Goal: Information Seeking & Learning: Check status

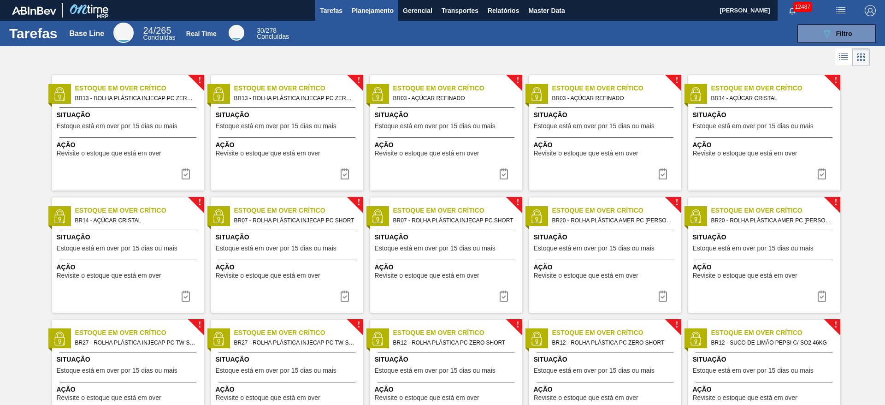
click at [365, 19] on button "Planejamento" at bounding box center [372, 10] width 51 height 21
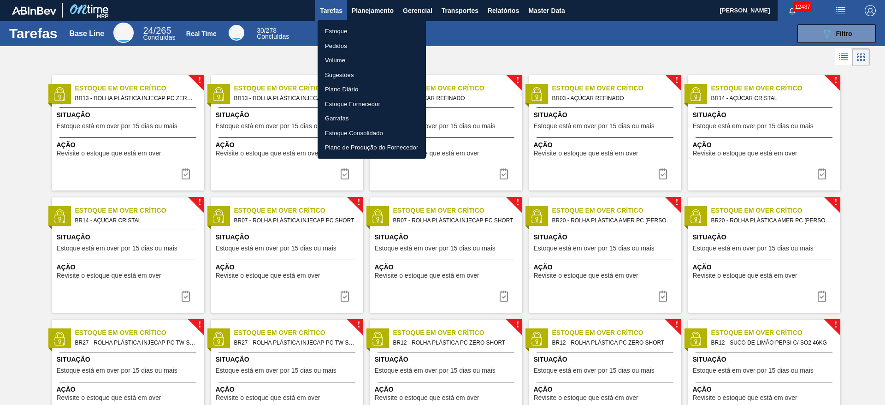
click at [365, 26] on li "Estoque" at bounding box center [372, 31] width 108 height 15
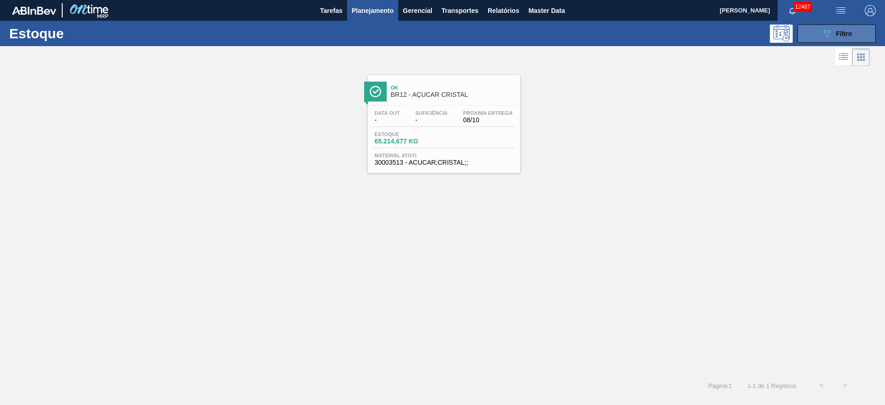
click at [808, 38] on button "089F7B8B-B2A5-4AFE-B5C0-19BA573D28AC Filtro" at bounding box center [837, 33] width 78 height 18
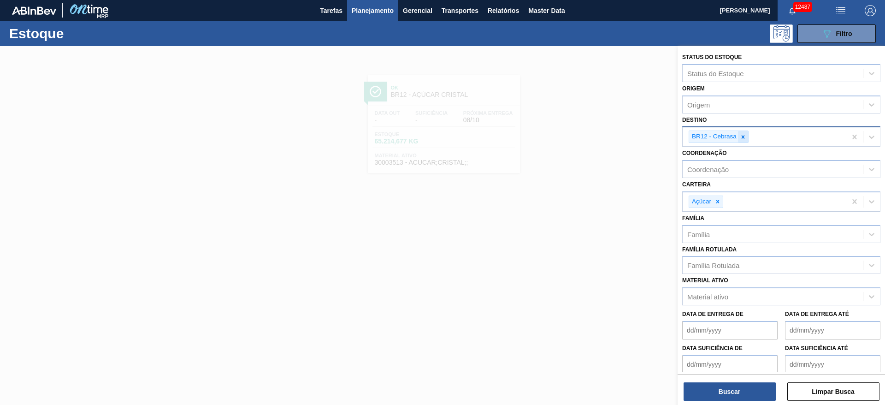
click at [742, 136] on icon at bounding box center [743, 136] width 3 height 3
click at [742, 136] on div "BR12 - Cebrasa" at bounding box center [765, 136] width 164 height 19
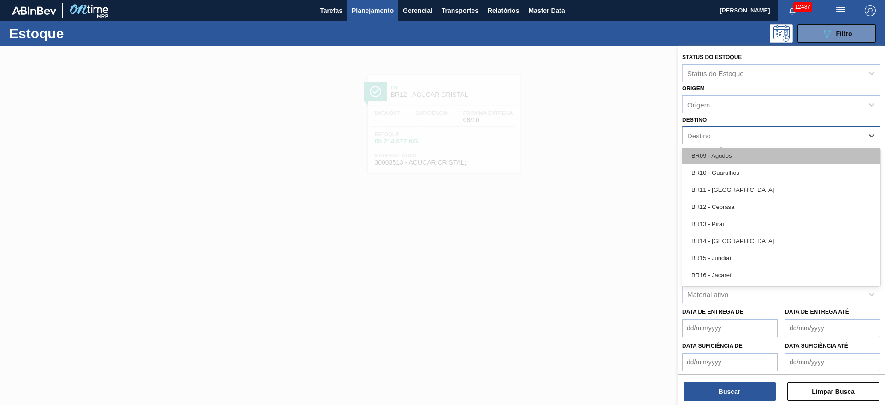
scroll to position [692, 0]
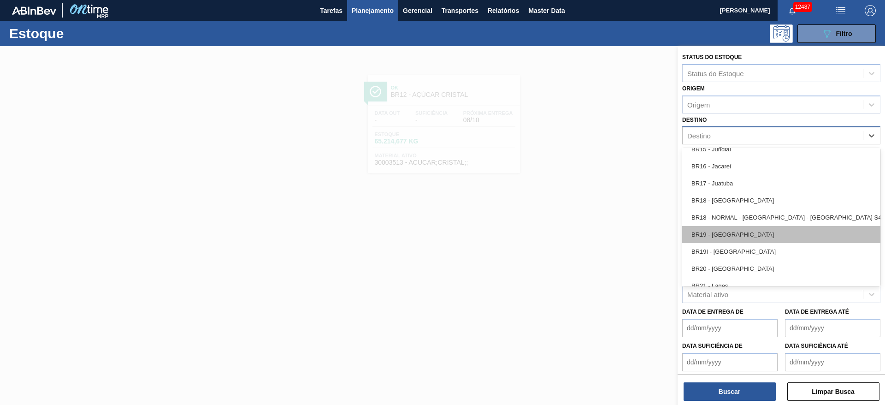
click at [732, 231] on div "BR19 - Nova Rio" at bounding box center [781, 234] width 198 height 17
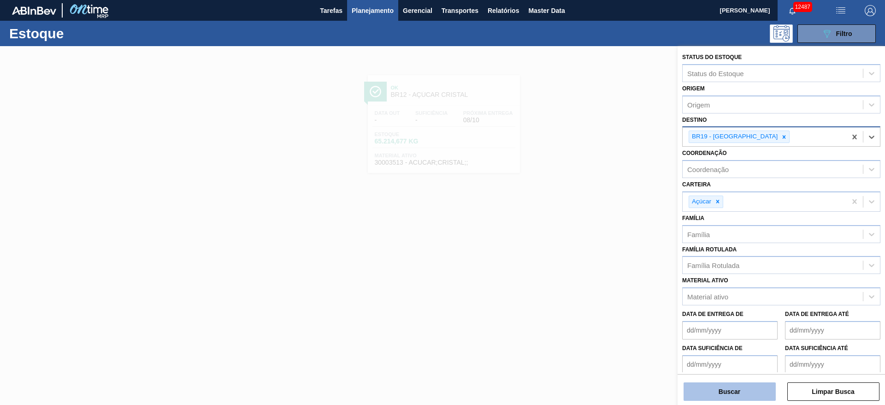
click at [737, 391] on button "Buscar" at bounding box center [730, 391] width 92 height 18
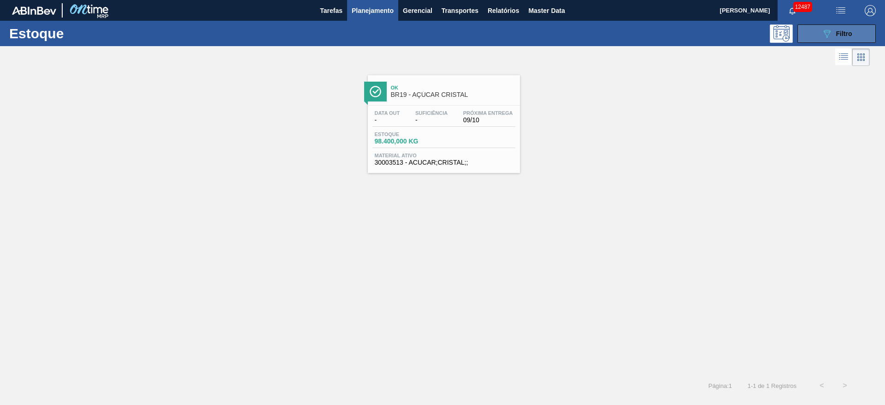
click at [821, 30] on button "089F7B8B-B2A5-4AFE-B5C0-19BA573D28AC Filtro" at bounding box center [837, 33] width 78 height 18
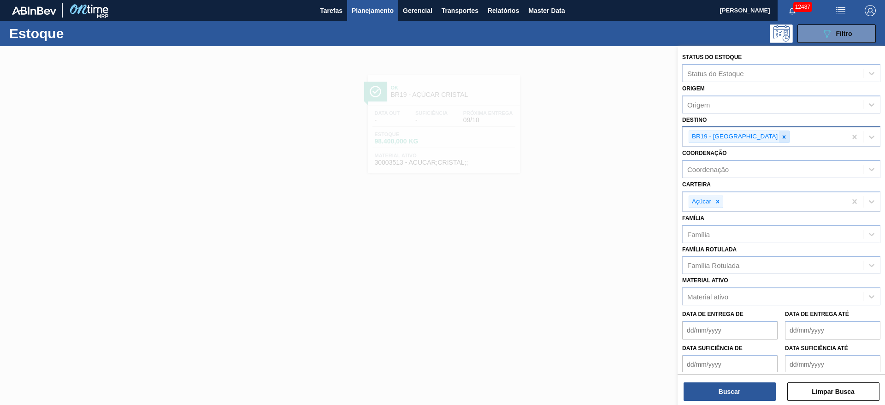
click at [781, 138] on icon at bounding box center [784, 137] width 6 height 6
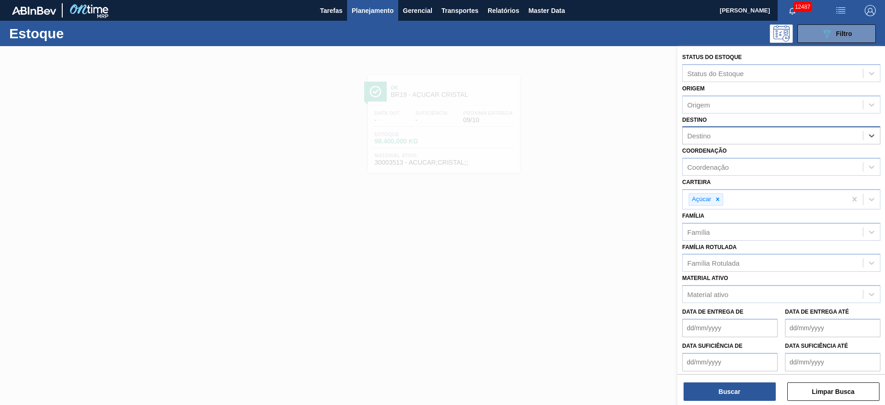
click at [746, 138] on div "Destino" at bounding box center [773, 135] width 180 height 13
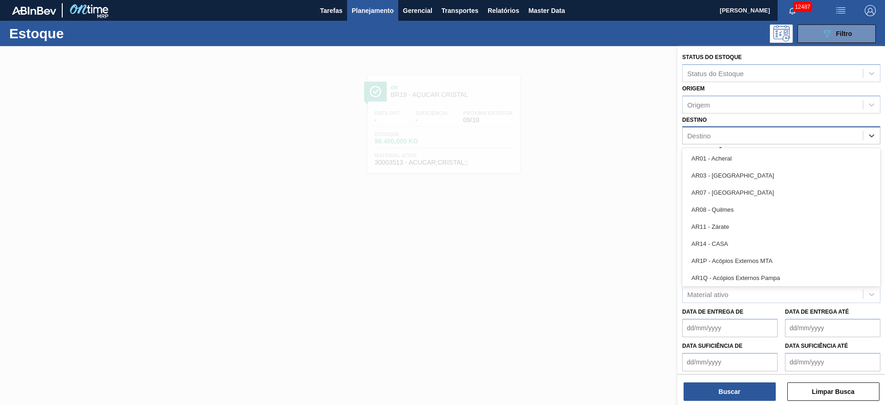
click at [744, 137] on div "Destino" at bounding box center [773, 135] width 180 height 13
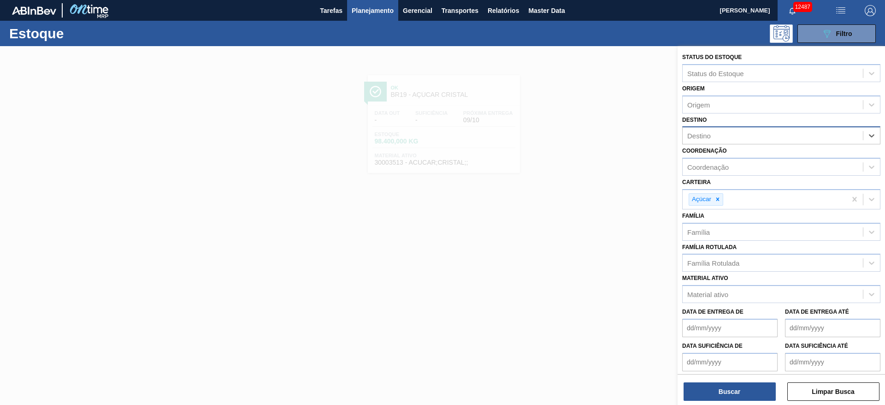
click at [744, 137] on div "Destino" at bounding box center [773, 135] width 180 height 13
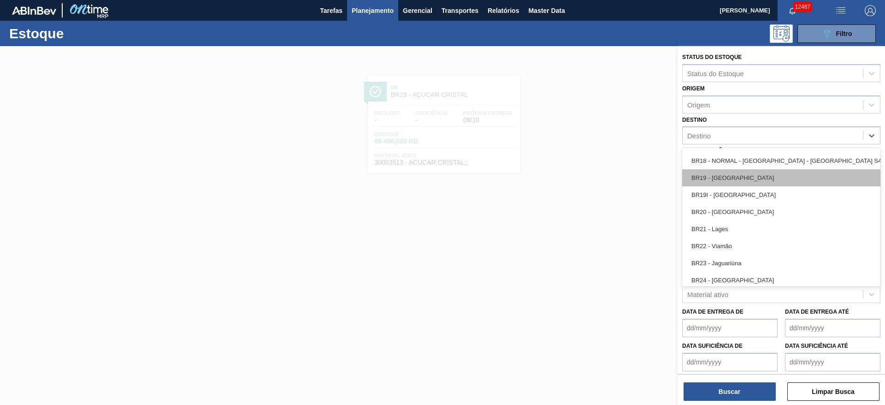
scroll to position [761, 0]
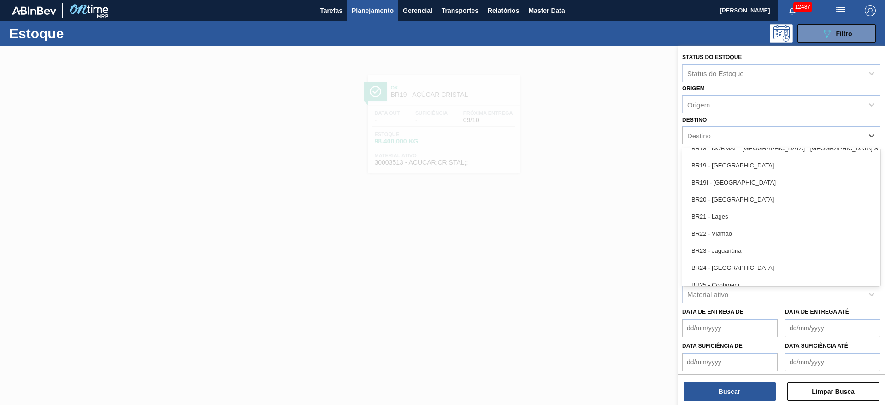
drag, startPoint x: 731, startPoint y: 234, endPoint x: 727, endPoint y: 267, distance: 33.1
click at [727, 238] on div "BR22 - Viamão" at bounding box center [781, 233] width 198 height 17
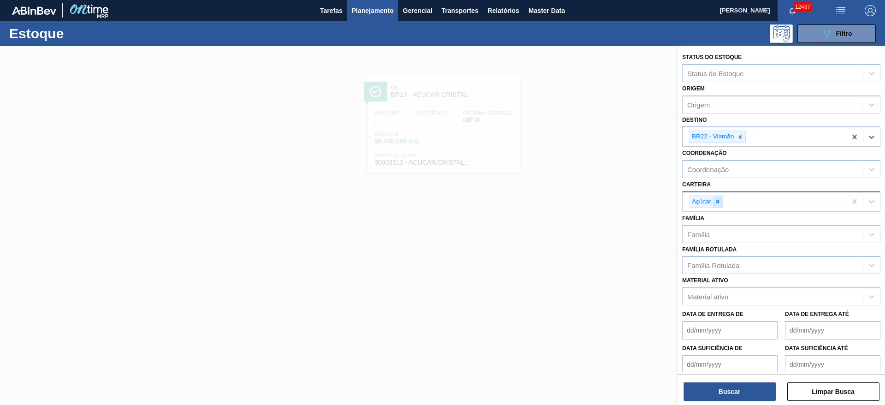
click at [714, 203] on div at bounding box center [718, 202] width 10 height 12
click at [714, 203] on div "Açúcar" at bounding box center [765, 201] width 164 height 19
drag, startPoint x: 710, startPoint y: 272, endPoint x: 706, endPoint y: 280, distance: 9.3
click at [707, 274] on div "Suco" at bounding box center [781, 274] width 198 height 17
click at [728, 393] on button "Buscar" at bounding box center [730, 391] width 92 height 18
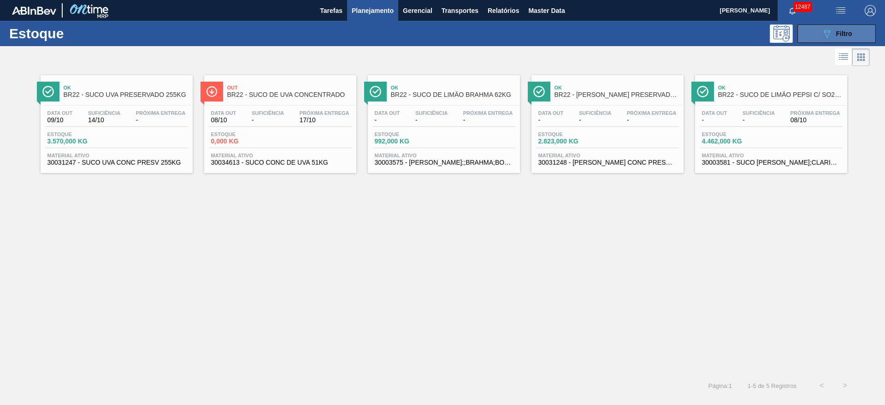
click at [838, 32] on span "Filtro" at bounding box center [844, 33] width 16 height 7
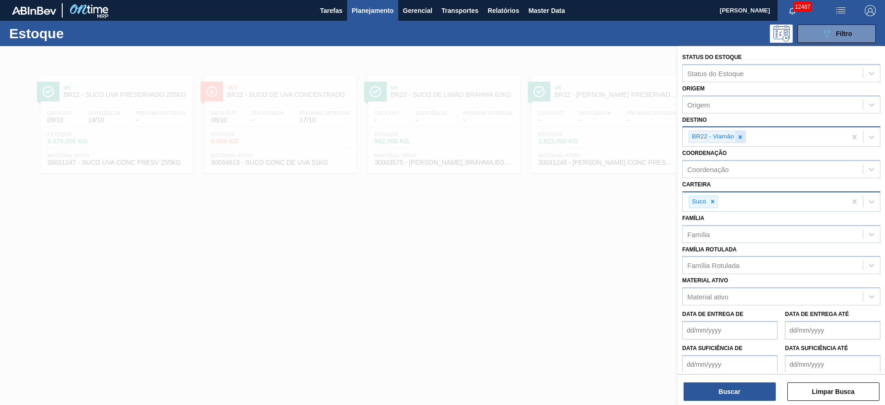
click at [737, 141] on div at bounding box center [740, 137] width 10 height 12
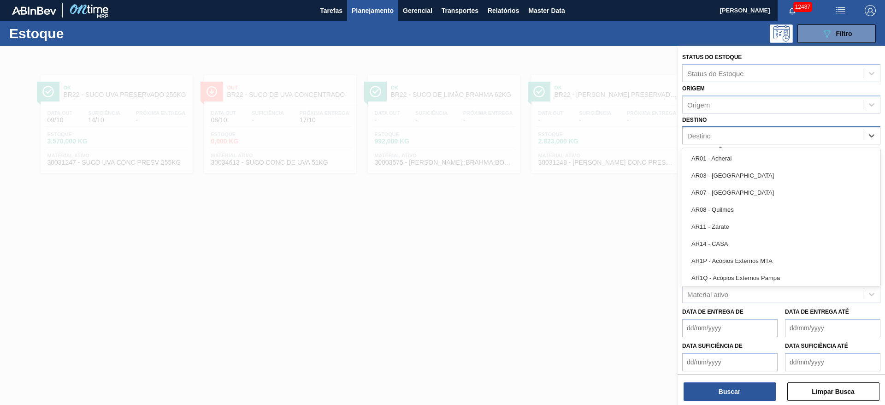
click at [737, 141] on div "Destino" at bounding box center [773, 135] width 180 height 13
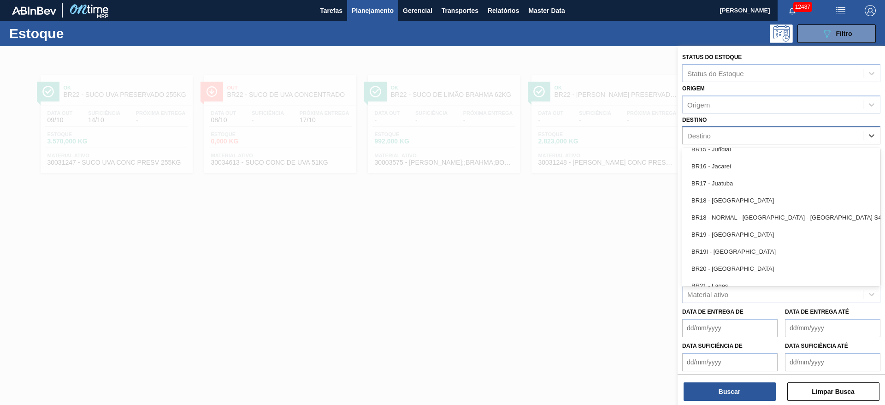
click at [732, 272] on div "BR20 - [GEOGRAPHIC_DATA]" at bounding box center [781, 268] width 198 height 17
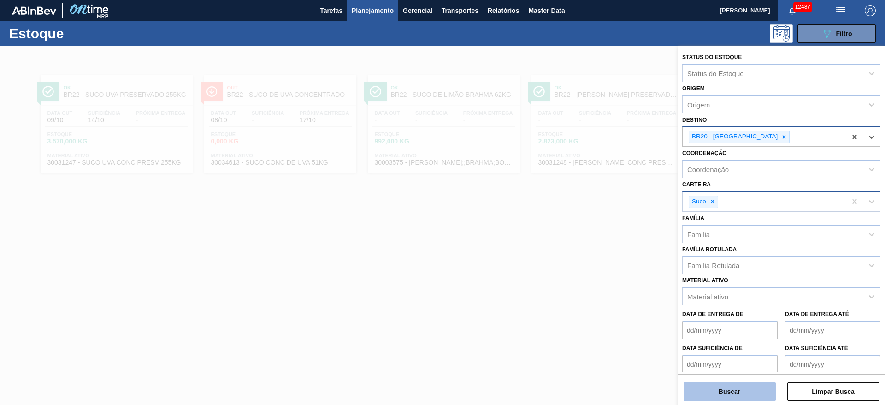
click at [721, 399] on button "Buscar" at bounding box center [730, 391] width 92 height 18
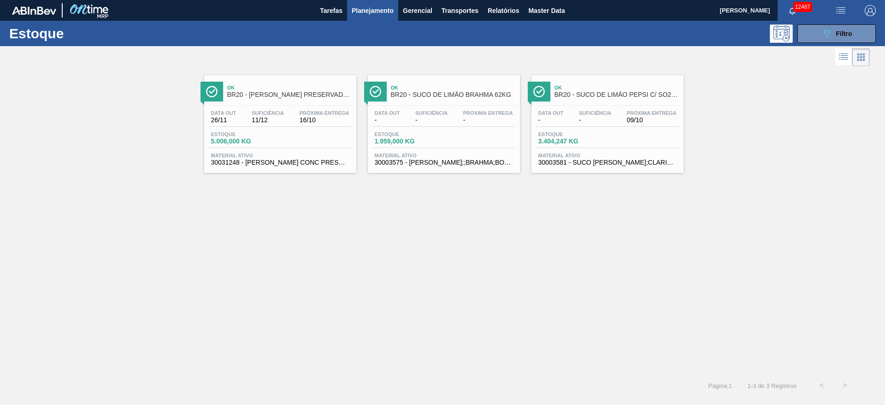
drag, startPoint x: 438, startPoint y: 106, endPoint x: 443, endPoint y: 106, distance: 5.6
click at [839, 31] on span "Filtro" at bounding box center [844, 33] width 16 height 7
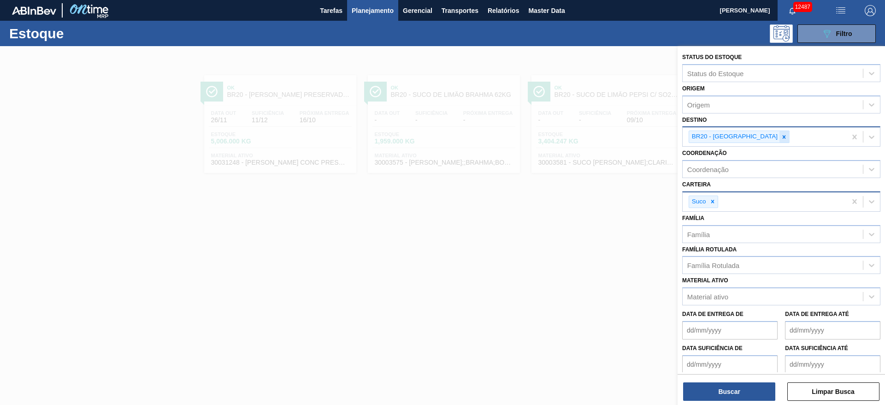
click at [781, 139] on icon at bounding box center [784, 137] width 6 height 6
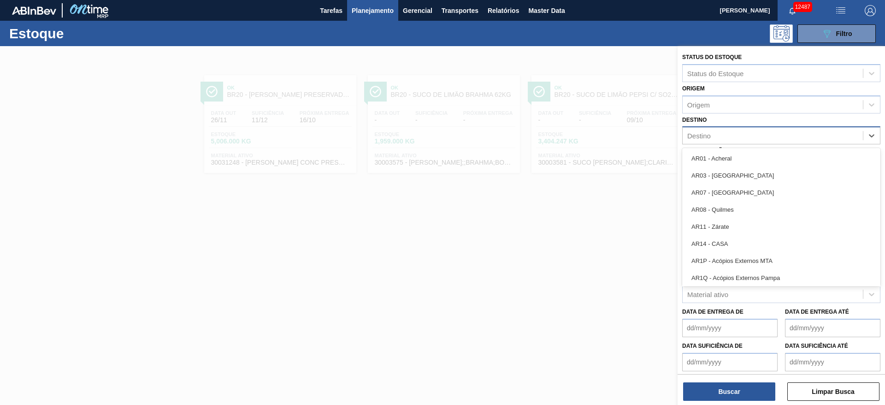
click at [746, 139] on div "Destino" at bounding box center [773, 135] width 180 height 13
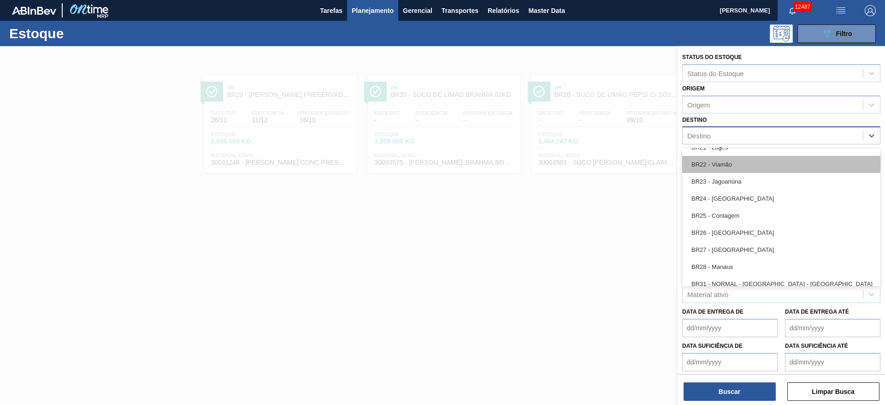
click at [732, 162] on div "BR22 - Viamão" at bounding box center [781, 164] width 198 height 17
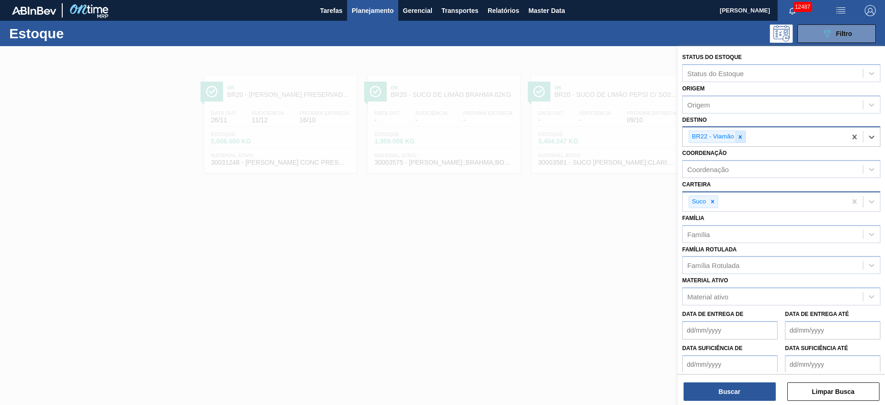
click at [741, 133] on div at bounding box center [740, 137] width 10 height 12
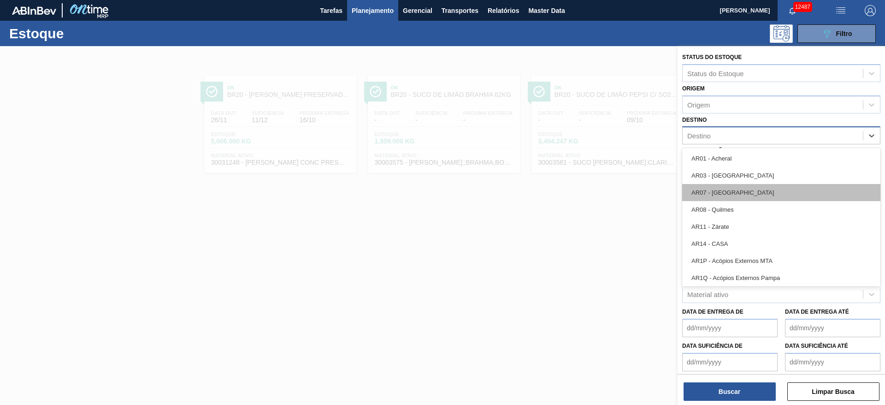
drag, startPoint x: 741, startPoint y: 133, endPoint x: 733, endPoint y: 199, distance: 66.9
click at [740, 141] on div "Destino" at bounding box center [773, 135] width 180 height 13
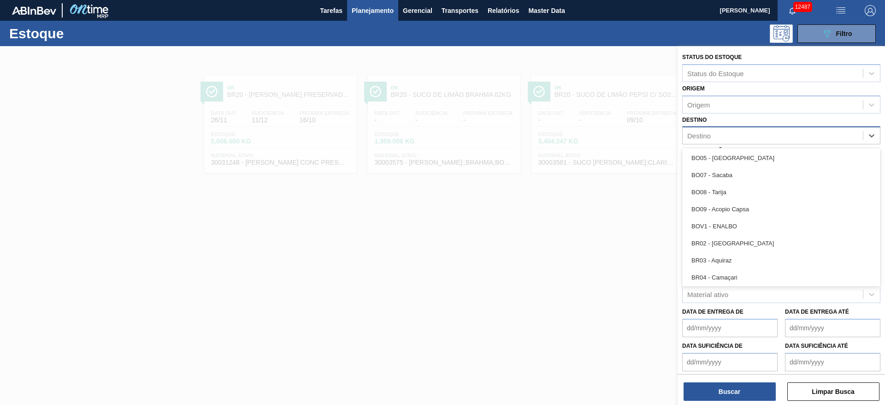
scroll to position [553, 0]
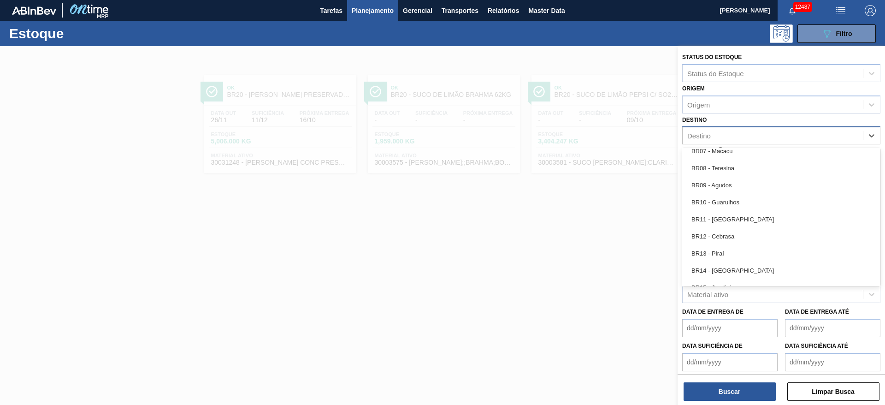
drag, startPoint x: 720, startPoint y: 271, endPoint x: 718, endPoint y: 300, distance: 29.6
click at [718, 272] on div "BR14 - Curitibana" at bounding box center [781, 270] width 198 height 17
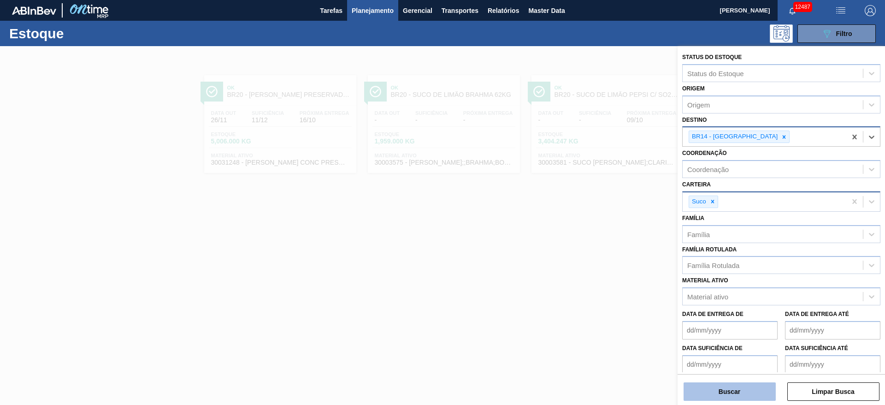
click at [718, 392] on button "Buscar" at bounding box center [730, 391] width 92 height 18
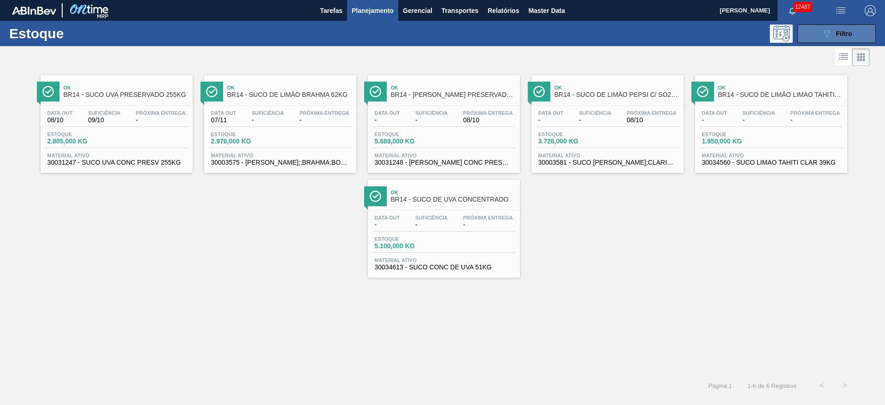
click at [824, 38] on icon "089F7B8B-B2A5-4AFE-B5C0-19BA573D28AC" at bounding box center [827, 33] width 11 height 11
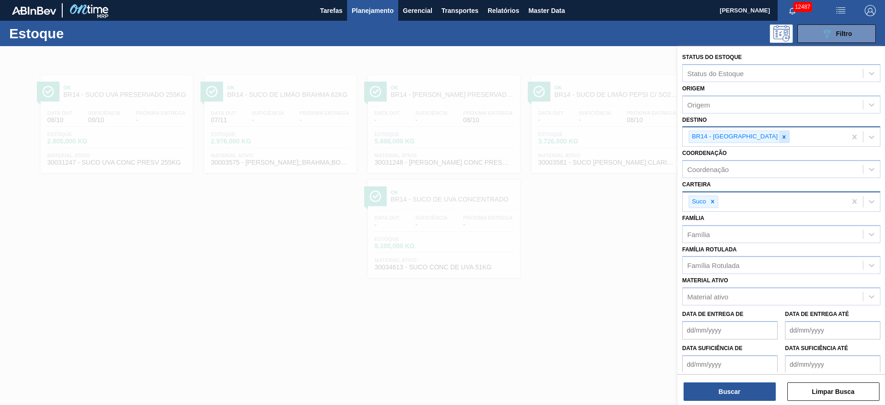
click at [781, 136] on icon at bounding box center [784, 137] width 6 height 6
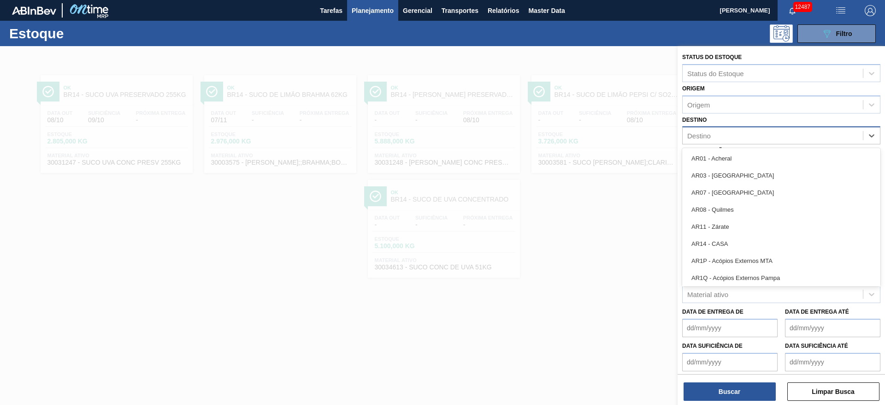
click at [745, 136] on div "Destino" at bounding box center [773, 135] width 180 height 13
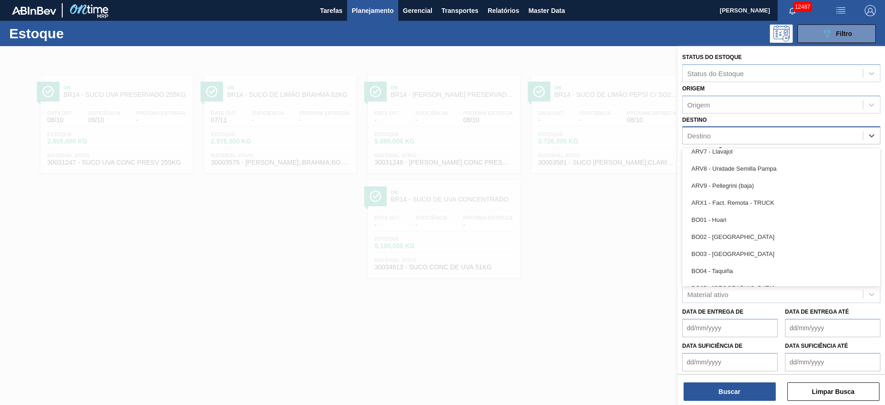
scroll to position [484, 0]
drag, startPoint x: 728, startPoint y: 182, endPoint x: 726, endPoint y: 210, distance: 28.2
click at [728, 183] on div "BR05 - Cuiabá" at bounding box center [781, 186] width 198 height 17
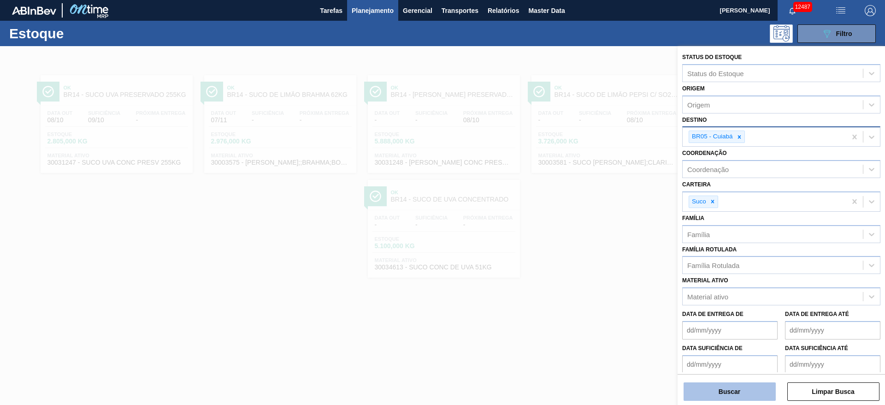
click at [724, 387] on button "Buscar" at bounding box center [730, 391] width 92 height 18
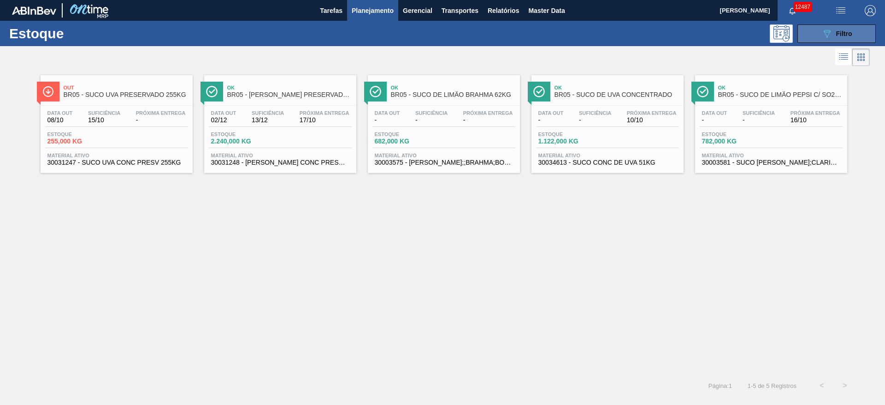
click at [819, 30] on button "089F7B8B-B2A5-4AFE-B5C0-19BA573D28AC Filtro" at bounding box center [837, 33] width 78 height 18
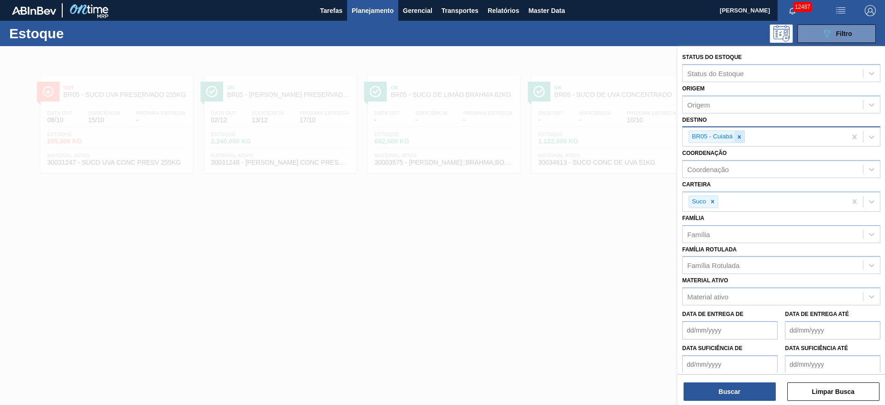
click at [735, 137] on div at bounding box center [740, 137] width 10 height 12
click at [735, 137] on div "BR05 - Cuiabá" at bounding box center [765, 136] width 164 height 19
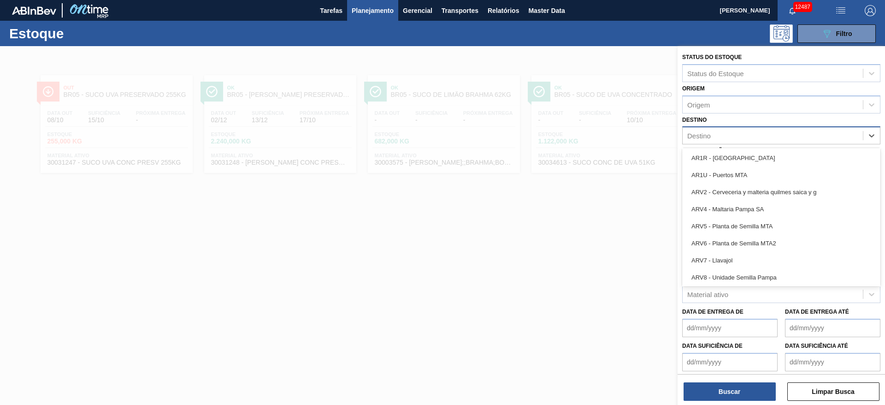
scroll to position [553, 0]
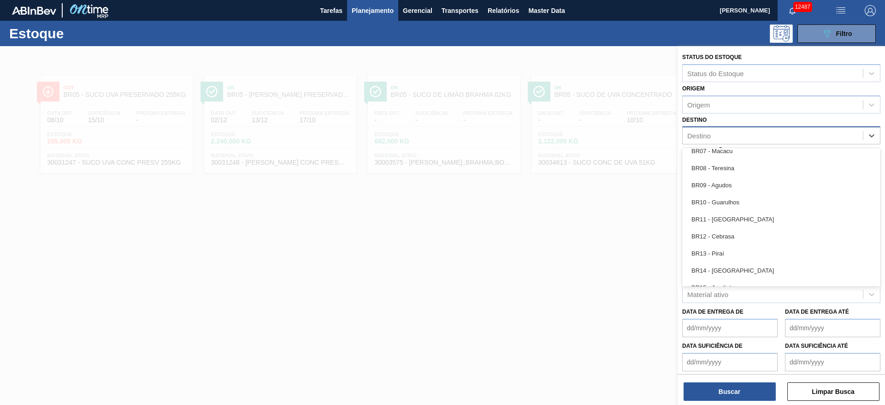
drag, startPoint x: 735, startPoint y: 237, endPoint x: 734, endPoint y: 249, distance: 12.0
click at [734, 240] on div "BR12 - Cebrasa" at bounding box center [781, 236] width 198 height 17
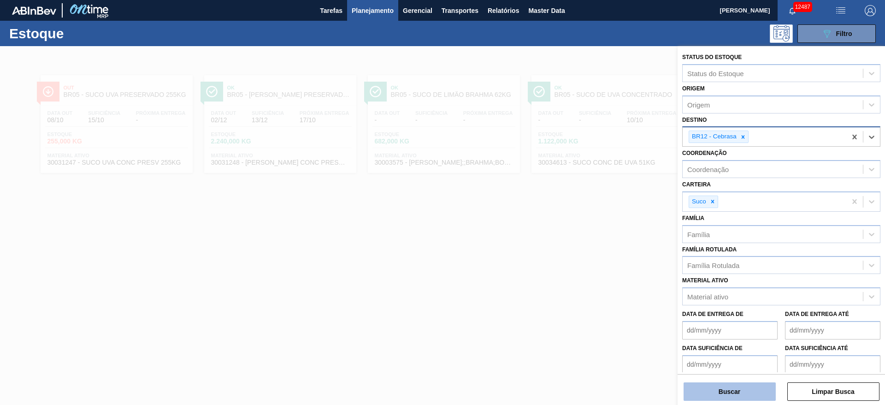
drag, startPoint x: 722, startPoint y: 376, endPoint x: 722, endPoint y: 389, distance: 12.5
click at [721, 380] on div "Buscar Limpar Busca" at bounding box center [782, 387] width 208 height 26
click at [722, 389] on button "Buscar" at bounding box center [730, 391] width 92 height 18
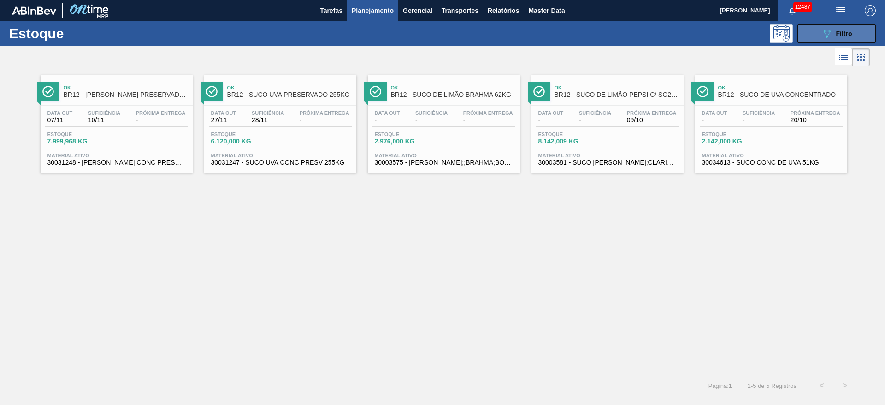
click at [825, 33] on icon at bounding box center [827, 34] width 7 height 8
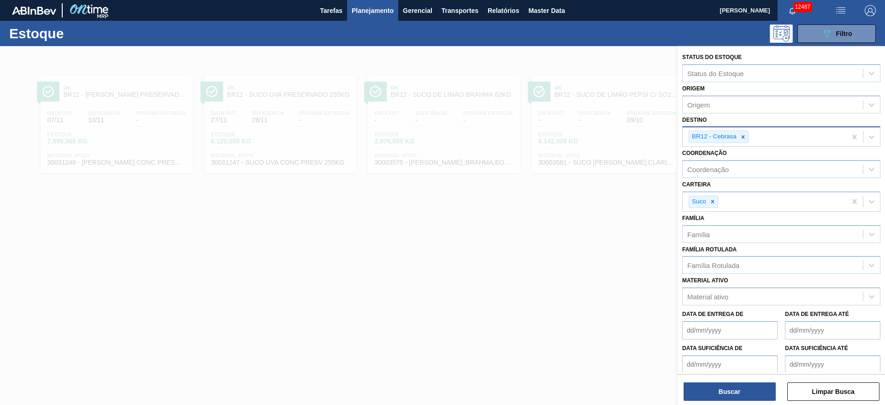
click at [744, 130] on div "BR12 - Cebrasa" at bounding box center [719, 136] width 60 height 12
click at [744, 135] on icon at bounding box center [743, 137] width 6 height 6
click at [744, 135] on div "Destino" at bounding box center [773, 135] width 180 height 13
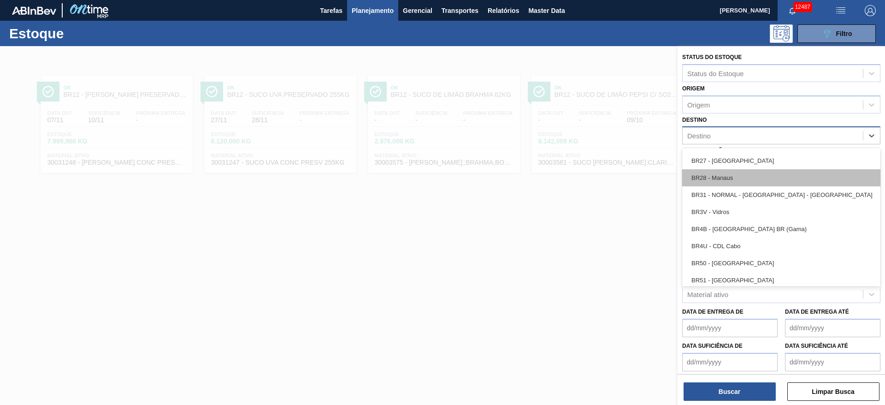
scroll to position [899, 0]
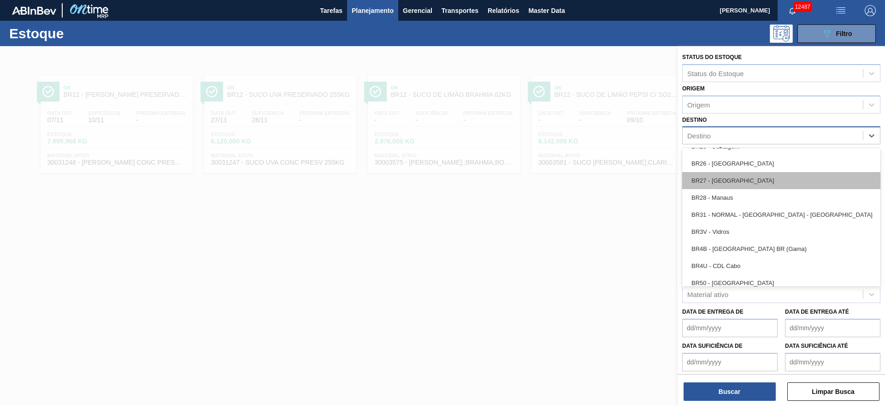
click at [722, 183] on div "BR27 - Nova Minas" at bounding box center [781, 180] width 198 height 17
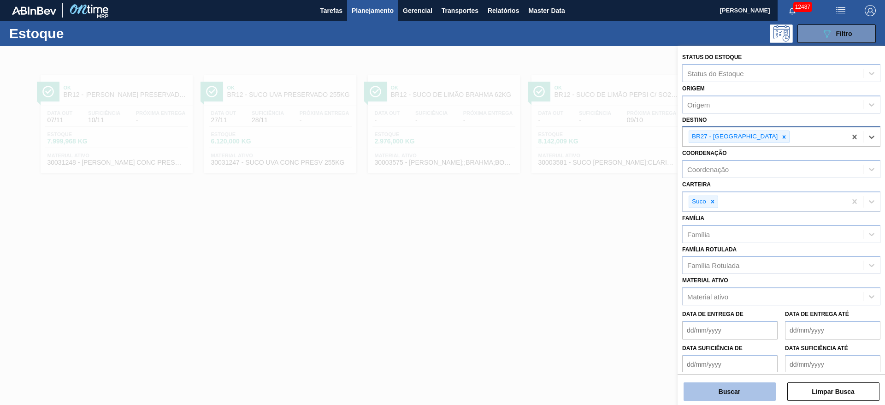
click at [724, 397] on button "Buscar" at bounding box center [730, 391] width 92 height 18
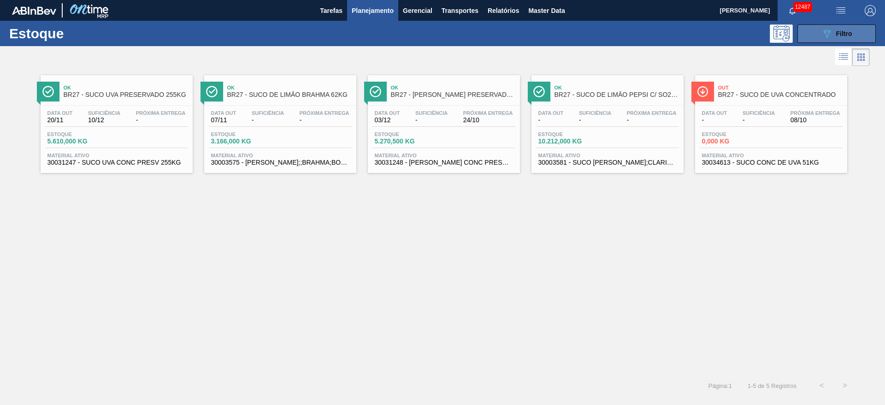
click at [807, 34] on button "089F7B8B-B2A5-4AFE-B5C0-19BA573D28AC Filtro" at bounding box center [837, 33] width 78 height 18
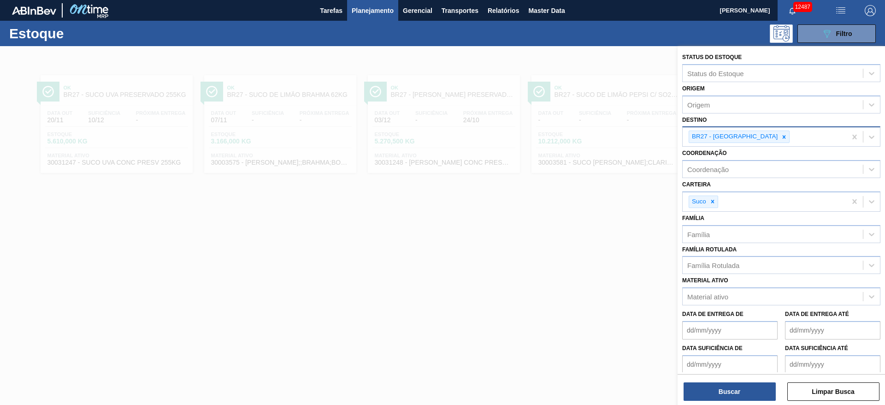
click at [753, 129] on div "BR27 - Nova Minas" at bounding box center [765, 136] width 164 height 19
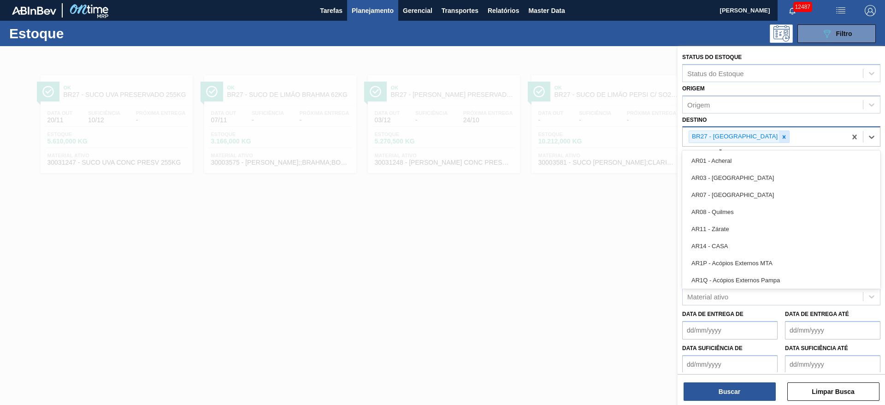
click at [781, 137] on icon at bounding box center [784, 137] width 6 height 6
click at [752, 137] on div "Destino" at bounding box center [773, 135] width 180 height 13
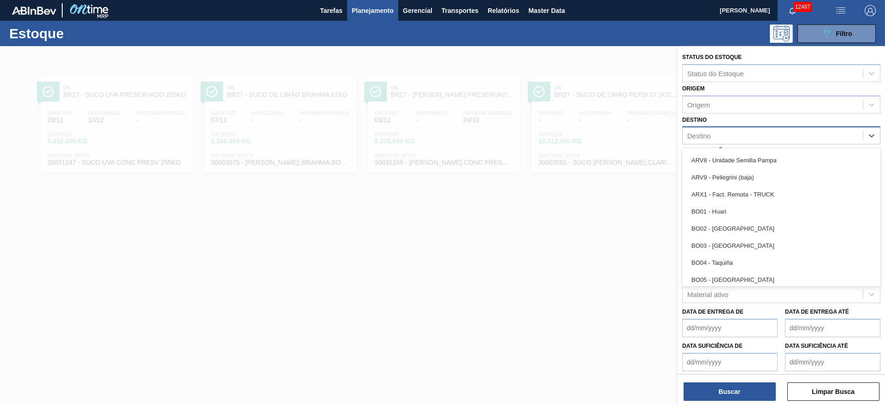
scroll to position [484, 0]
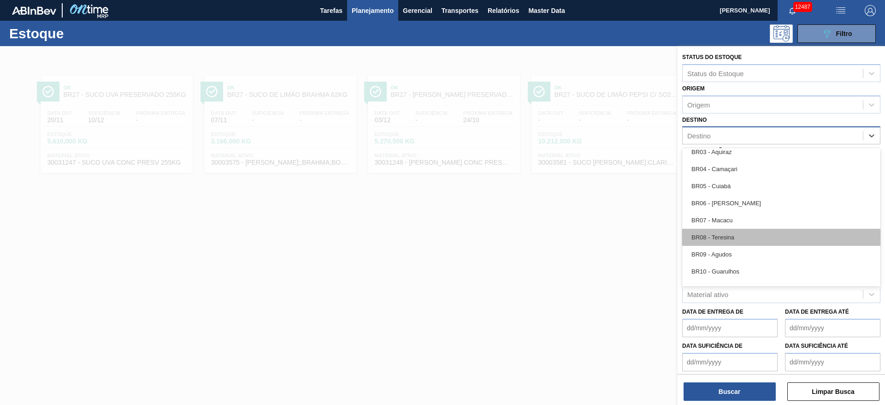
click at [746, 236] on div "BR08 - Teresina" at bounding box center [781, 237] width 198 height 17
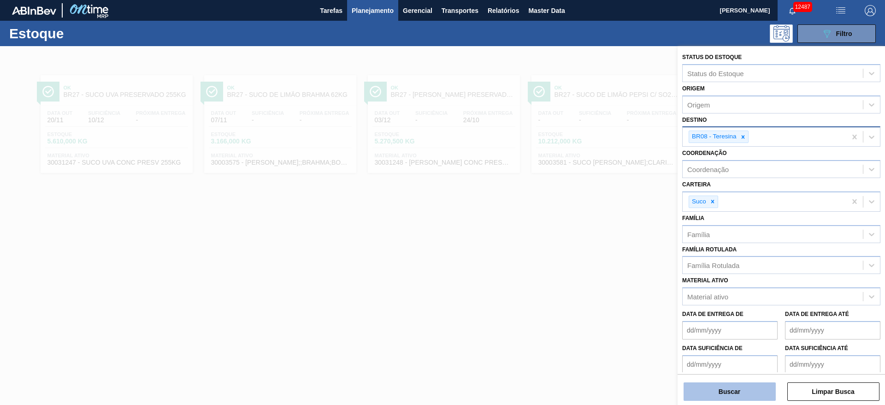
click at [725, 390] on button "Buscar" at bounding box center [730, 391] width 92 height 18
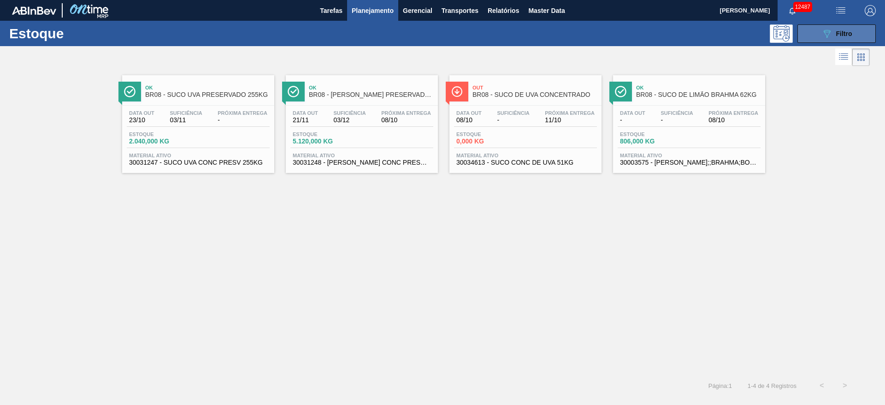
click at [815, 34] on button "089F7B8B-B2A5-4AFE-B5C0-19BA573D28AC Filtro" at bounding box center [837, 33] width 78 height 18
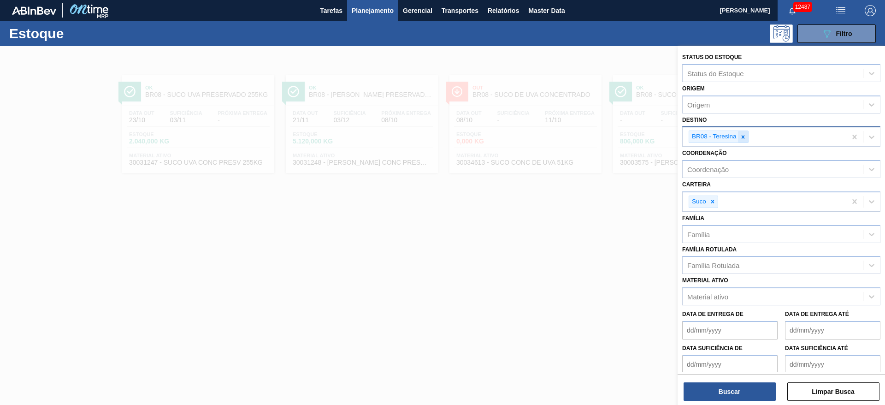
click at [746, 133] on div "BR08 - Teresina" at bounding box center [765, 136] width 164 height 19
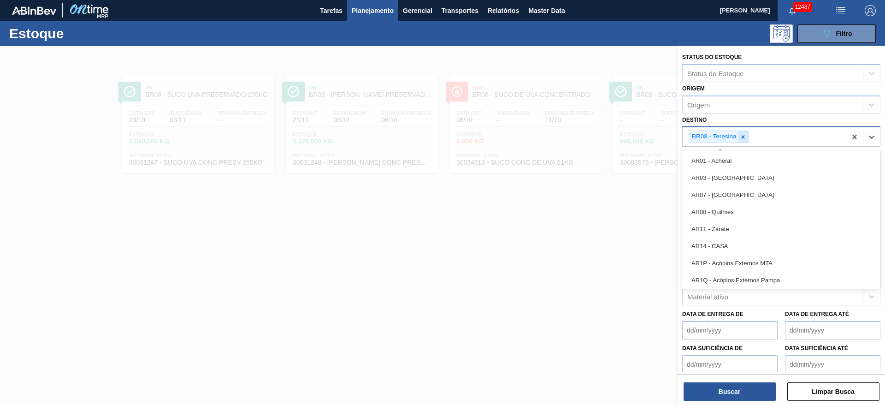
click at [744, 133] on div at bounding box center [743, 137] width 10 height 12
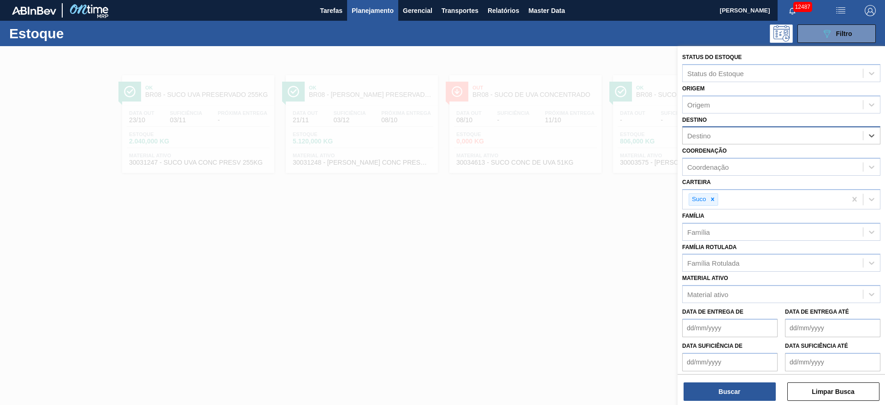
click at [744, 133] on div "Destino" at bounding box center [773, 135] width 180 height 13
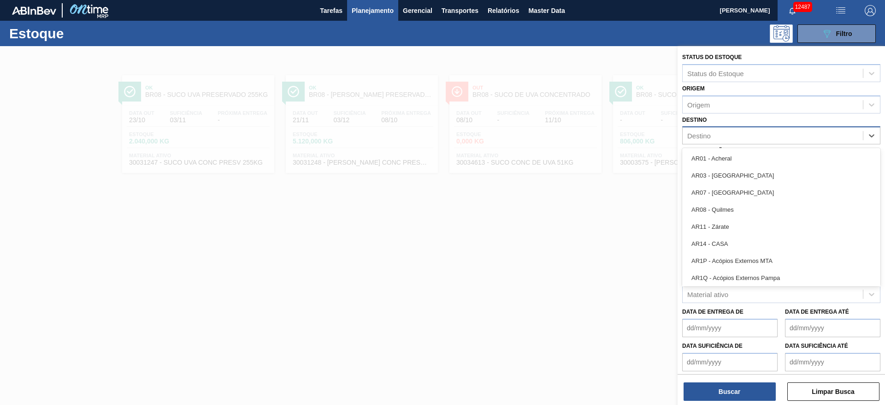
click at [744, 133] on div "Destino" at bounding box center [773, 135] width 180 height 13
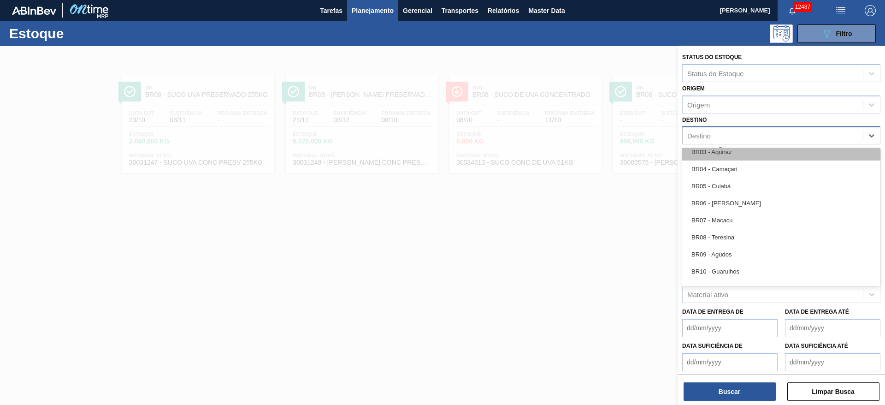
click at [731, 151] on div "BR03 - Aquiraz" at bounding box center [781, 151] width 198 height 17
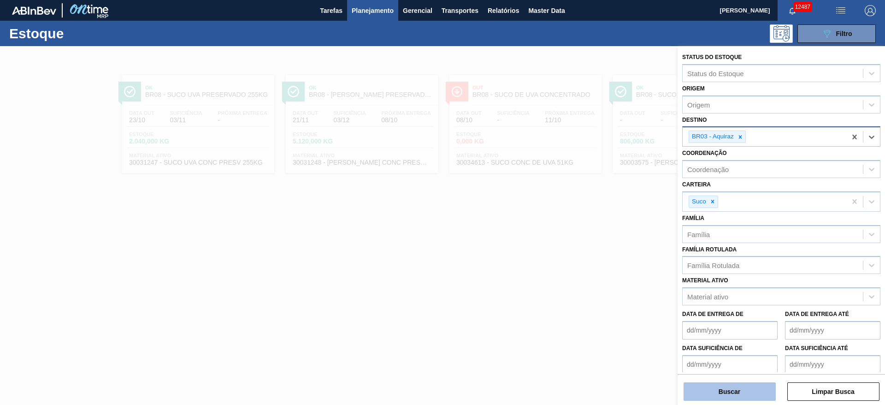
click at [736, 397] on button "Buscar" at bounding box center [730, 391] width 92 height 18
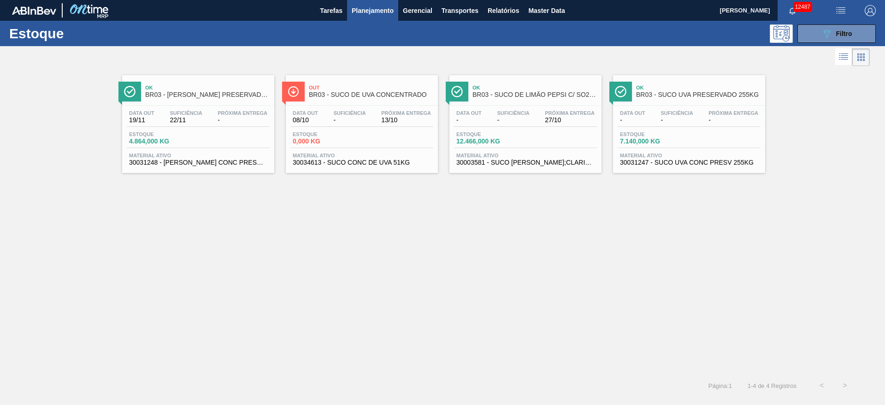
click at [819, 46] on div at bounding box center [435, 57] width 870 height 22
click at [807, 33] on button "089F7B8B-B2A5-4AFE-B5C0-19BA573D28AC Filtro" at bounding box center [837, 33] width 78 height 18
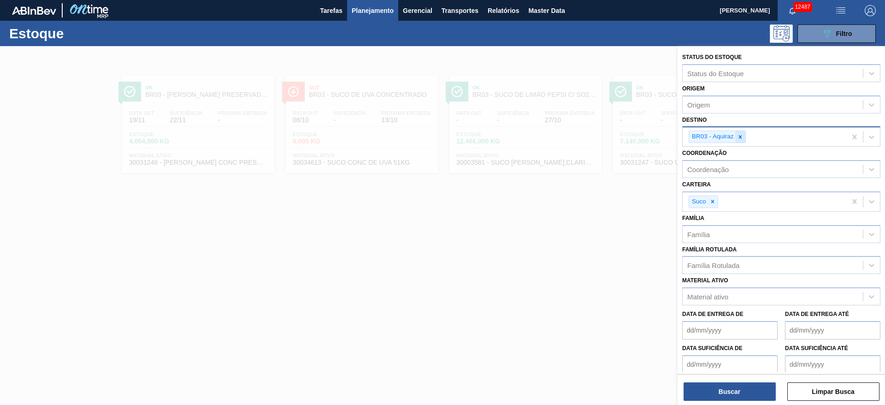
click at [742, 137] on icon at bounding box center [740, 137] width 6 height 6
type input "24"
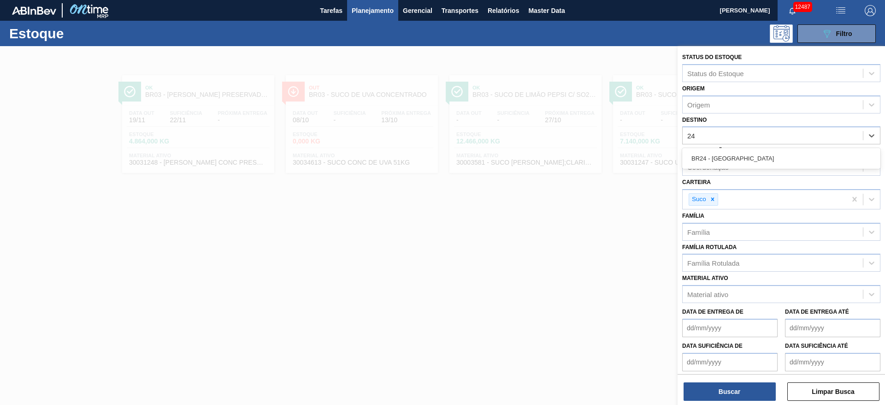
drag, startPoint x: 732, startPoint y: 158, endPoint x: 714, endPoint y: 190, distance: 36.8
click at [731, 157] on div "BR24 - Ponta Grossa" at bounding box center [781, 158] width 198 height 17
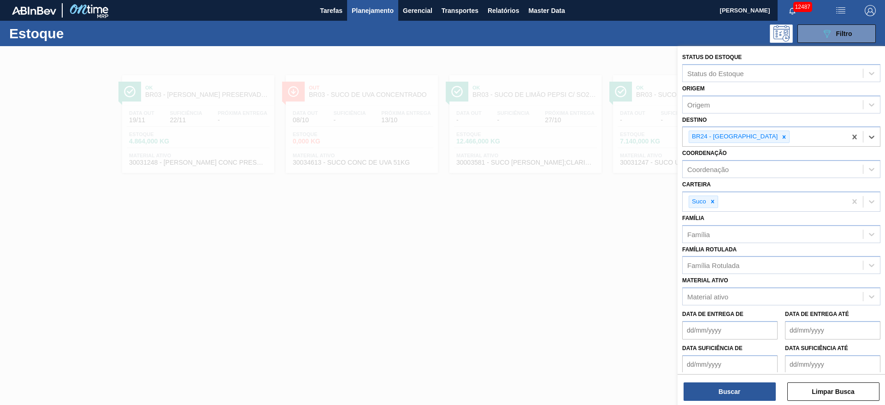
click at [711, 212] on div "Família Família" at bounding box center [781, 227] width 198 height 31
click at [847, 10] on span "button" at bounding box center [841, 10] width 22 height 11
click at [830, 34] on li "Pedido Contingência" at bounding box center [836, 32] width 84 height 17
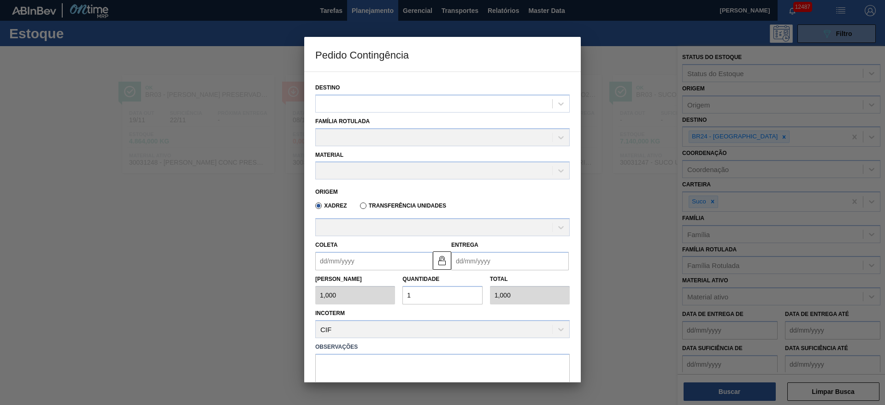
scroll to position [47, 0]
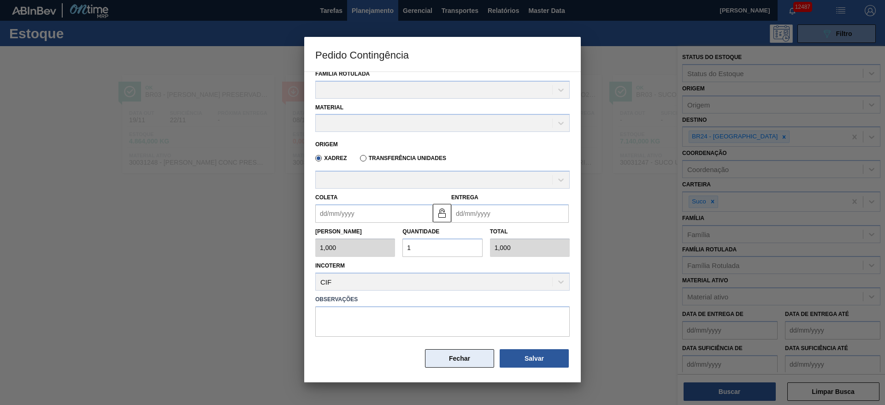
click at [452, 362] on button "Fechar" at bounding box center [459, 358] width 69 height 18
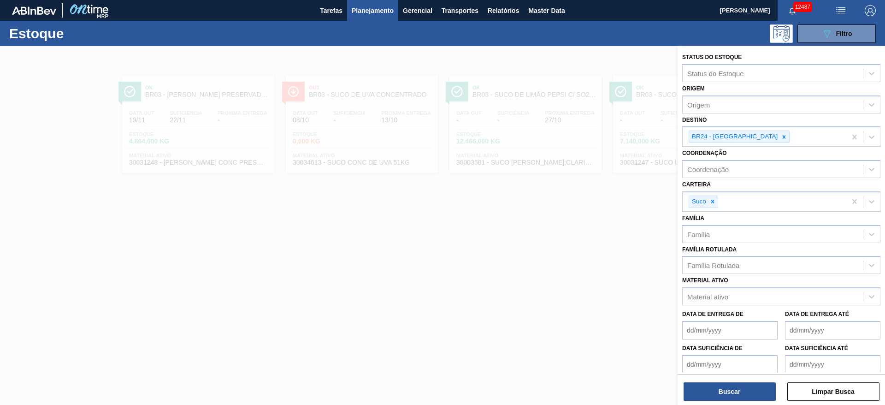
click at [576, 236] on div at bounding box center [442, 248] width 885 height 405
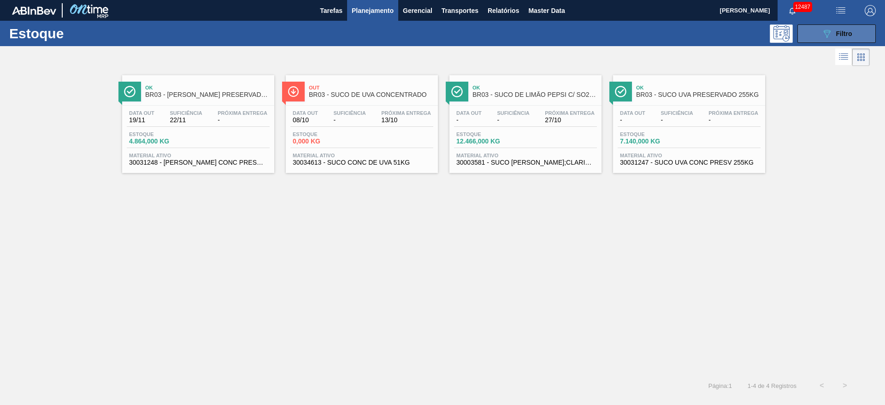
click at [809, 28] on button "089F7B8B-B2A5-4AFE-B5C0-19BA573D28AC Filtro" at bounding box center [837, 33] width 78 height 18
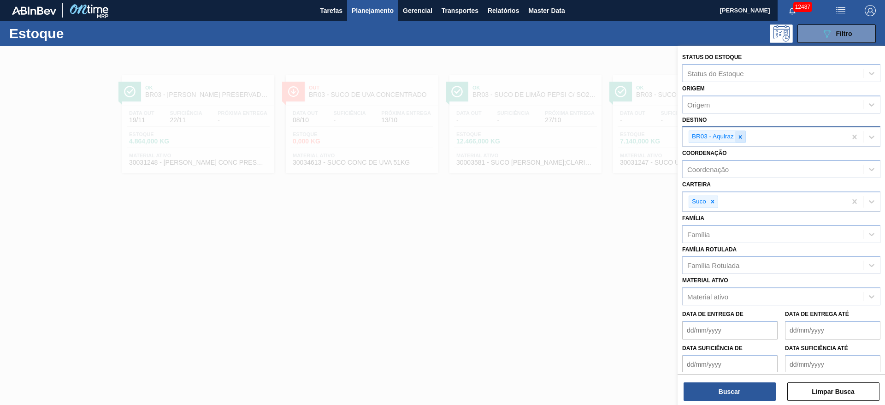
click at [743, 132] on div at bounding box center [740, 137] width 10 height 12
click at [743, 132] on div "BR03 - Aquiraz" at bounding box center [765, 136] width 164 height 19
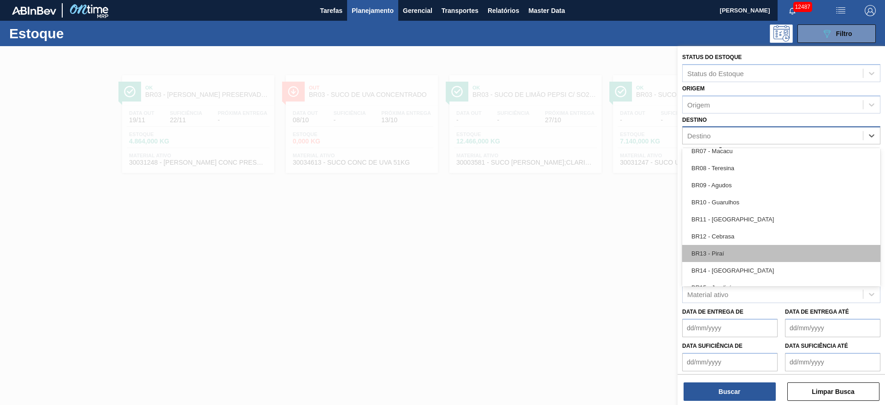
scroll to position [623, 0]
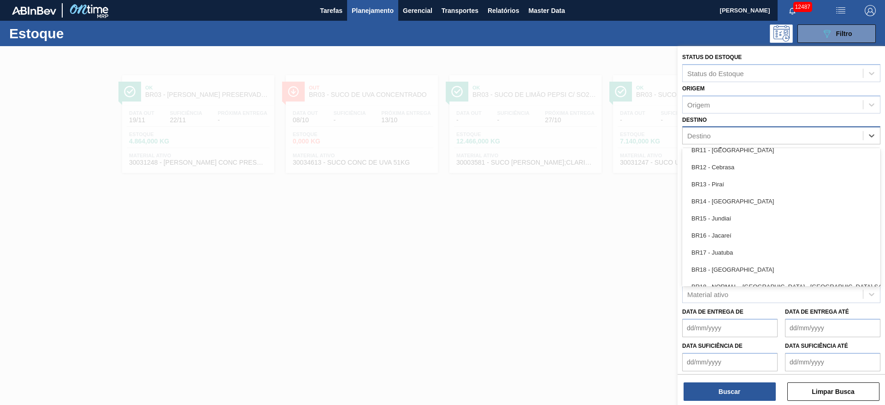
click at [732, 266] on div "BR18 - Pernambuco" at bounding box center [781, 269] width 198 height 17
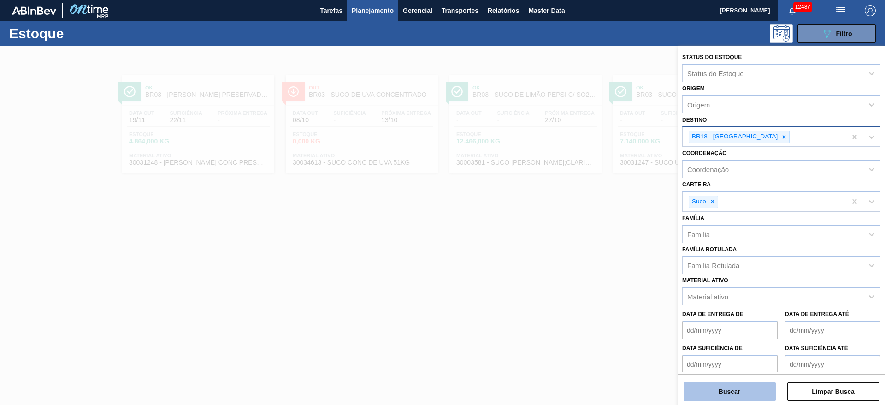
click at [725, 394] on button "Buscar" at bounding box center [730, 391] width 92 height 18
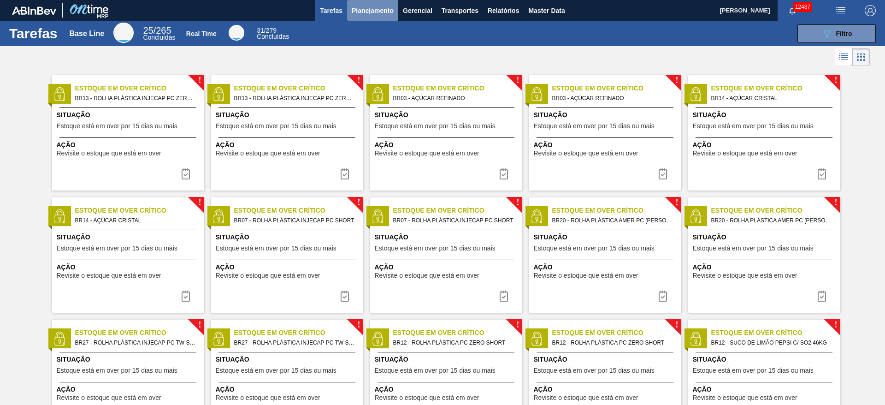
click at [363, 9] on span "Planejamento" at bounding box center [373, 10] width 42 height 11
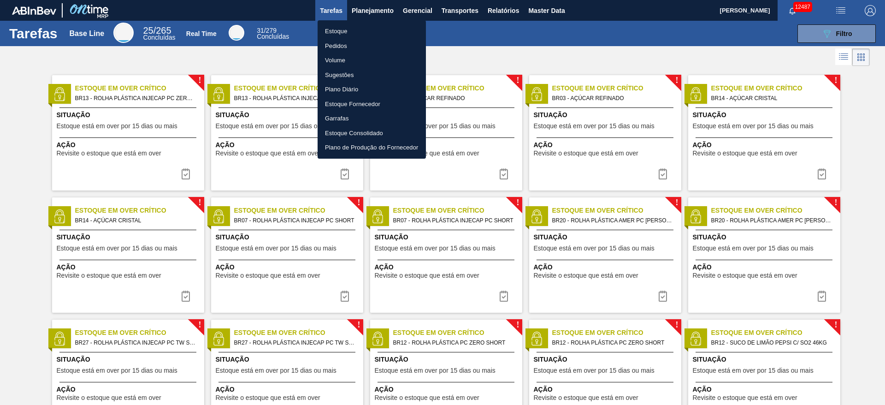
click at [361, 34] on li "Estoque" at bounding box center [372, 31] width 108 height 15
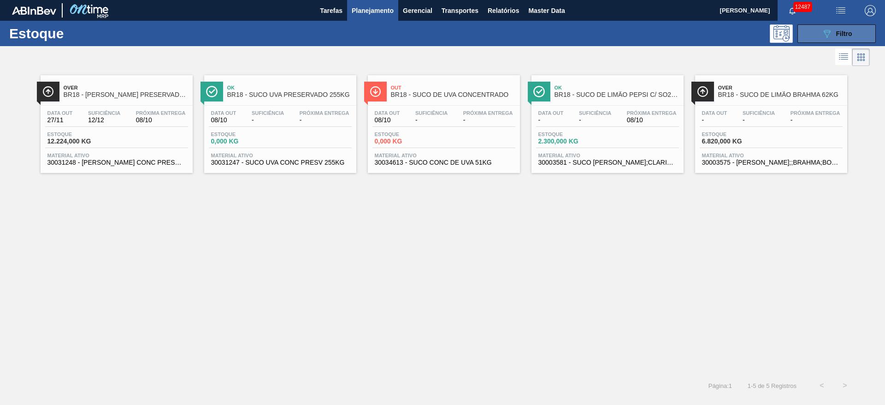
click at [836, 36] on div "089F7B8B-B2A5-4AFE-B5C0-19BA573D28AC Filtro" at bounding box center [837, 33] width 31 height 11
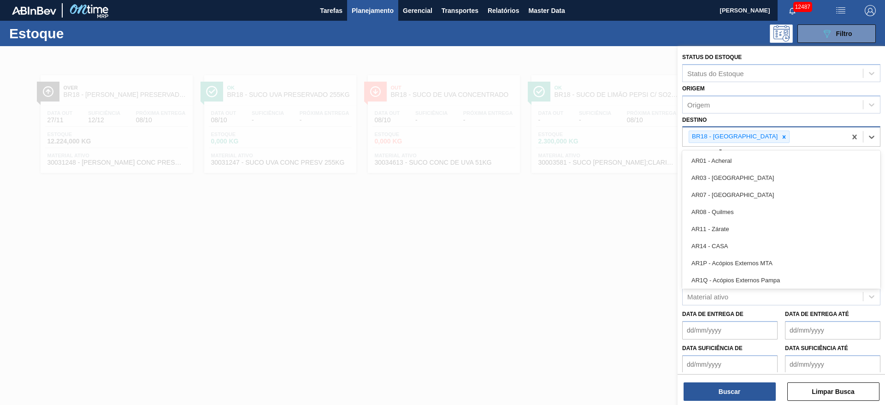
click at [753, 143] on div "BR18 - Pernambuco" at bounding box center [765, 136] width 164 height 19
click at [781, 137] on icon at bounding box center [784, 137] width 6 height 6
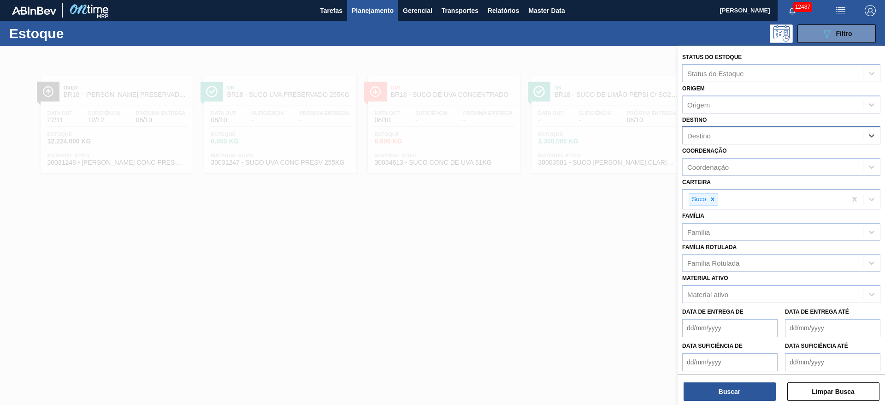
click at [753, 137] on div "Destino" at bounding box center [773, 135] width 180 height 13
click at [751, 136] on div "Destino" at bounding box center [773, 135] width 180 height 13
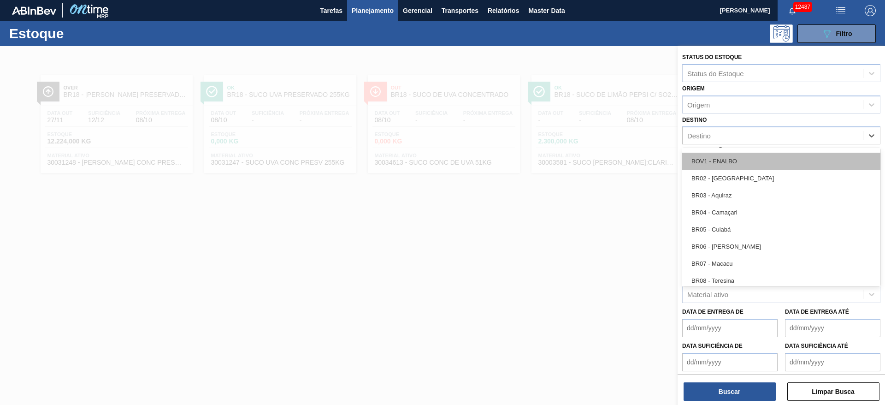
scroll to position [415, 0]
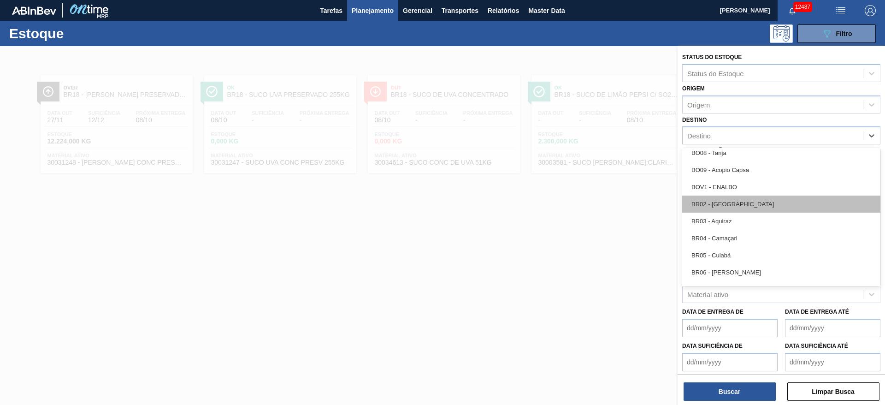
click at [736, 200] on div "BR02 - Sergipe" at bounding box center [781, 204] width 198 height 17
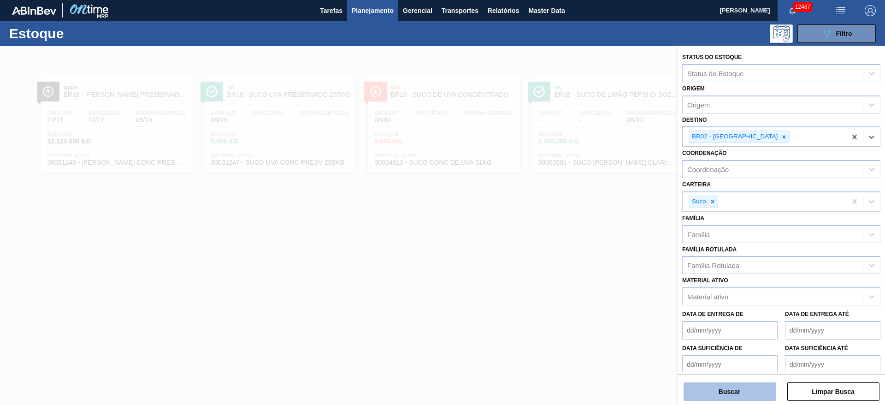
click at [744, 386] on button "Buscar" at bounding box center [730, 391] width 92 height 18
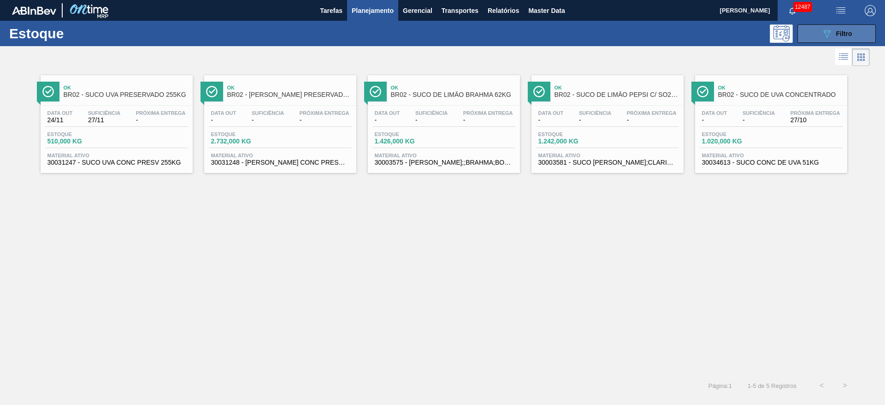
click at [823, 33] on icon "089F7B8B-B2A5-4AFE-B5C0-19BA573D28AC" at bounding box center [827, 33] width 11 height 11
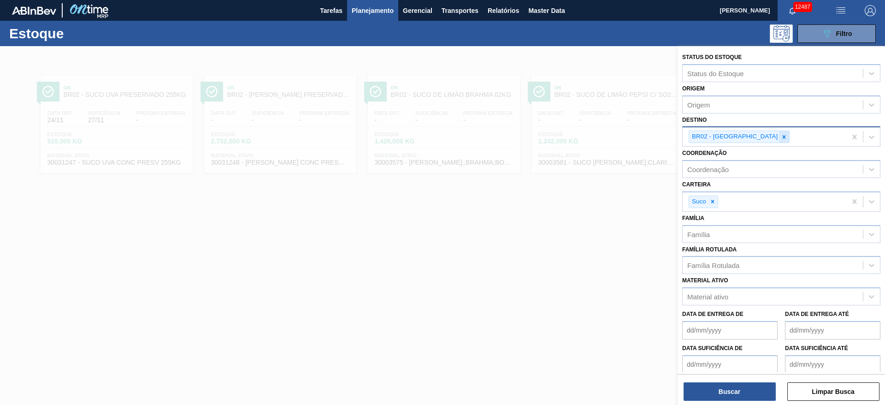
click at [781, 137] on icon at bounding box center [784, 137] width 6 height 6
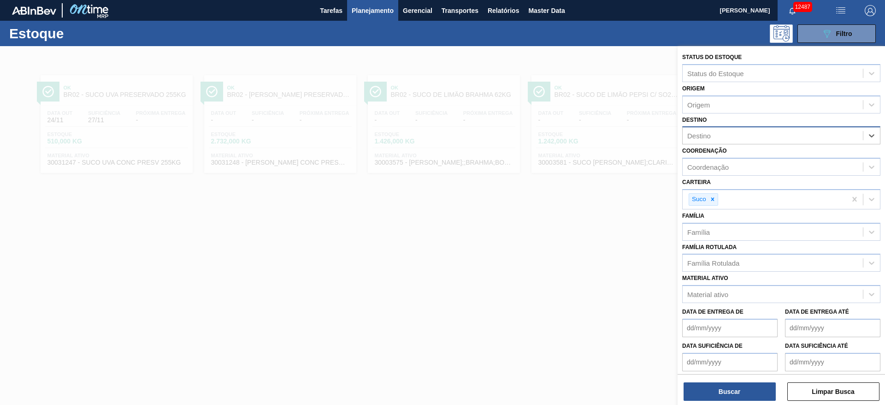
click at [740, 137] on div "Destino" at bounding box center [773, 135] width 180 height 13
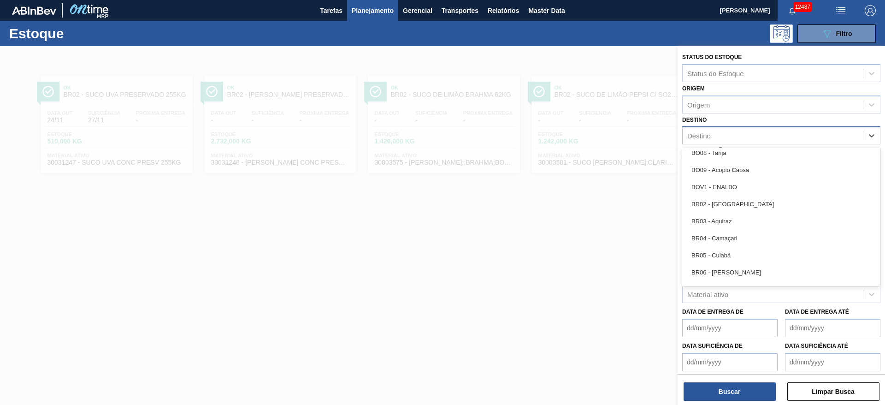
click at [735, 236] on div "BR04 - Camaçari" at bounding box center [781, 238] width 198 height 17
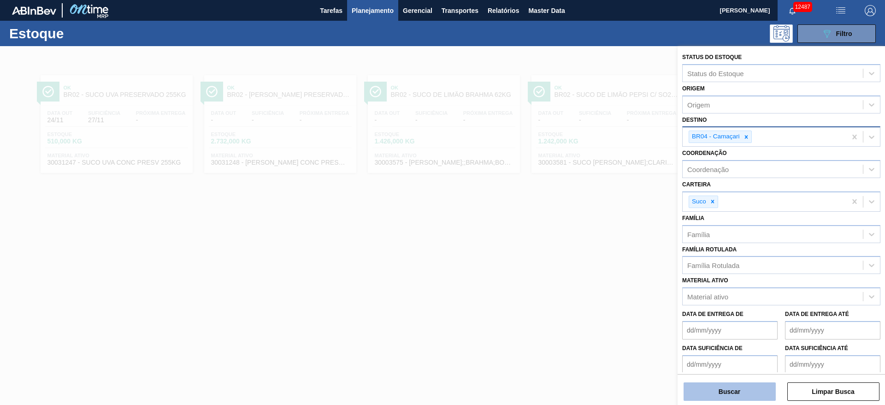
click at [727, 385] on button "Buscar" at bounding box center [730, 391] width 92 height 18
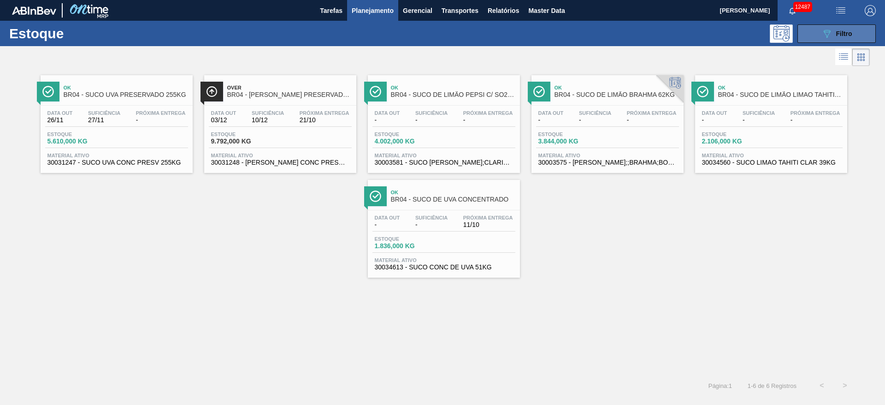
click at [844, 38] on div "089F7B8B-B2A5-4AFE-B5C0-19BA573D28AC Filtro" at bounding box center [837, 33] width 31 height 11
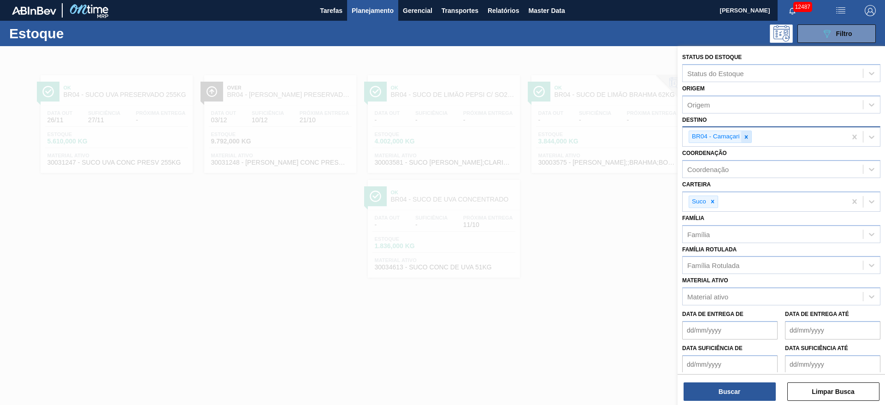
click at [747, 137] on div "BR04 - Camaçari" at bounding box center [765, 136] width 164 height 19
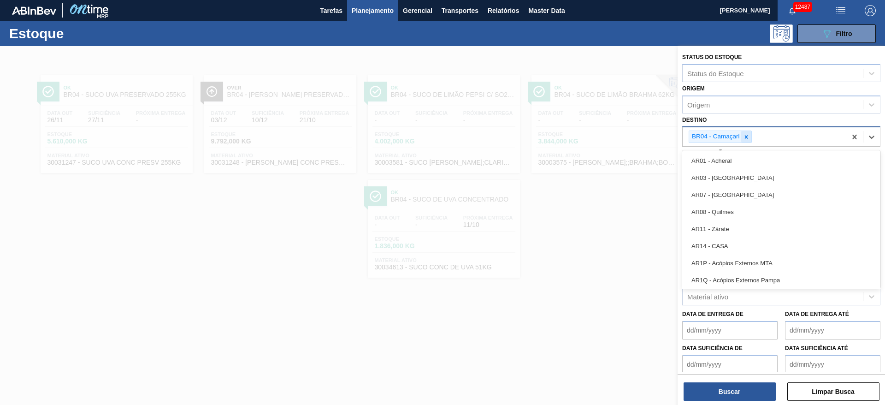
click at [747, 137] on icon at bounding box center [746, 136] width 3 height 3
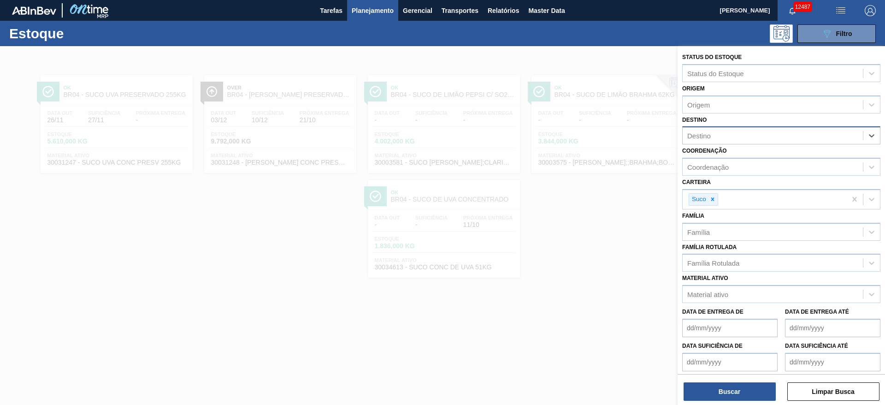
click at [745, 137] on div "Destino" at bounding box center [773, 135] width 180 height 13
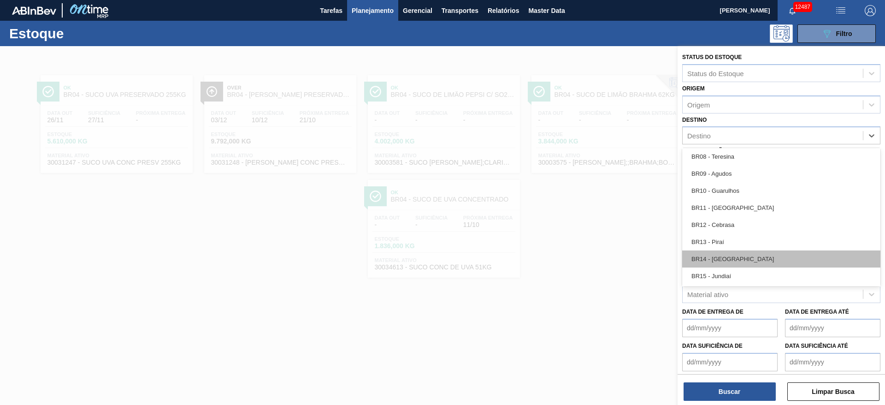
scroll to position [623, 0]
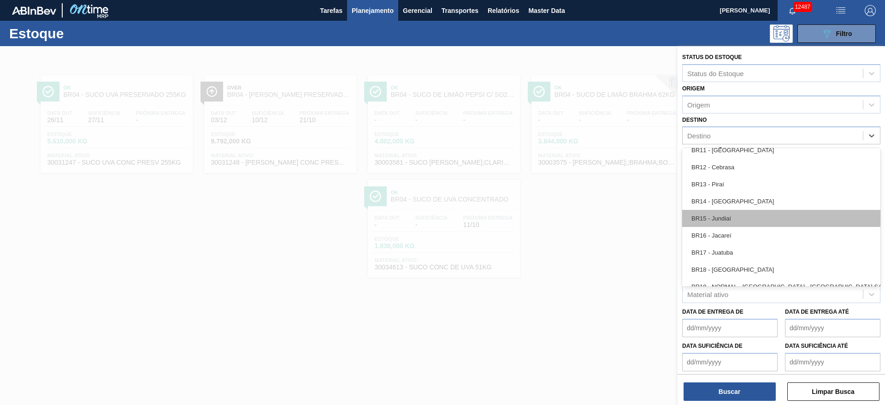
click at [729, 218] on div "BR15 - Jundiaí" at bounding box center [781, 218] width 198 height 17
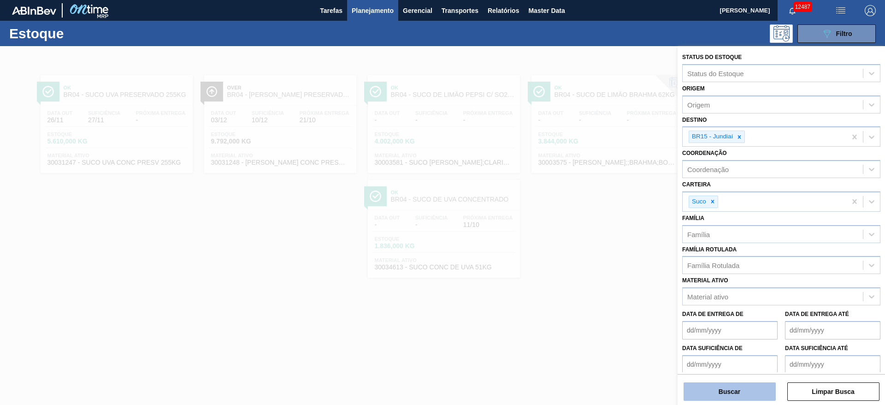
click at [725, 388] on button "Buscar" at bounding box center [730, 391] width 92 height 18
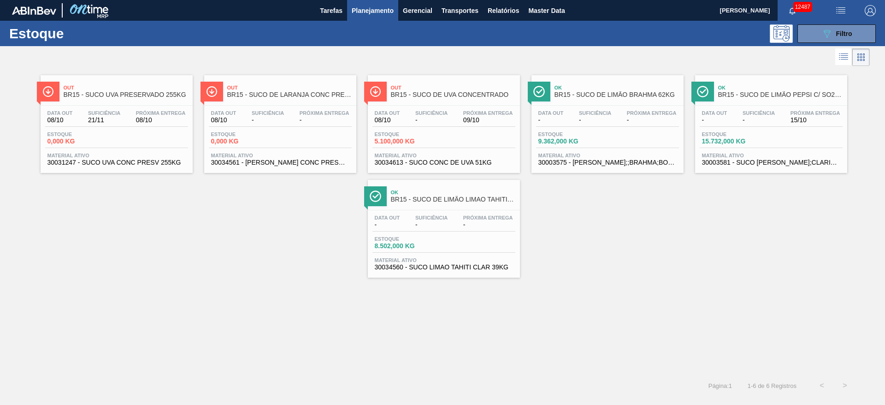
drag, startPoint x: 128, startPoint y: 108, endPoint x: 264, endPoint y: 285, distance: 222.9
click at [264, 285] on div "Out BR15 - SUCO UVA PRESERVADO 255KG Data out 08/10 Suficiência 21/11 Próxima E…" at bounding box center [442, 221] width 885 height 306
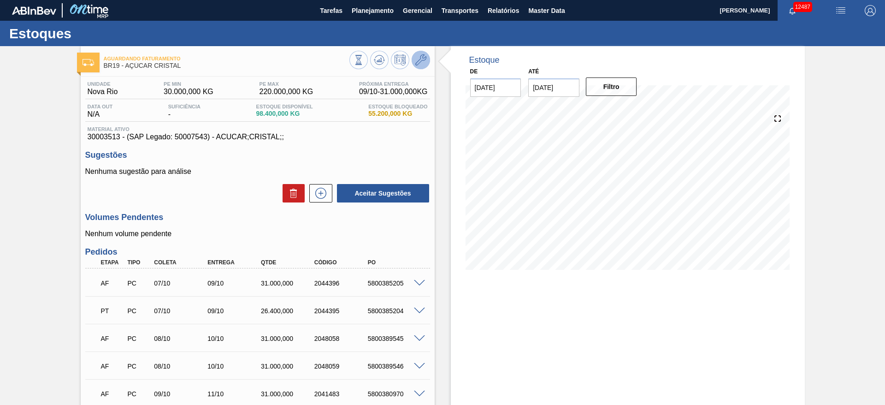
click at [422, 60] on icon at bounding box center [420, 59] width 11 height 11
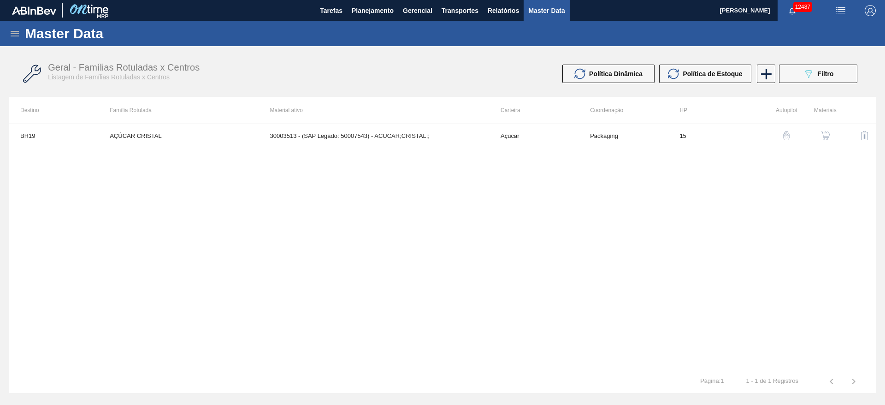
click at [829, 145] on button "button" at bounding box center [826, 136] width 22 height 22
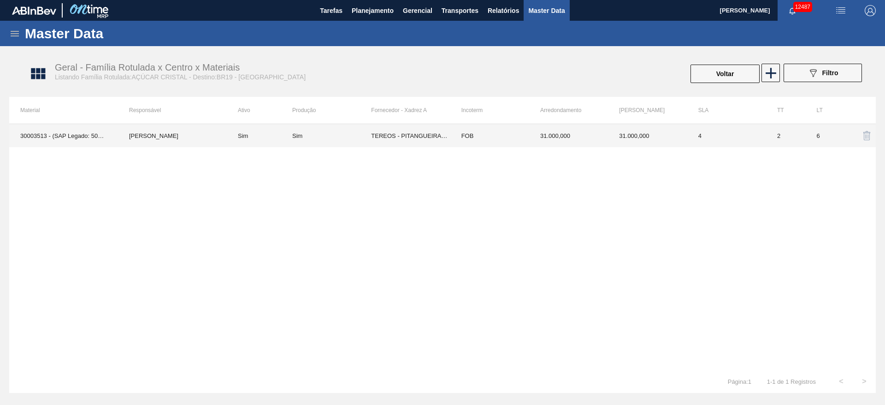
click at [534, 121] on th "Arredondamento" at bounding box center [568, 110] width 79 height 27
click at [529, 128] on td "31.000,000" at bounding box center [568, 135] width 79 height 23
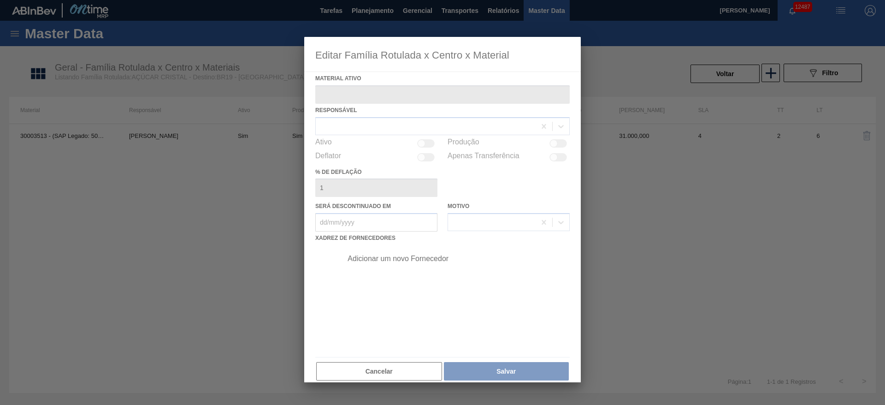
type ativo "30003513 - (SAP Legado: 50007543) - ACUCAR;CRISTAL;;"
checkbox input "true"
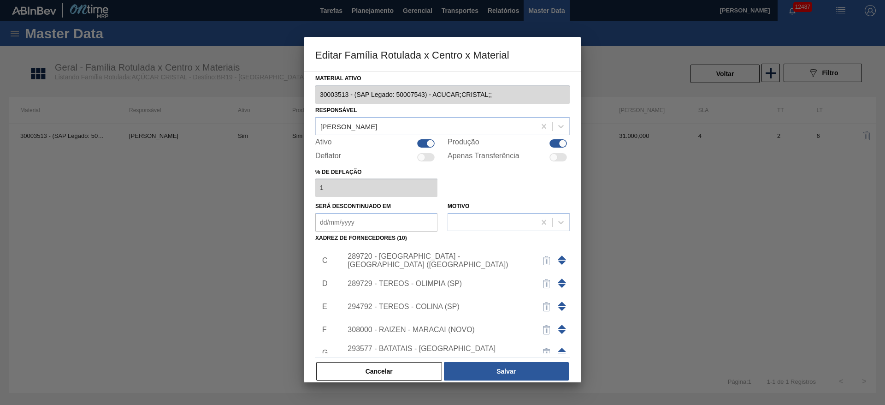
scroll to position [69, 0]
click at [562, 277] on span at bounding box center [562, 279] width 8 height 4
click at [560, 255] on span at bounding box center [562, 256] width 8 height 4
click at [559, 301] on span at bounding box center [562, 302] width 8 height 4
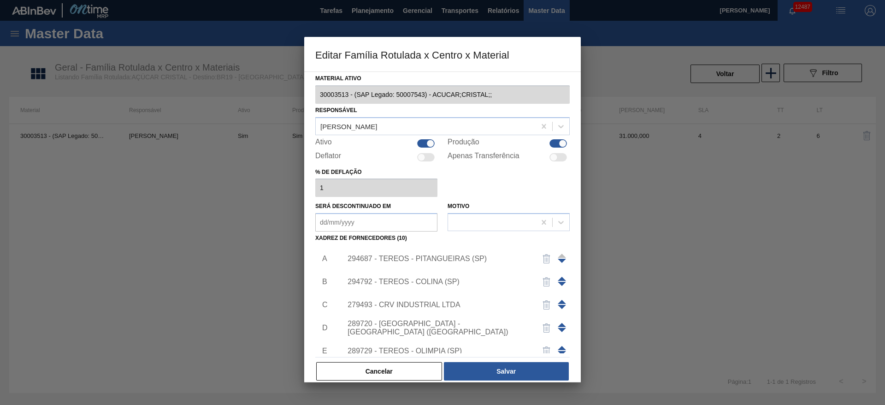
click at [561, 279] on span at bounding box center [562, 279] width 8 height 4
click at [452, 257] on div "294792 - TEREOS - COLINA (SP)" at bounding box center [438, 259] width 181 height 8
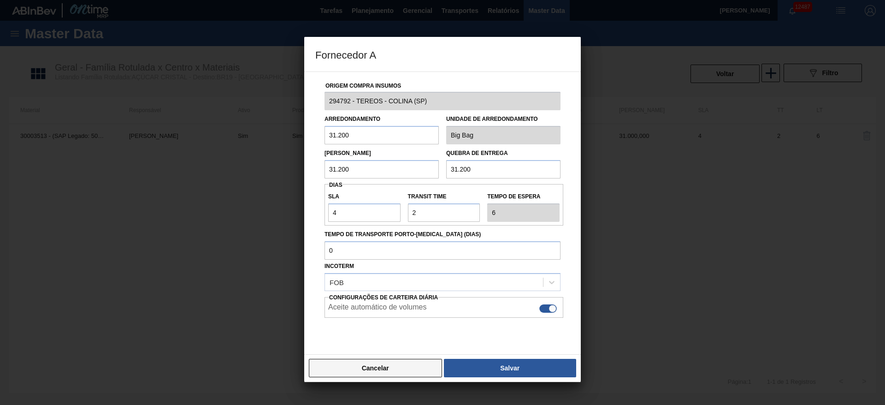
click at [401, 364] on button "Cancelar" at bounding box center [375, 368] width 133 height 18
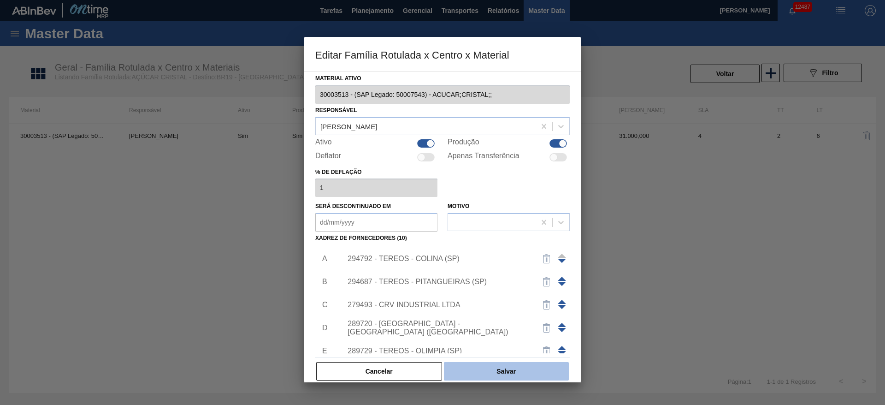
click at [475, 365] on button "Salvar" at bounding box center [506, 371] width 125 height 18
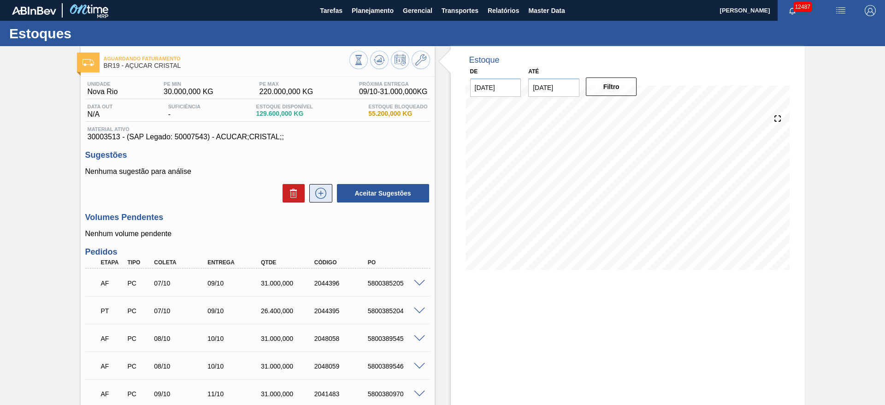
click at [326, 199] on button at bounding box center [320, 193] width 23 height 18
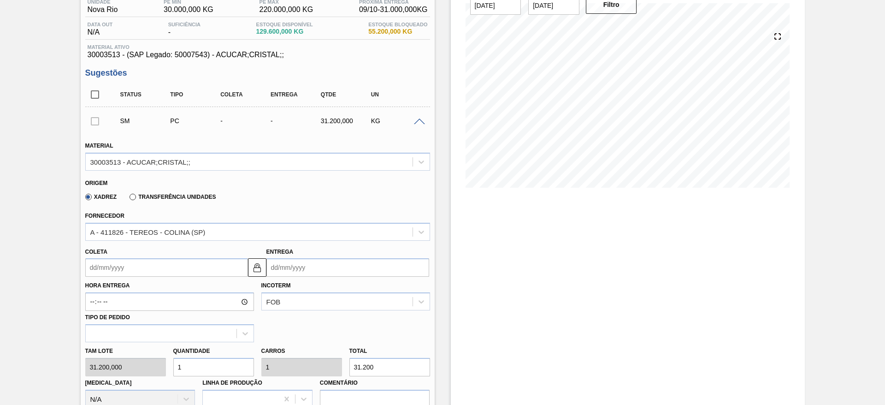
scroll to position [138, 0]
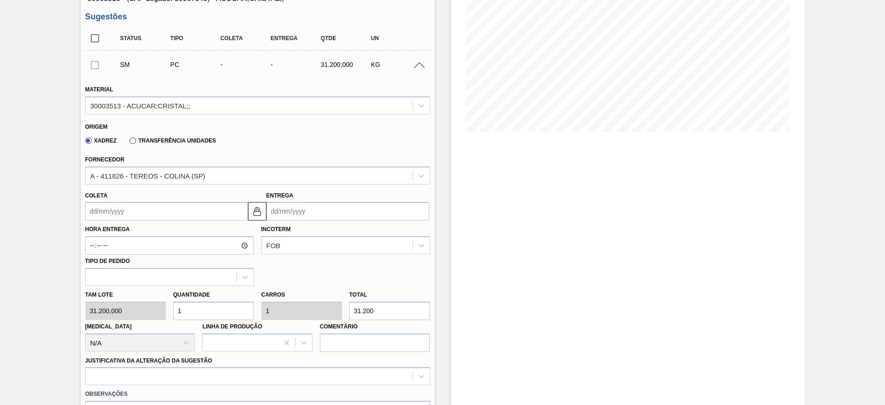
click at [115, 207] on input "Coleta" at bounding box center [166, 211] width 163 height 18
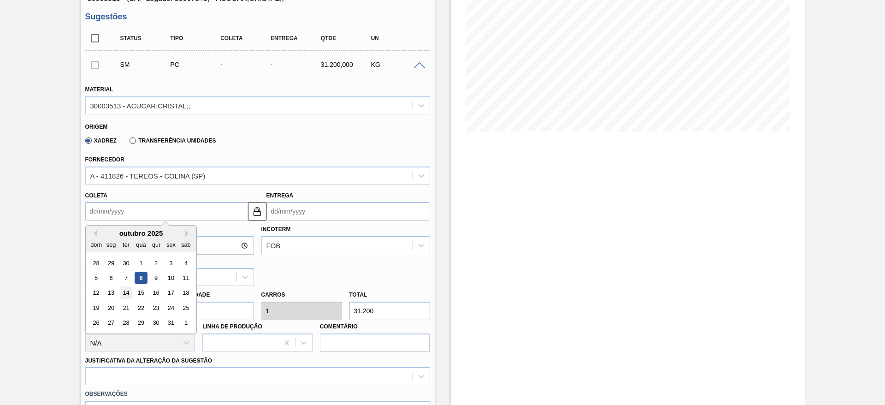
click at [128, 294] on div "14" at bounding box center [125, 293] width 12 height 12
type input "14/10/2025"
type input "16/10/2025"
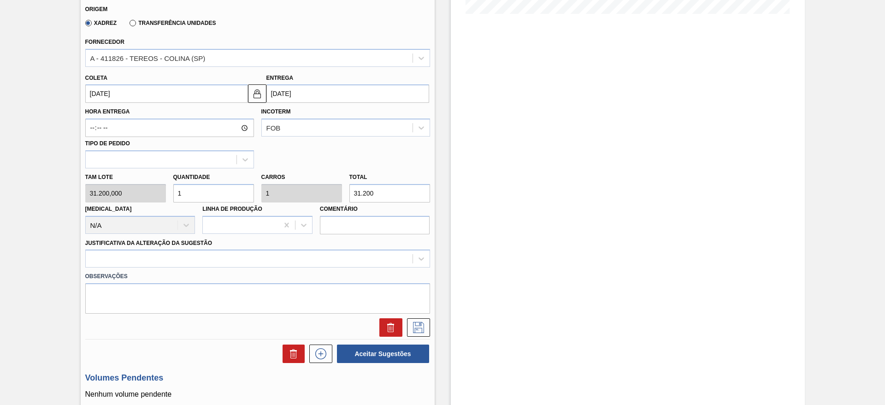
scroll to position [277, 0]
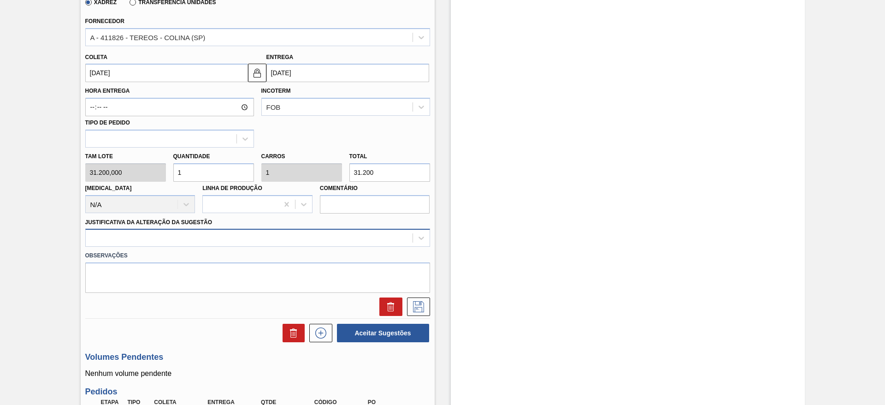
click at [306, 240] on div at bounding box center [249, 237] width 327 height 13
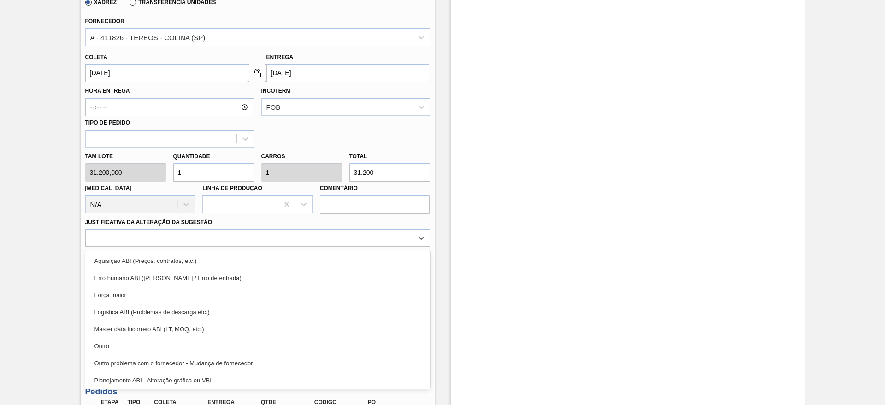
drag, startPoint x: 310, startPoint y: 263, endPoint x: 253, endPoint y: 185, distance: 96.7
click at [261, 191] on div "Material 30003513 - ACUCAR;CRISTAL;; Origem Xadrez Transferência Unidades Forne…" at bounding box center [257, 127] width 345 height 378
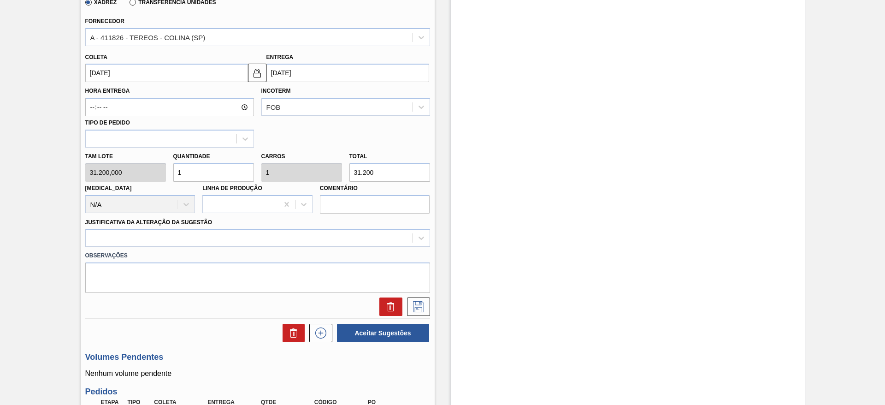
click at [331, 168] on div "Tam lote 31.200,000 Quantidade 1 Carros 1 Total 31.200 Doca N/A Linha de Produç…" at bounding box center [258, 181] width 352 height 66
type input "0"
type input "3"
type input "0,001"
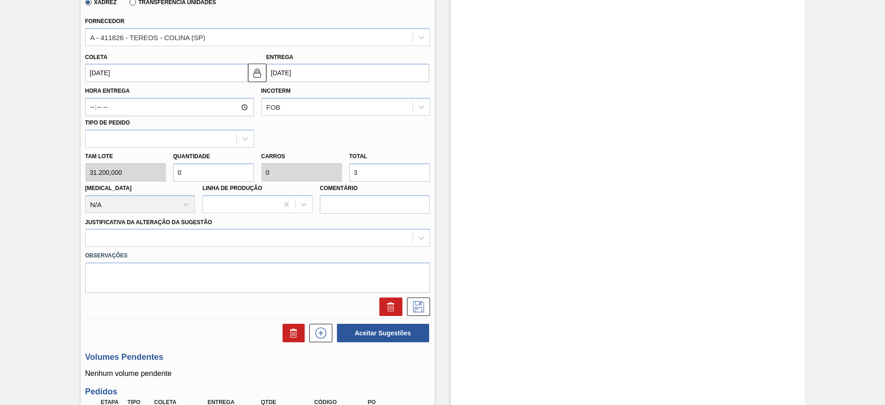
type input "0,001"
type input "31"
type input "0,01"
type input "310"
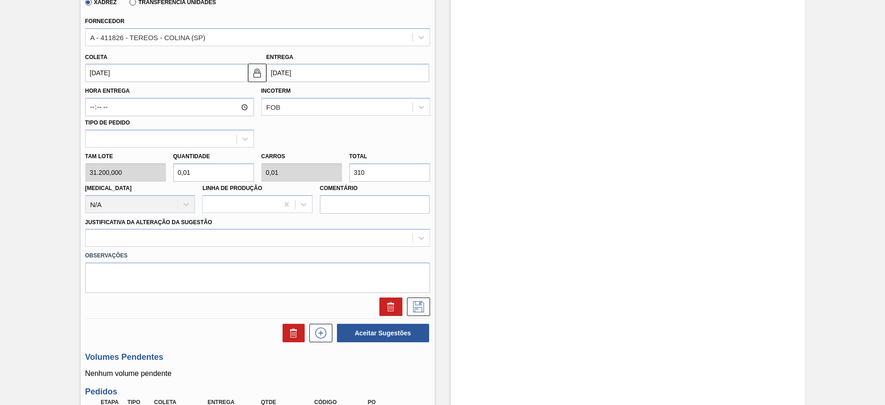
type input "0,099"
type input "3.100"
type input "0,994"
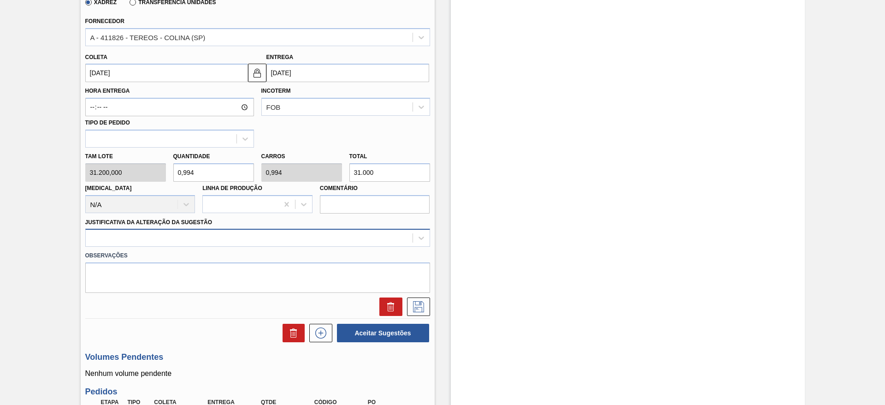
type input "31.000"
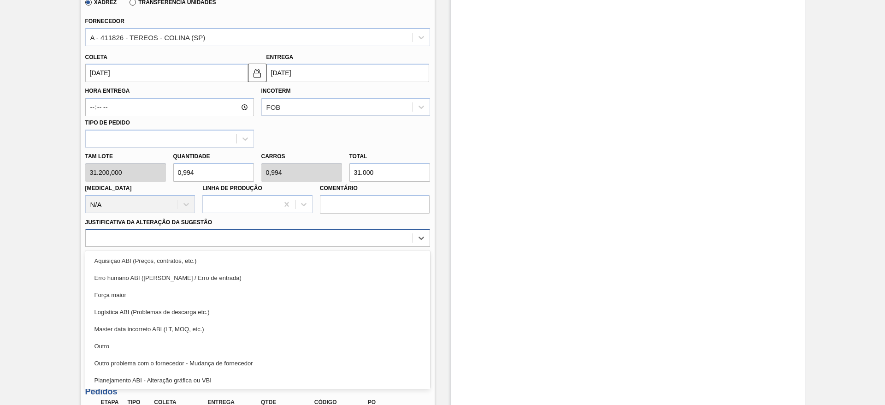
drag, startPoint x: 331, startPoint y: 233, endPoint x: 331, endPoint y: 256, distance: 23.1
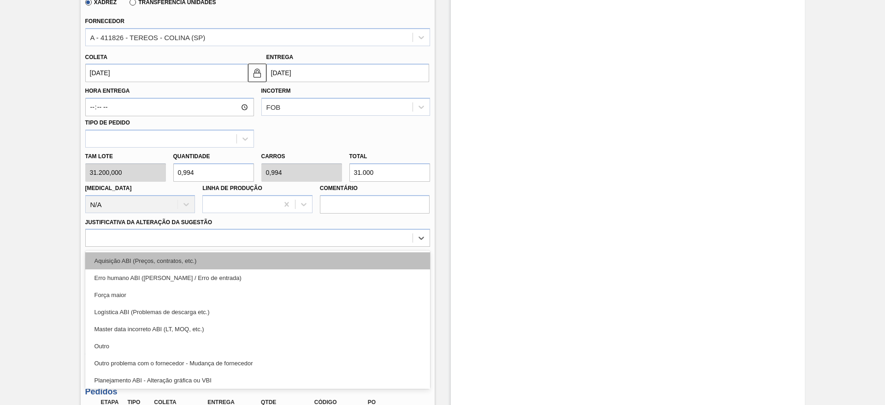
click at [331, 235] on div at bounding box center [249, 237] width 327 height 13
click at [331, 261] on div "Aquisição ABI (Preços, contratos, etc.)" at bounding box center [257, 260] width 345 height 17
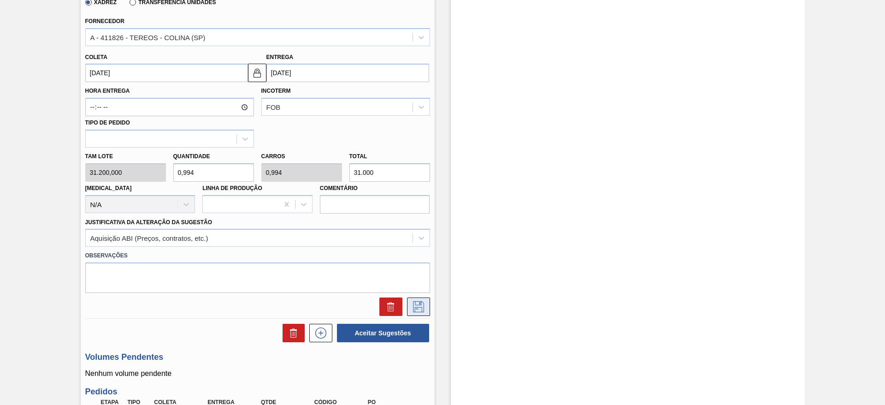
click at [427, 313] on button at bounding box center [418, 306] width 23 height 18
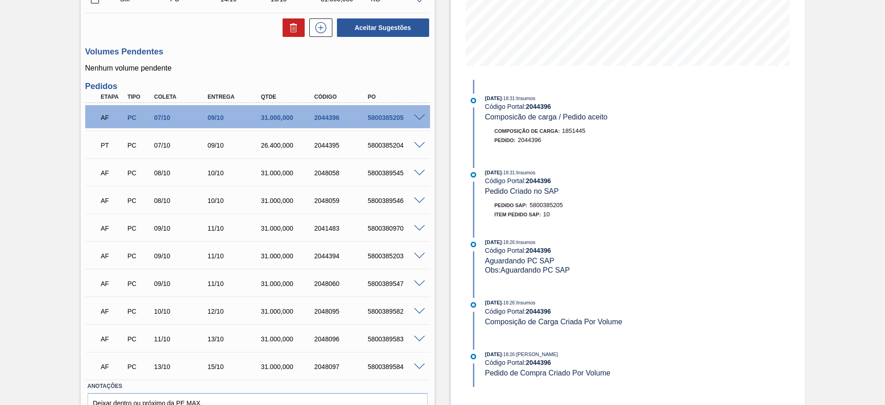
scroll to position [0, 0]
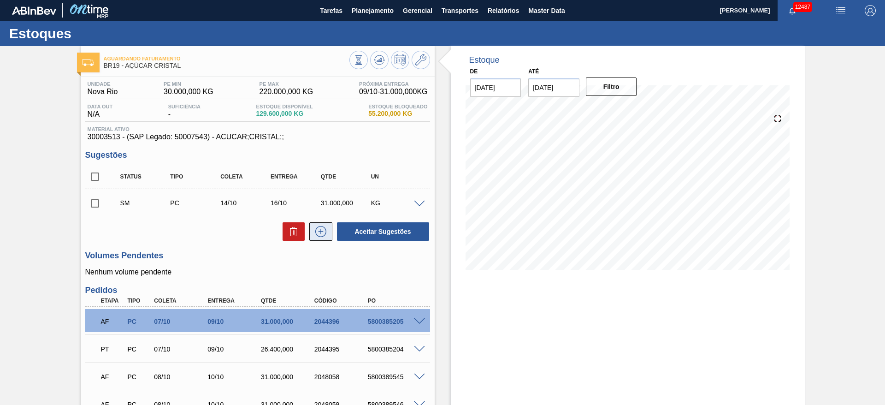
click at [321, 226] on icon at bounding box center [320, 231] width 11 height 11
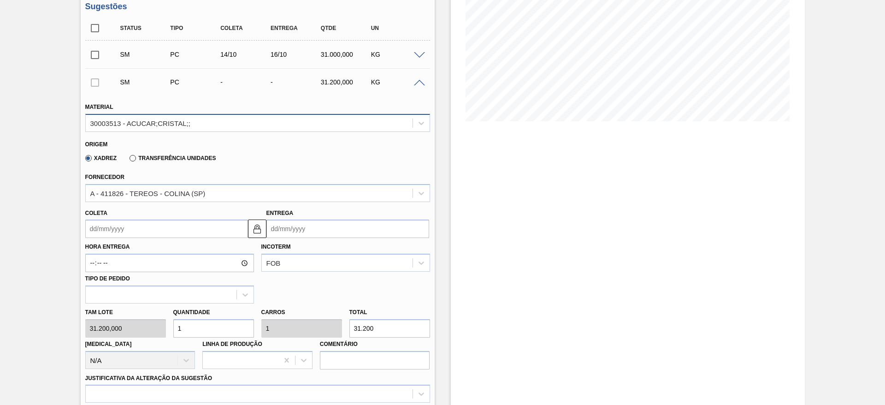
scroll to position [346, 0]
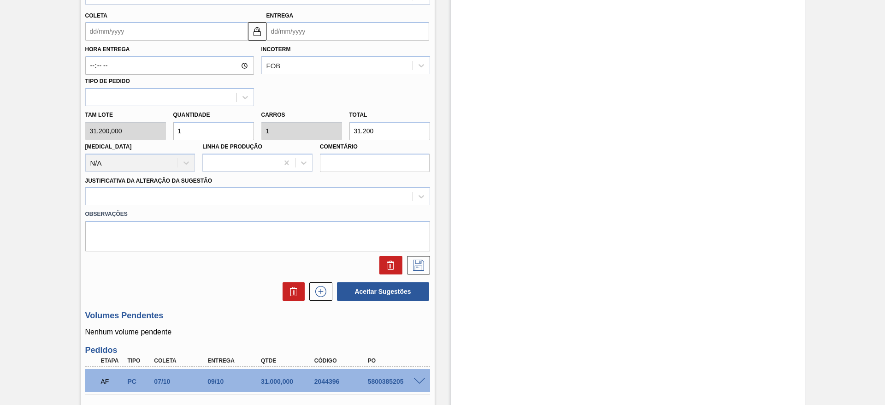
click at [101, 29] on input "Coleta" at bounding box center [166, 31] width 163 height 18
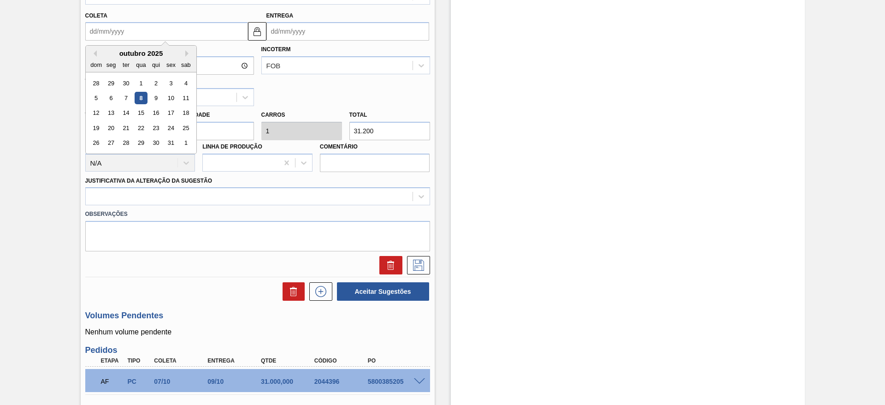
click at [140, 115] on div "15" at bounding box center [141, 113] width 12 height 12
type input "15/10/2025"
type input "17/10/2025"
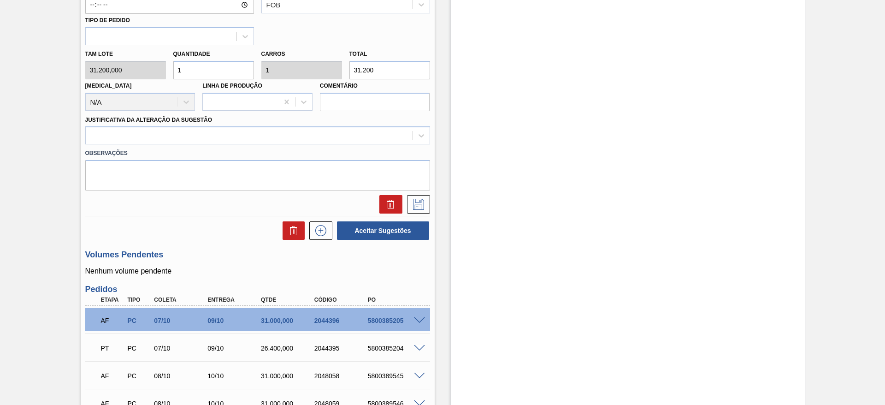
scroll to position [415, 0]
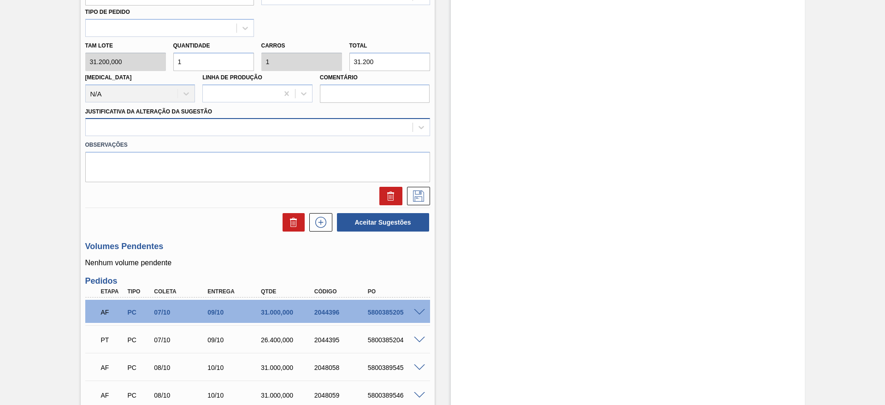
click at [267, 131] on div at bounding box center [249, 127] width 327 height 13
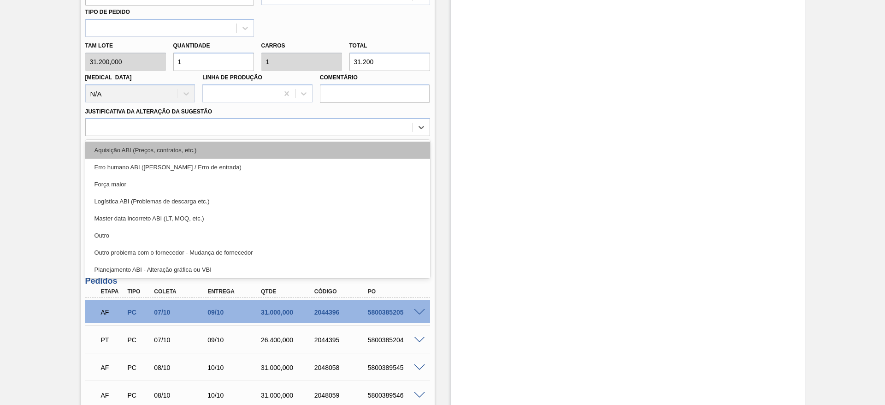
click at [285, 152] on div "Aquisição ABI (Preços, contratos, etc.)" at bounding box center [257, 150] width 345 height 17
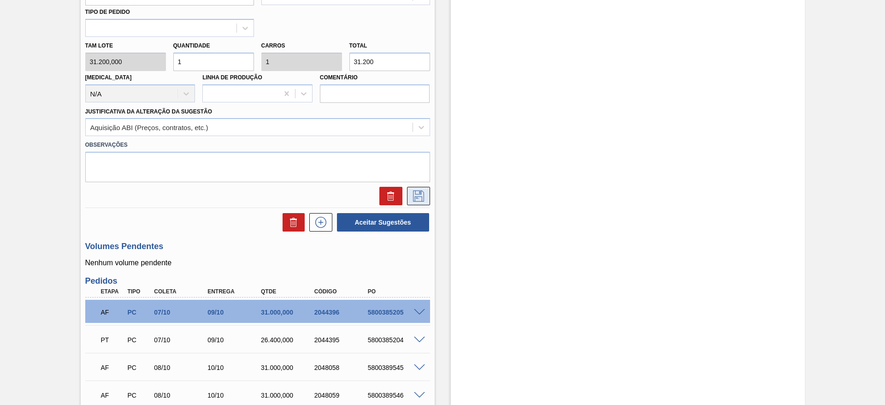
click at [427, 198] on button at bounding box center [418, 196] width 23 height 18
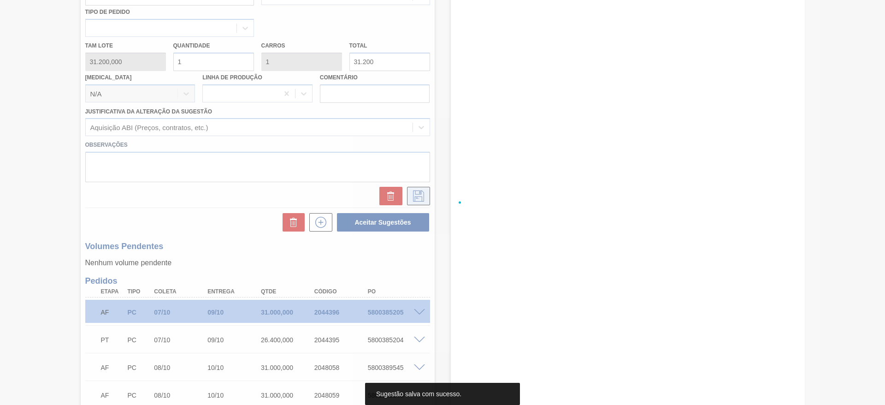
click at [424, 199] on div at bounding box center [442, 202] width 885 height 405
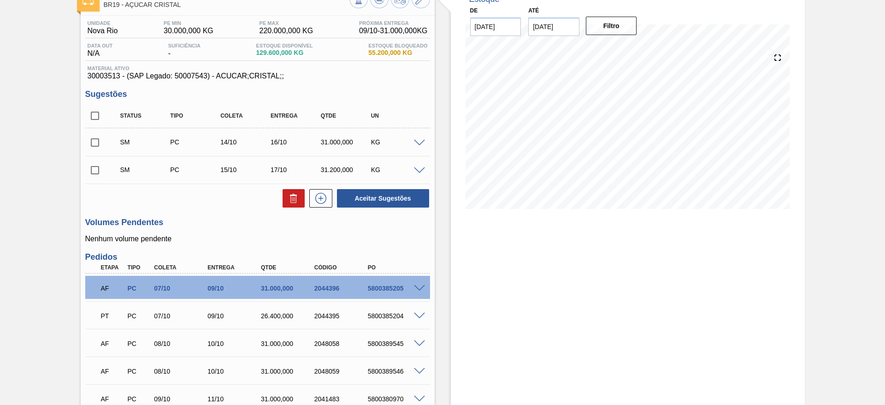
click at [101, 121] on input "checkbox" at bounding box center [94, 115] width 19 height 19
checkbox input "true"
click at [355, 193] on button "Aceitar Sugestões" at bounding box center [383, 198] width 92 height 18
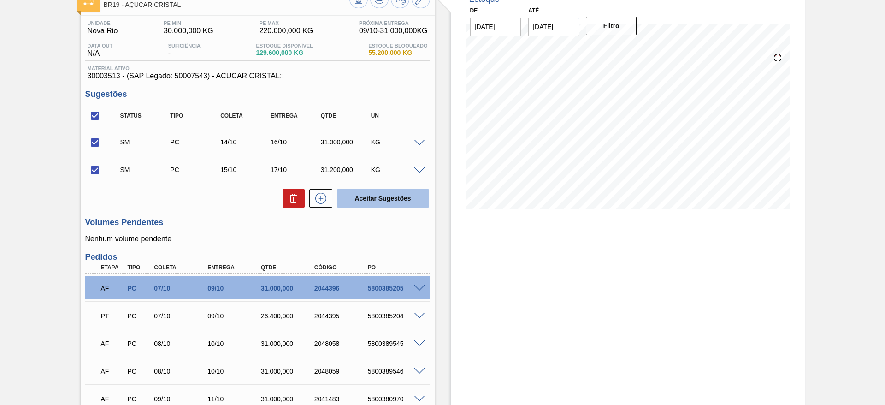
checkbox input "false"
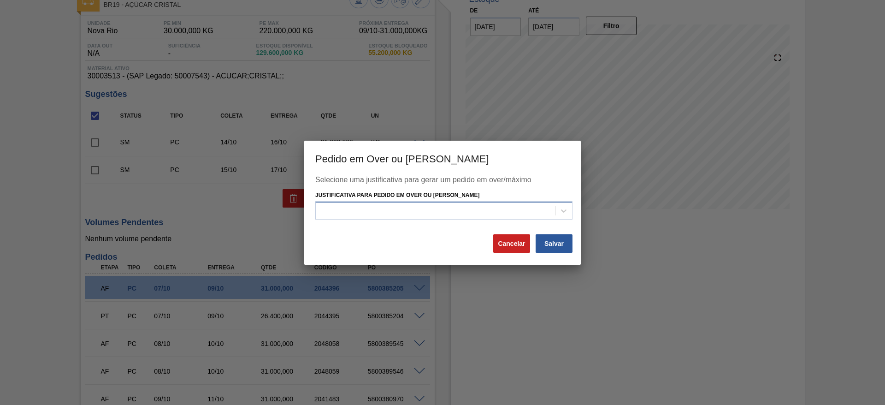
click at [364, 214] on div at bounding box center [435, 210] width 239 height 13
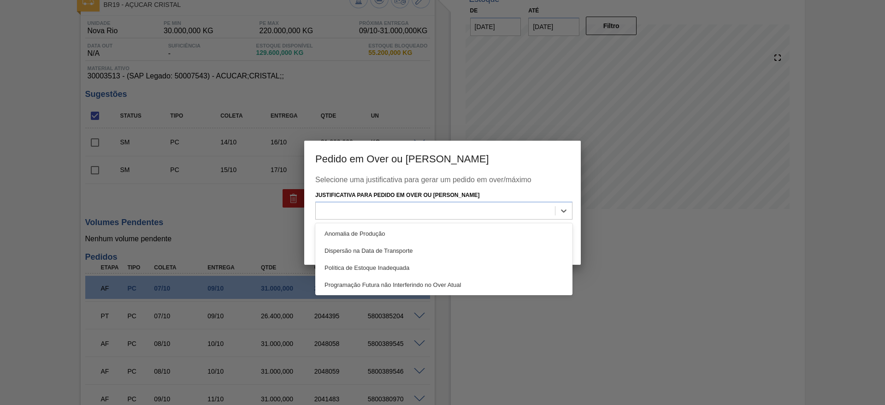
click at [374, 224] on div "Anomalia de Produção Dispersão na Data de Transporte Política de Estoque Inadeq…" at bounding box center [443, 259] width 257 height 72
drag, startPoint x: 380, startPoint y: 229, endPoint x: 421, endPoint y: 243, distance: 43.9
click at [380, 229] on div "Anomalia de Produção" at bounding box center [443, 233] width 257 height 17
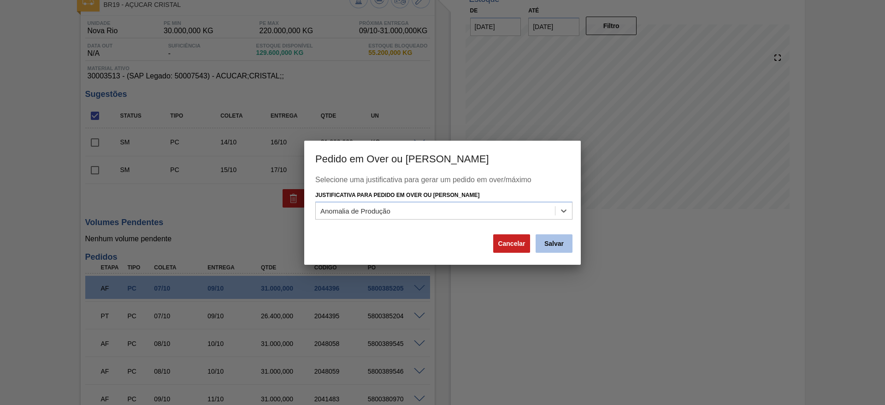
click at [557, 250] on button "Salvar" at bounding box center [554, 243] width 37 height 18
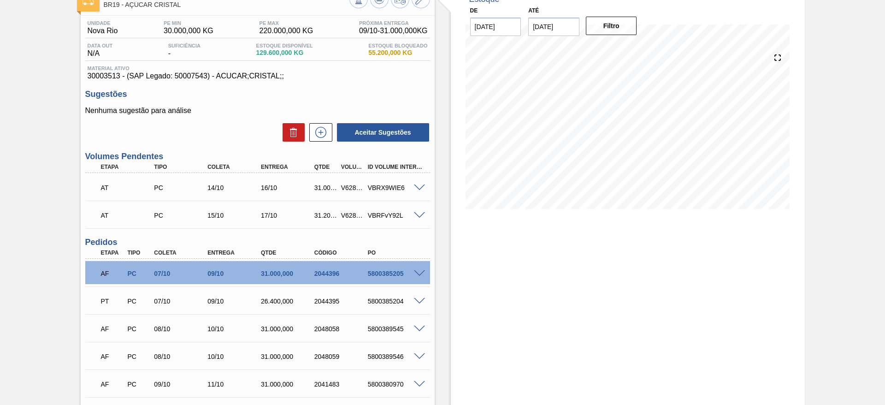
scroll to position [0, 0]
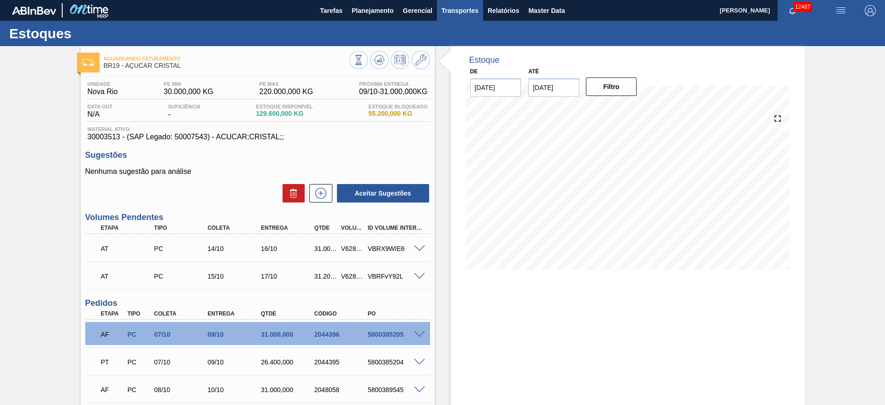
click at [450, 16] on button "Transportes" at bounding box center [460, 10] width 46 height 21
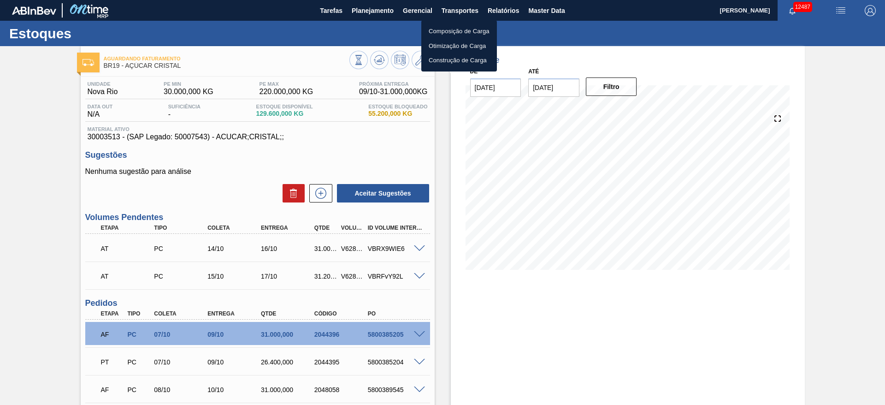
click at [442, 48] on li "Otimização de Carga" at bounding box center [459, 46] width 76 height 15
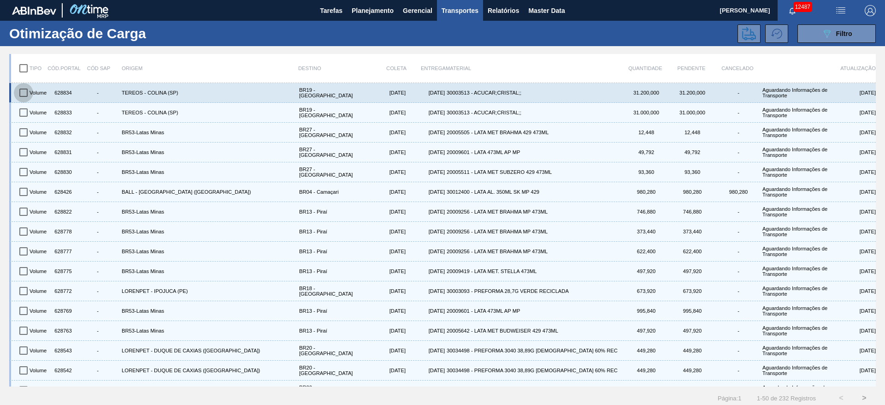
click at [15, 92] on input "checkbox" at bounding box center [23, 92] width 19 height 19
checkbox input "true"
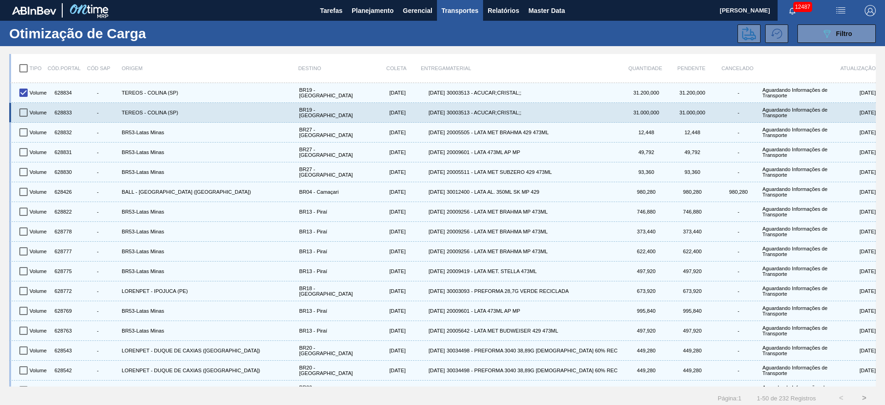
click at [24, 114] on input "checkbox" at bounding box center [23, 112] width 19 height 19
checkbox input "true"
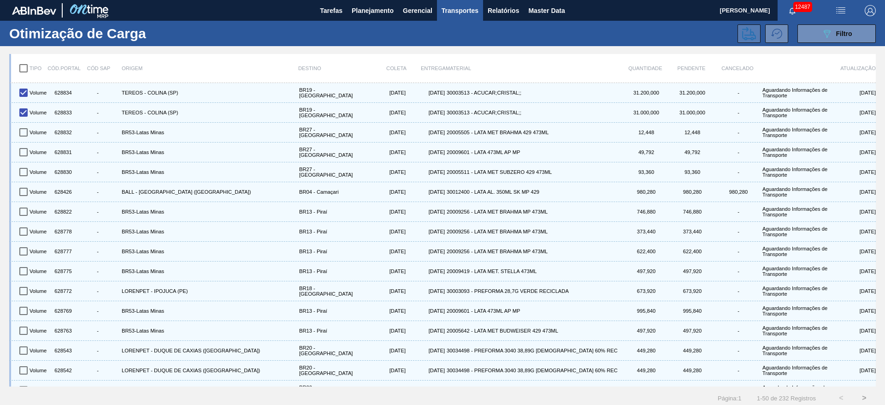
click at [746, 36] on icon at bounding box center [749, 34] width 14 height 14
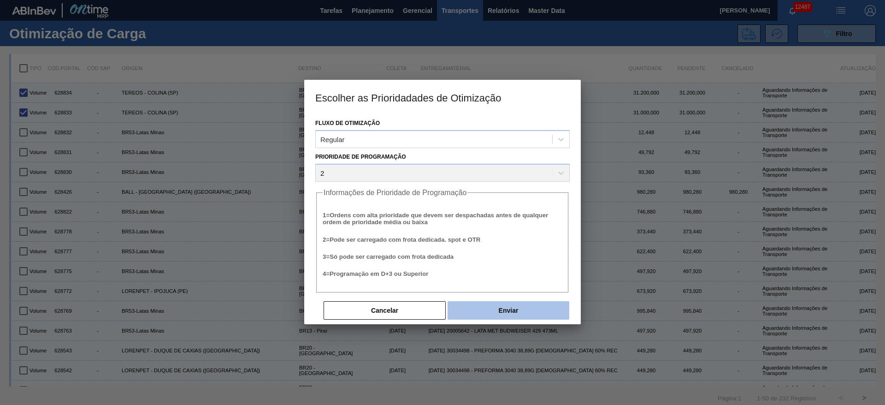
click at [507, 311] on button "Enviar" at bounding box center [509, 310] width 122 height 18
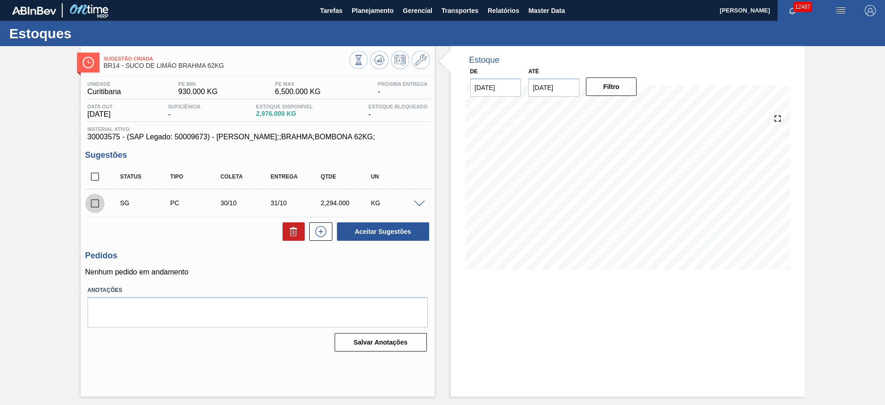
click at [97, 208] on input "checkbox" at bounding box center [94, 203] width 19 height 19
click at [345, 232] on button "Aceitar Sugestões" at bounding box center [383, 231] width 92 height 18
checkbox input "false"
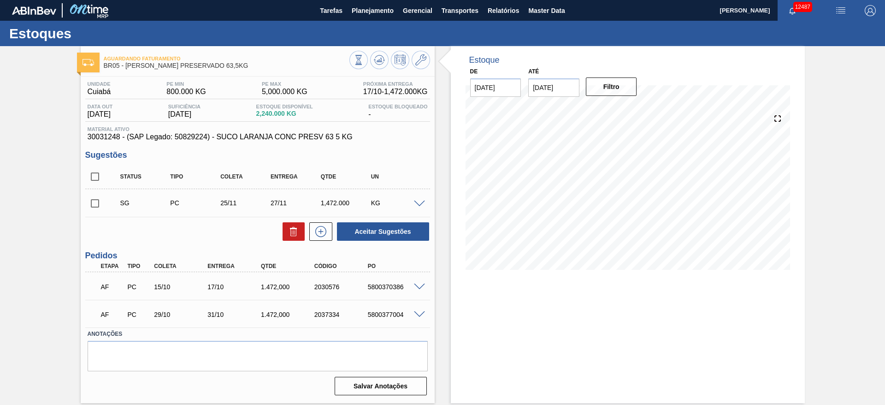
click at [436, 138] on div "Estoque De 08/10/2025 Até 06/12/2025 Filtro 08/10 Projeção de Estoque 2,240 Nec…" at bounding box center [620, 224] width 370 height 357
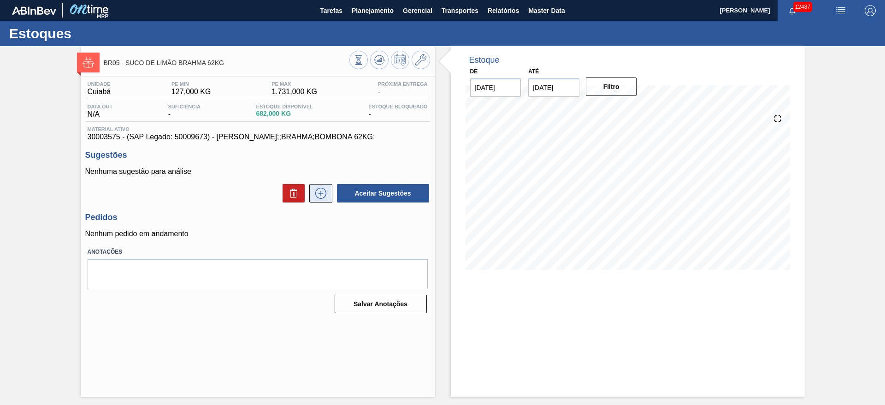
click at [318, 199] on button at bounding box center [320, 193] width 23 height 18
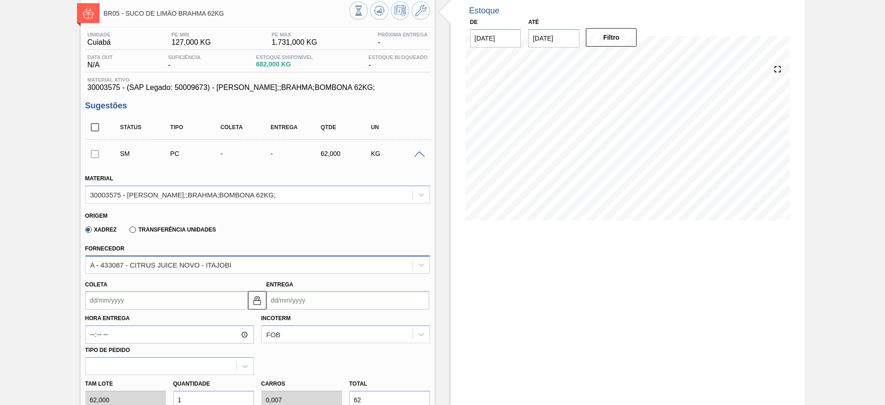
scroll to position [138, 0]
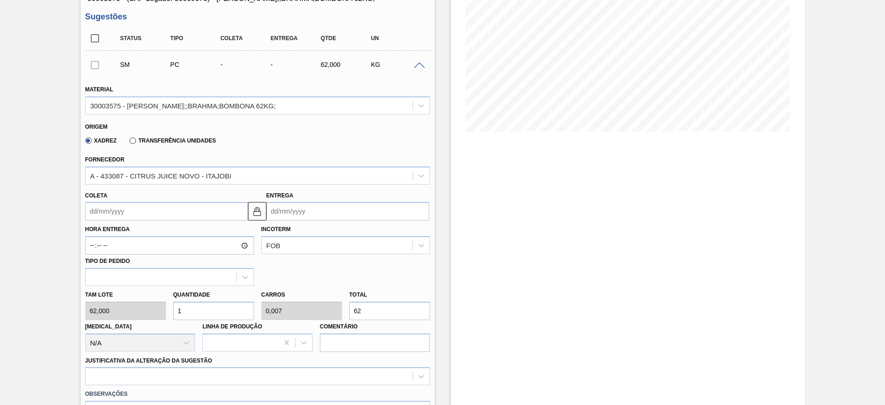
click at [191, 312] on input "1" at bounding box center [213, 311] width 81 height 18
type input "10"
type input "0,069"
type input "620"
type input "10"
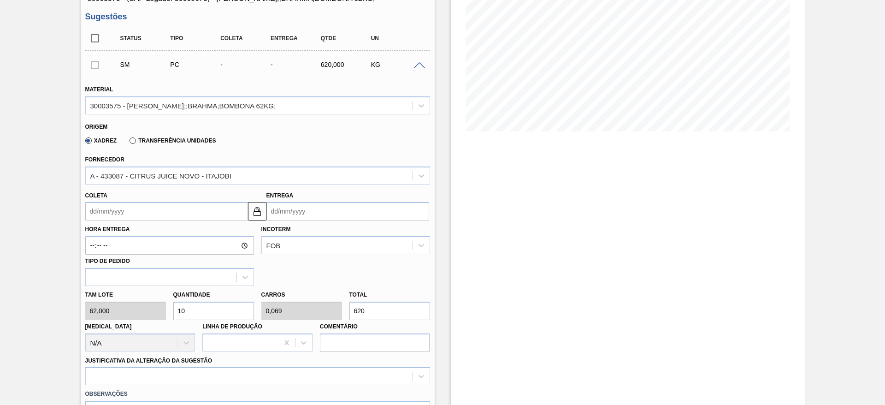
click at [117, 210] on input "Coleta" at bounding box center [166, 211] width 163 height 18
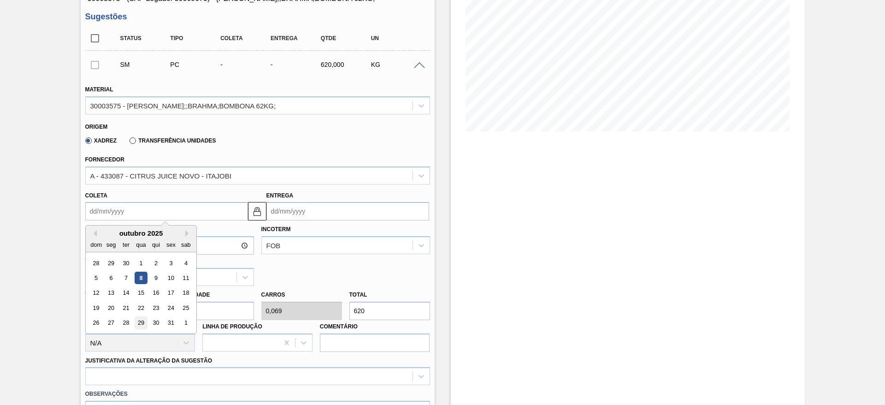
click at [140, 325] on div "29" at bounding box center [141, 323] width 12 height 12
type input "[DATE]"
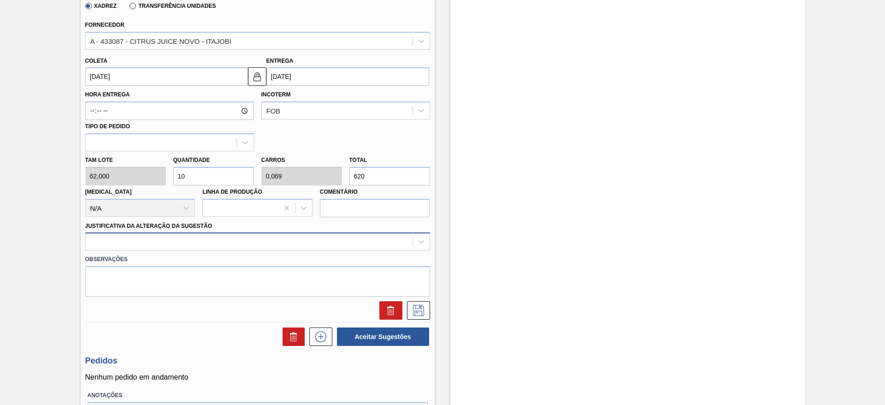
scroll to position [277, 0]
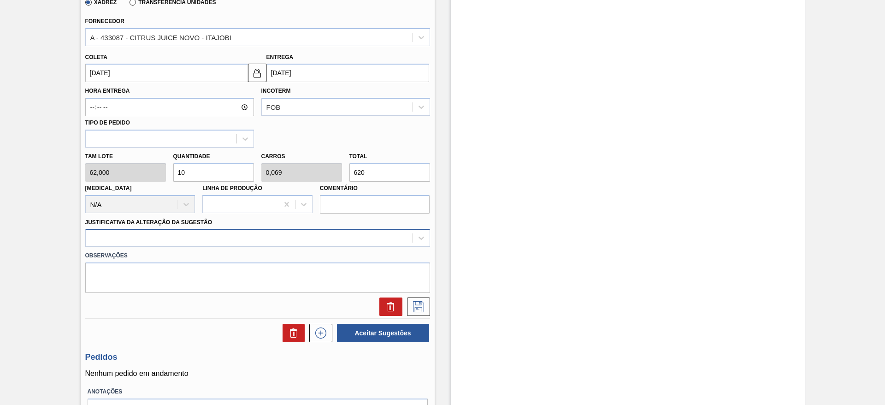
click at [356, 238] on div at bounding box center [249, 237] width 327 height 13
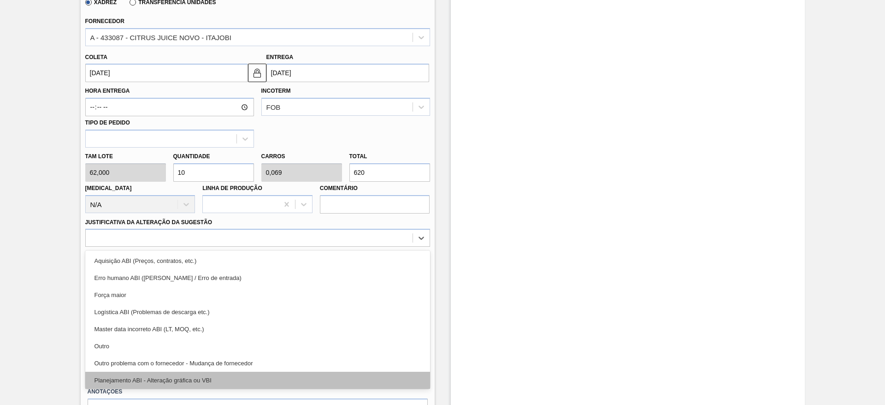
scroll to position [69, 0]
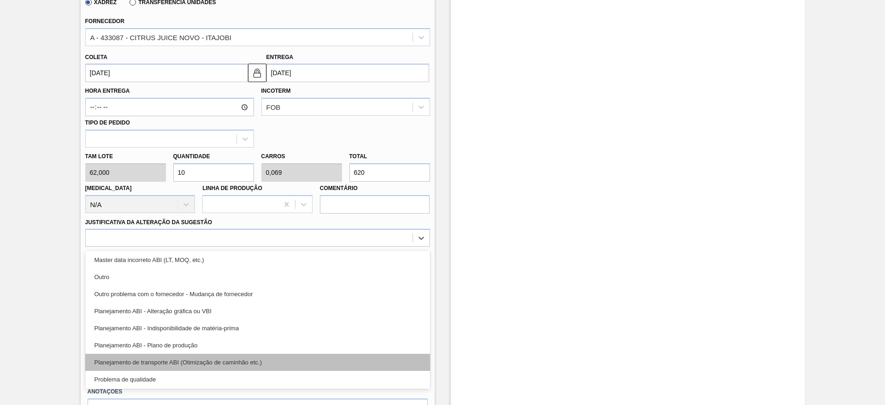
click at [294, 363] on div "Planejamento de transporte ABI (Otimização de caminhão etc.)" at bounding box center [257, 362] width 345 height 17
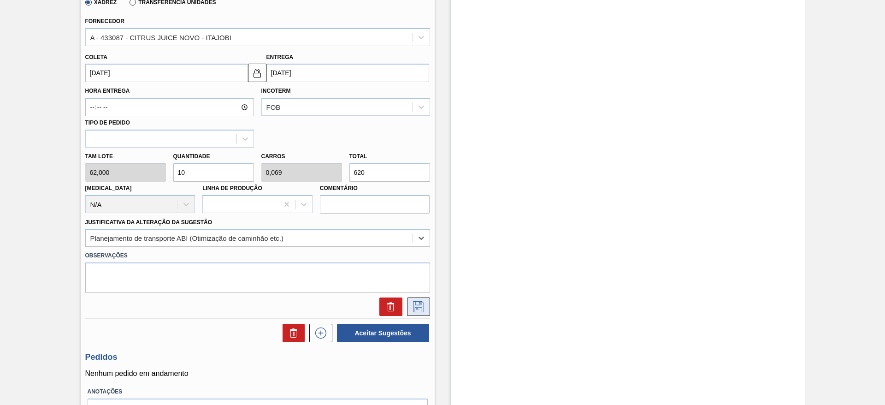
click at [416, 303] on icon at bounding box center [418, 306] width 15 height 11
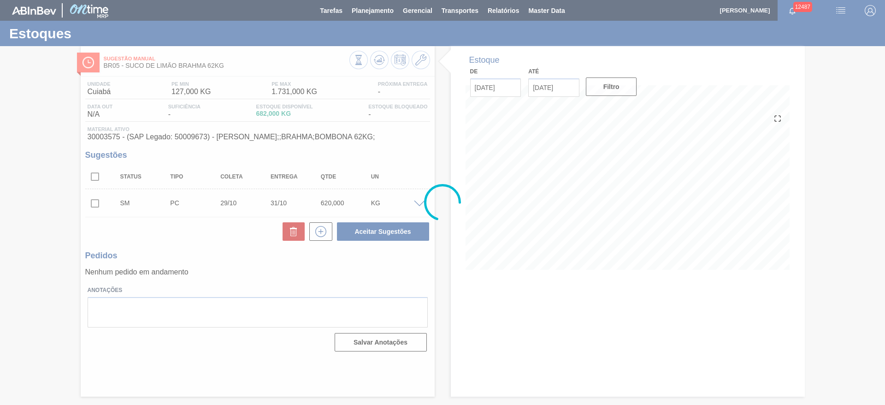
scroll to position [0, 0]
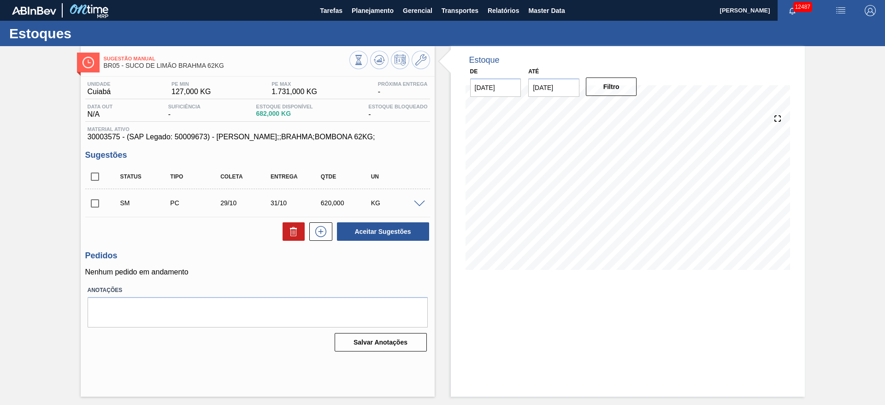
click at [418, 203] on span at bounding box center [419, 204] width 11 height 7
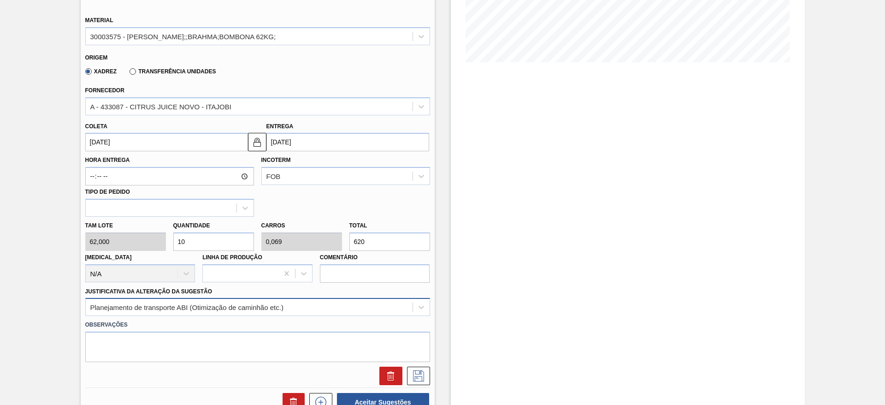
click at [279, 311] on div "Planejamento de transporte ABI (Otimização de caminhão etc.)" at bounding box center [257, 307] width 345 height 18
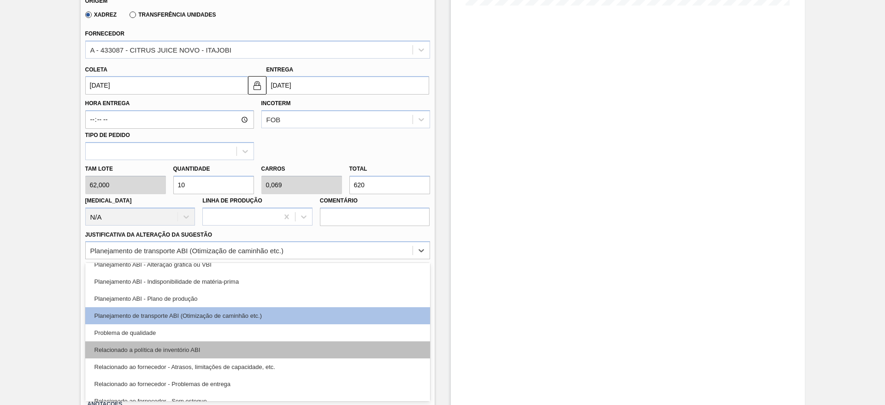
scroll to position [103, 0]
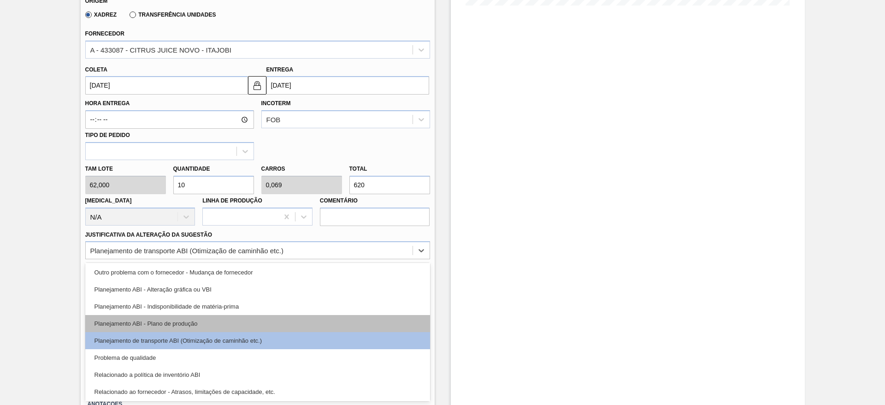
click at [297, 321] on div "Planejamento ABI - Plano de produção" at bounding box center [257, 323] width 345 height 17
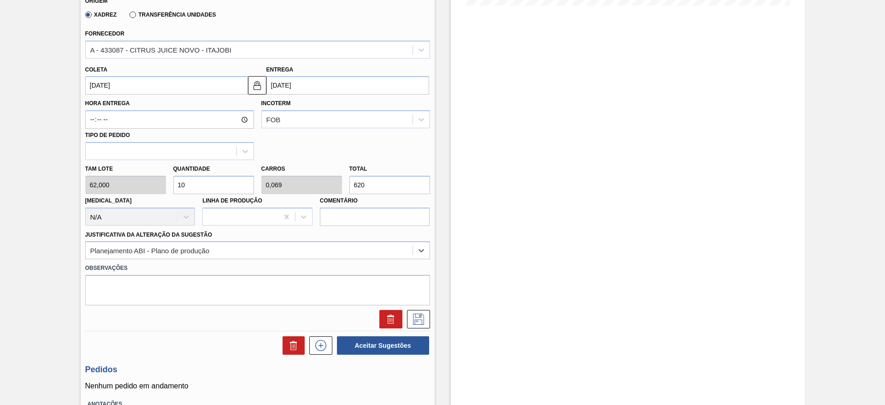
click at [416, 306] on div at bounding box center [258, 316] width 352 height 23
click at [419, 311] on button at bounding box center [418, 319] width 23 height 18
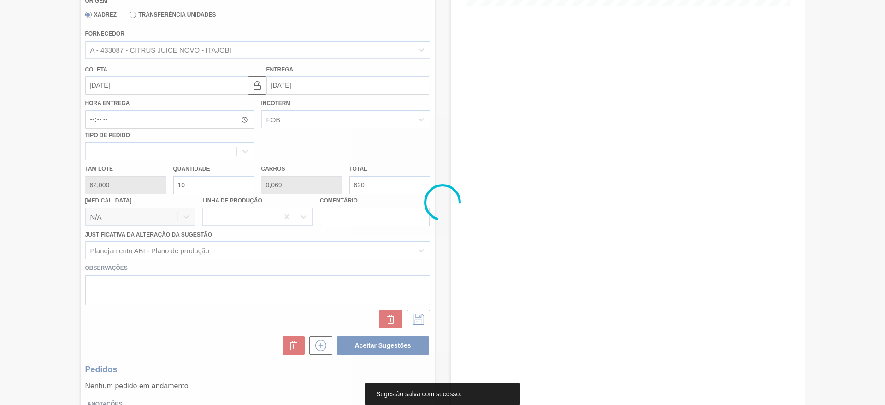
scroll to position [0, 0]
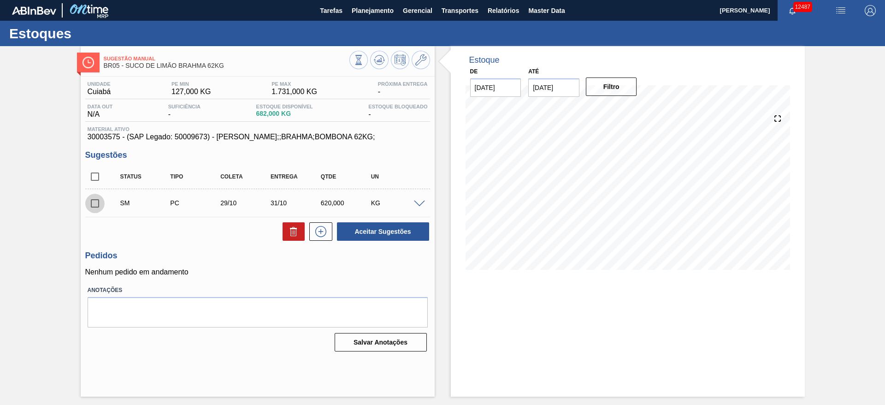
click at [94, 195] on input "checkbox" at bounding box center [94, 203] width 19 height 19
click at [374, 234] on button "Aceitar Sugestões" at bounding box center [383, 231] width 92 height 18
checkbox input "false"
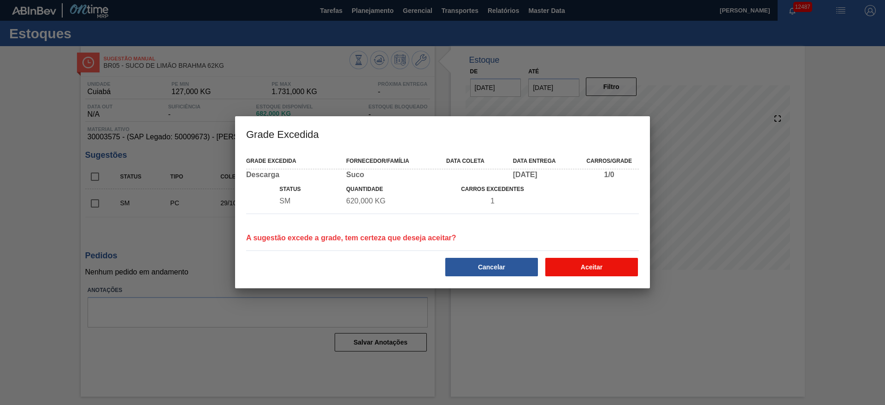
click at [566, 265] on button "Aceitar" at bounding box center [592, 267] width 93 height 18
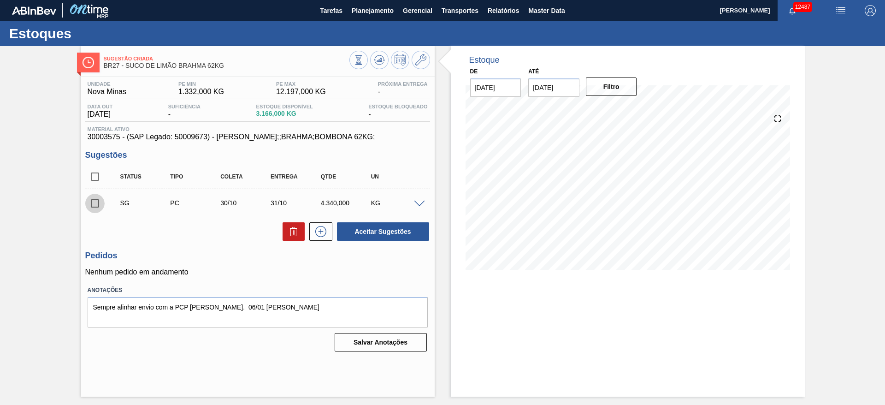
click at [96, 201] on input "checkbox" at bounding box center [94, 203] width 19 height 19
click at [380, 229] on button "Aceitar Sugestões" at bounding box center [383, 231] width 92 height 18
checkbox input "false"
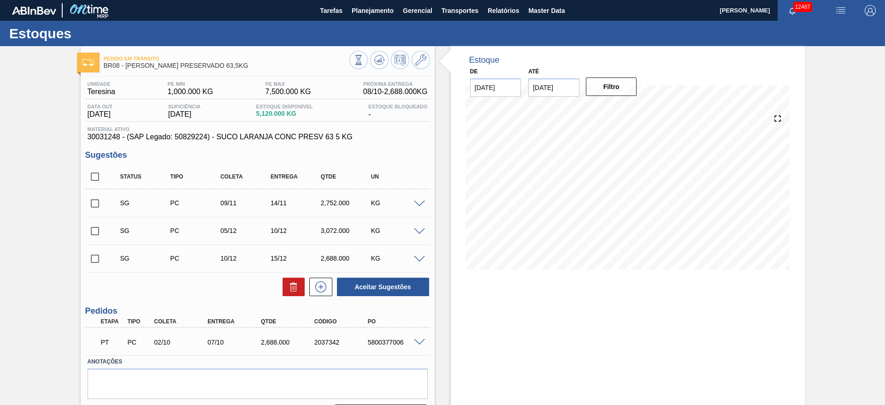
click at [24, 241] on div "Pedido em Trânsito BR08 - SUCO LARANJA PRESERVADO 63,5KG Unidade Teresina PE MI…" at bounding box center [442, 238] width 885 height 385
click at [88, 206] on input "checkbox" at bounding box center [94, 203] width 19 height 19
checkbox input "true"
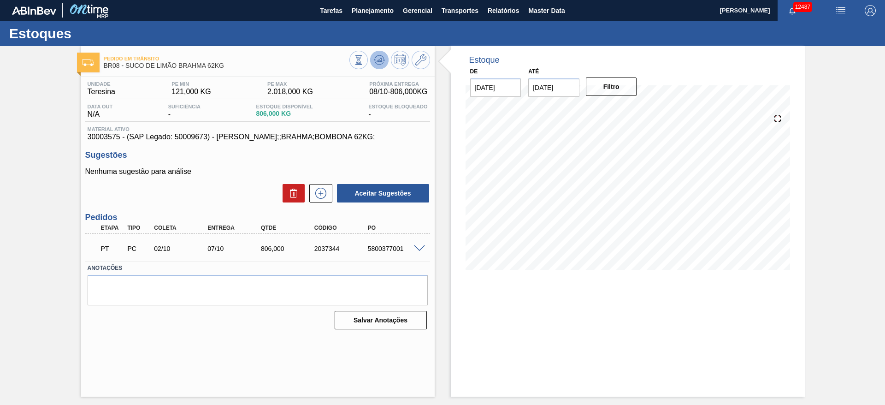
click at [376, 56] on icon at bounding box center [379, 59] width 11 height 11
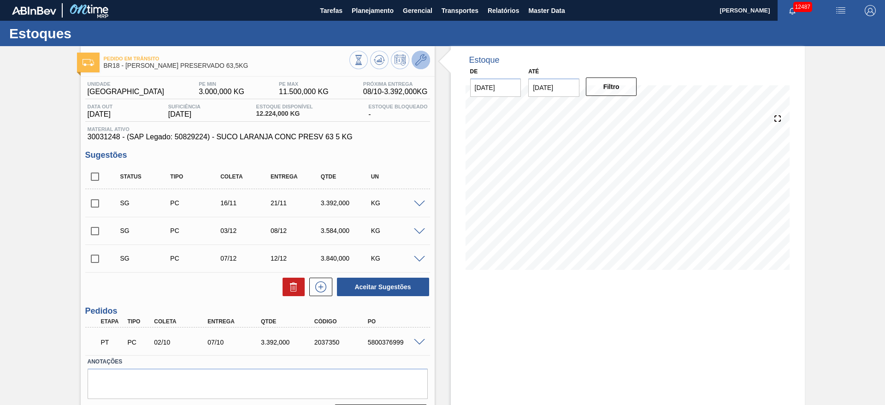
click at [426, 57] on button at bounding box center [421, 60] width 18 height 18
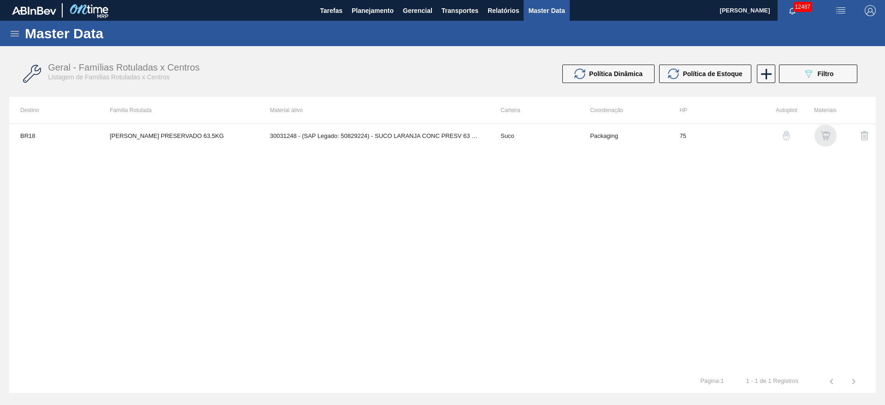
click at [823, 137] on img "button" at bounding box center [825, 135] width 9 height 9
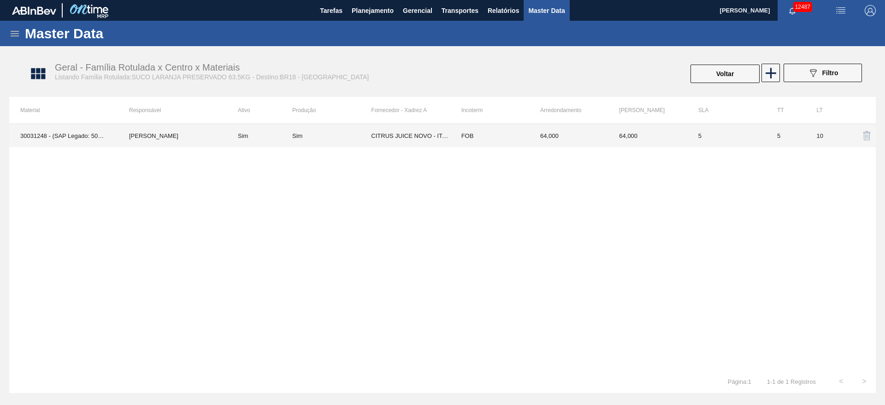
click at [299, 132] on div "Sim" at bounding box center [297, 135] width 10 height 7
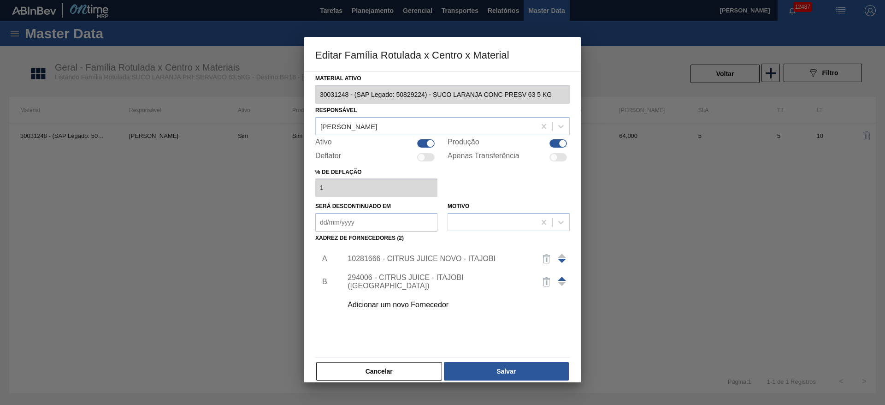
drag, startPoint x: 384, startPoint y: 368, endPoint x: 338, endPoint y: 338, distance: 53.7
click at [384, 367] on button "Cancelar" at bounding box center [379, 371] width 126 height 18
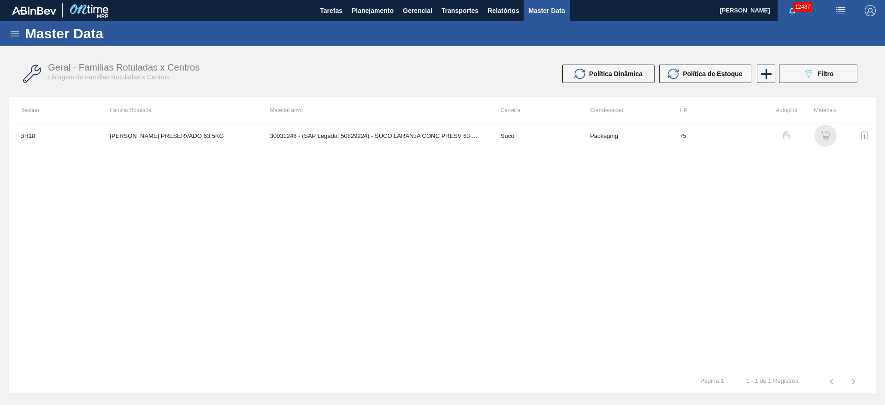
click at [824, 136] on img "button" at bounding box center [825, 135] width 9 height 9
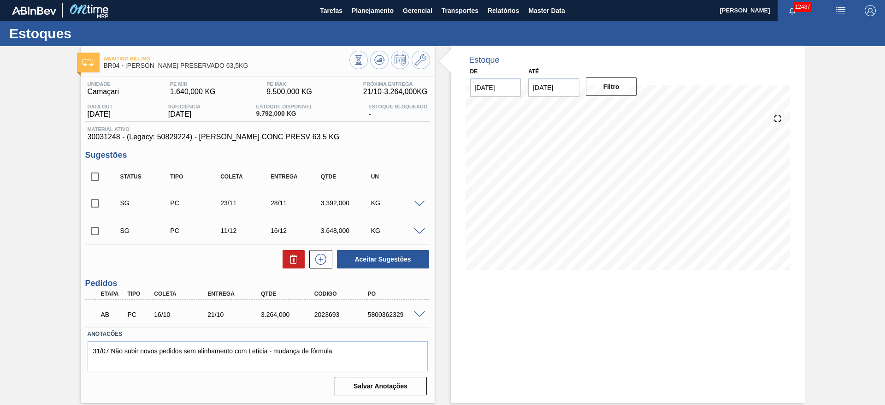
click at [442, 177] on div "Estoque De 08/10/2025 Até 06/12/2025 Filtro" at bounding box center [620, 224] width 370 height 357
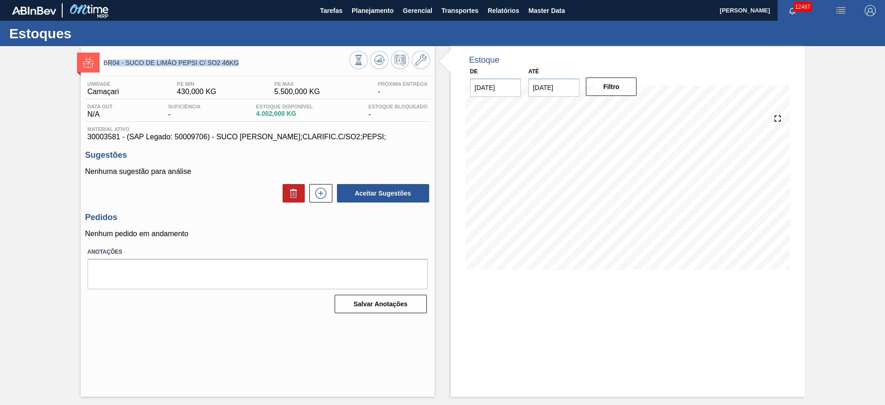
drag, startPoint x: 246, startPoint y: 63, endPoint x: 106, endPoint y: 64, distance: 140.2
click at [106, 64] on span "BR04 - SUCO DE LIMÃO PEPSI C/ SO2 46KG" at bounding box center [227, 62] width 246 height 7
click at [247, 81] on div "Unidade Camaçari PE MIN 430,000 KG PE MAX 5.500,000 KG Próxima Entrega -" at bounding box center [257, 90] width 345 height 18
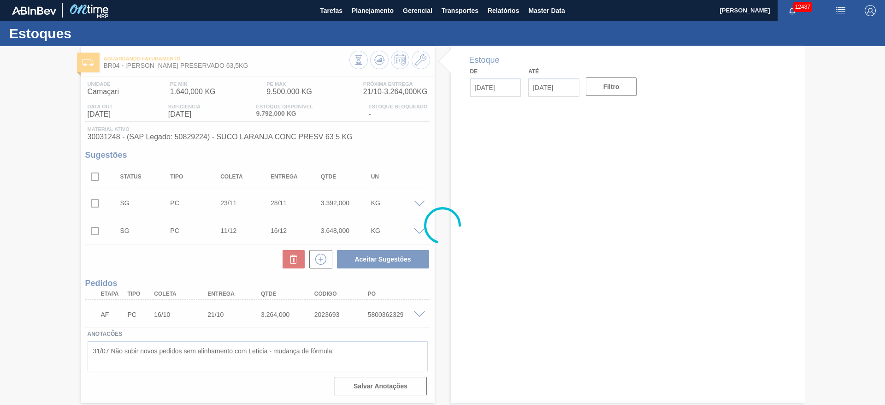
click at [95, 202] on div at bounding box center [442, 225] width 885 height 359
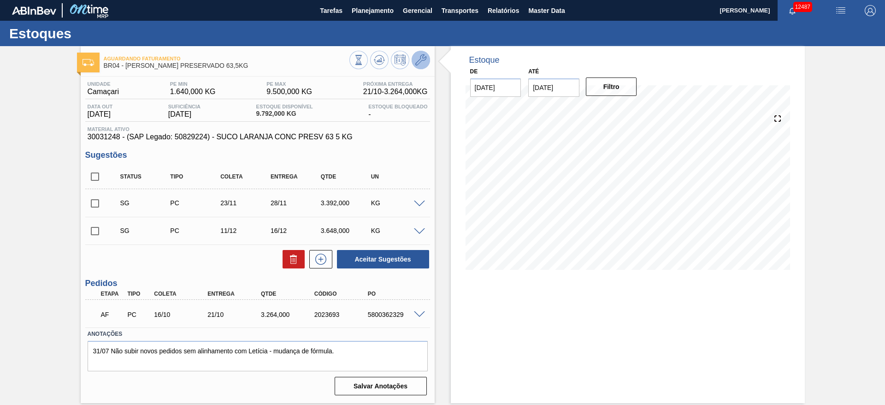
click at [421, 64] on icon at bounding box center [420, 59] width 11 height 11
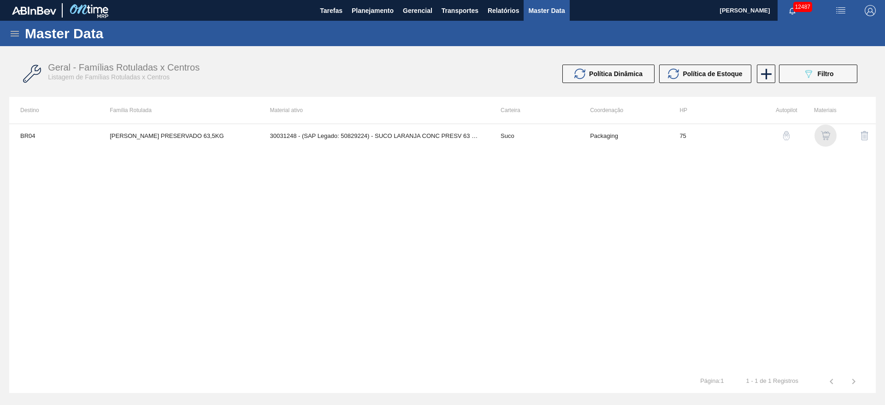
click at [824, 134] on img "button" at bounding box center [825, 135] width 9 height 9
click at [765, 78] on icon at bounding box center [767, 74] width 18 height 18
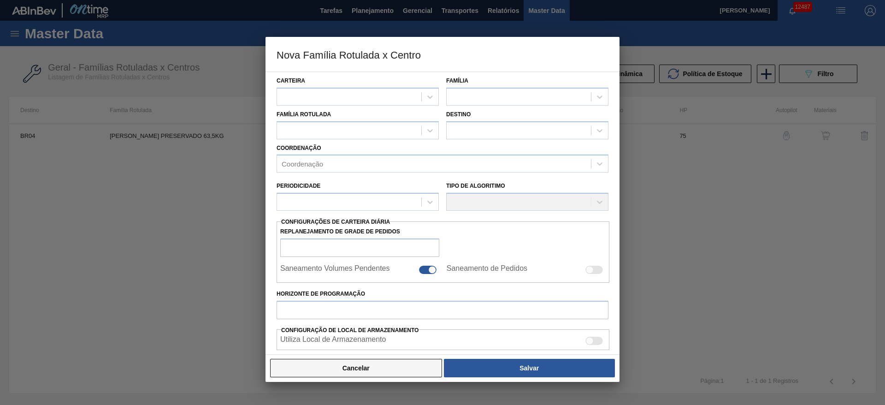
click at [399, 368] on button "Cancelar" at bounding box center [356, 368] width 172 height 18
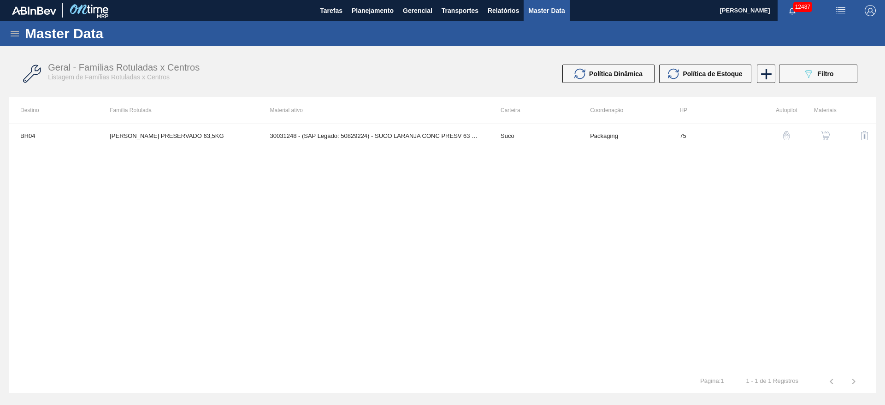
click at [824, 137] on img "button" at bounding box center [825, 135] width 9 height 9
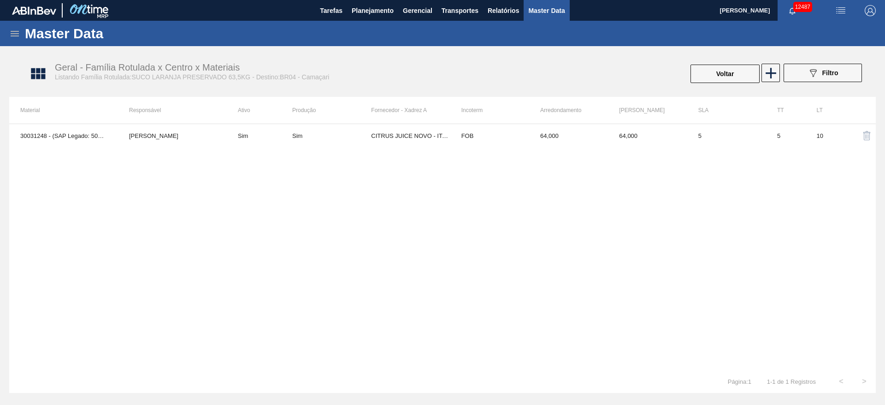
click at [459, 141] on td "FOB" at bounding box center [490, 135] width 79 height 23
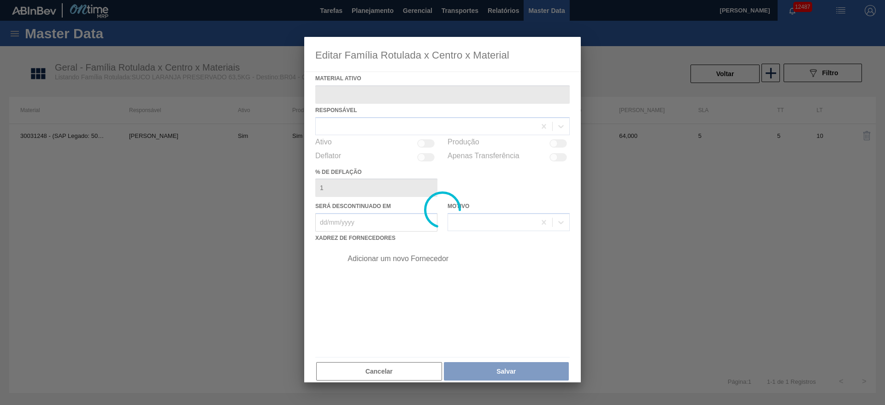
type ativo "30031248 - (SAP Legado: 50829224) - SUCO LARANJA CONC PRESV 63 5 KG"
checkbox input "true"
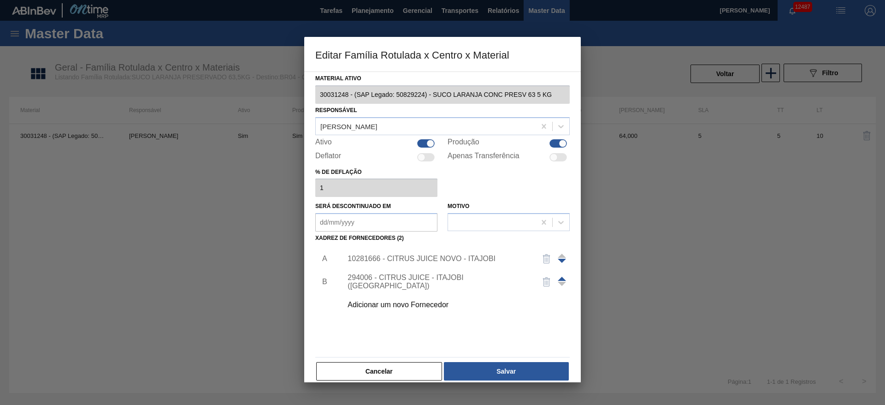
click at [405, 302] on div "Adicionar um novo Fornecedor" at bounding box center [438, 305] width 181 height 8
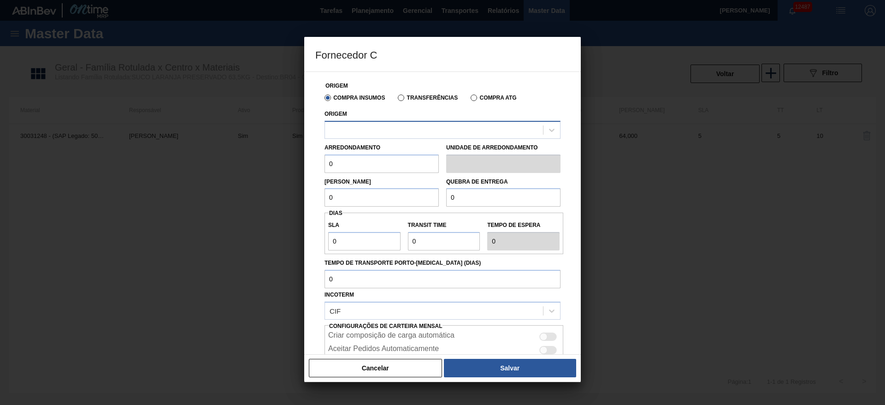
click at [393, 134] on div at bounding box center [434, 129] width 218 height 13
drag, startPoint x: 397, startPoint y: 116, endPoint x: 398, endPoint y: 121, distance: 5.2
click at [397, 120] on div "Origem" at bounding box center [443, 122] width 236 height 31
click at [391, 127] on div at bounding box center [434, 129] width 218 height 13
click at [404, 109] on div "Origem" at bounding box center [443, 122] width 236 height 31
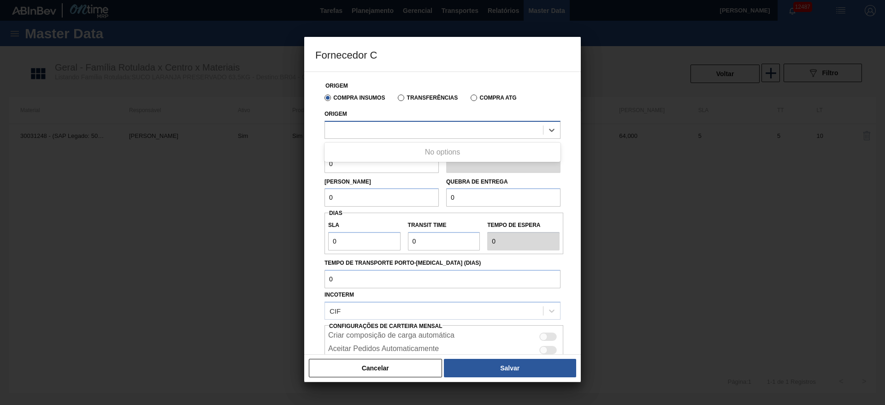
click at [374, 130] on div at bounding box center [434, 129] width 218 height 13
click at [362, 360] on button "Cancelar" at bounding box center [375, 368] width 133 height 18
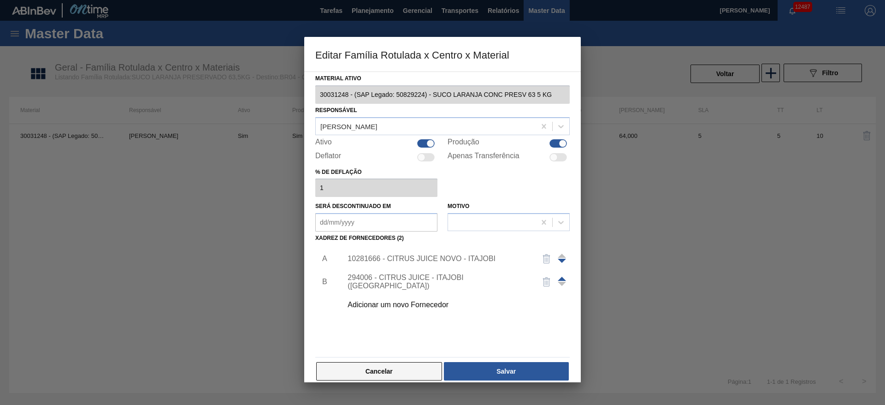
click at [369, 372] on button "Cancelar" at bounding box center [379, 371] width 126 height 18
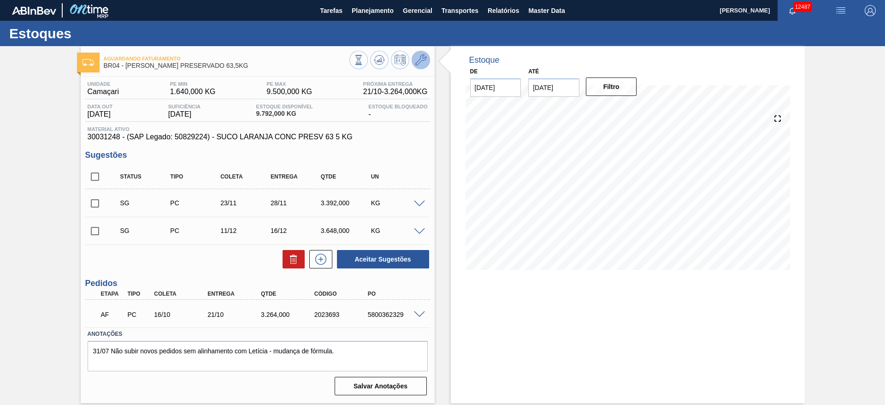
click at [423, 62] on icon at bounding box center [420, 59] width 11 height 11
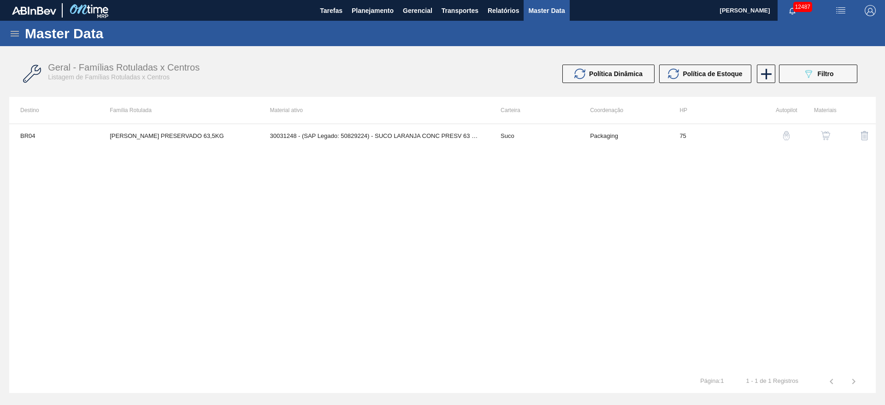
click at [828, 139] on img "button" at bounding box center [825, 135] width 9 height 9
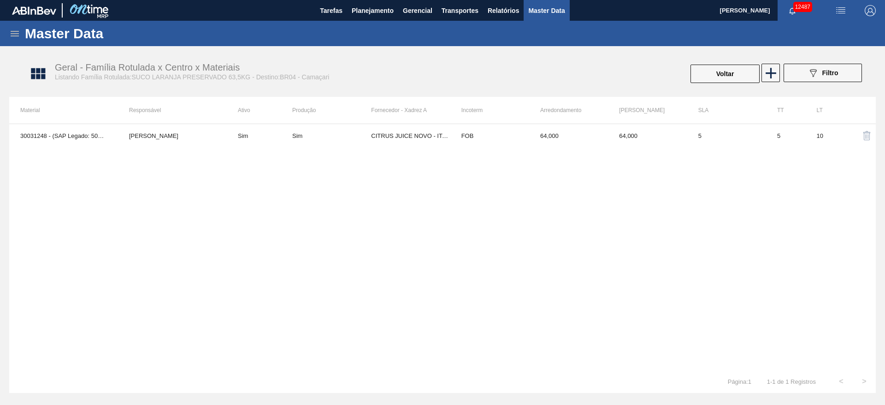
click at [613, 223] on div "30031248 - (SAP Legado: 50829224) - SUCO LARANJA CONC PRESV 63 5 KG [PERSON_NAM…" at bounding box center [442, 247] width 867 height 246
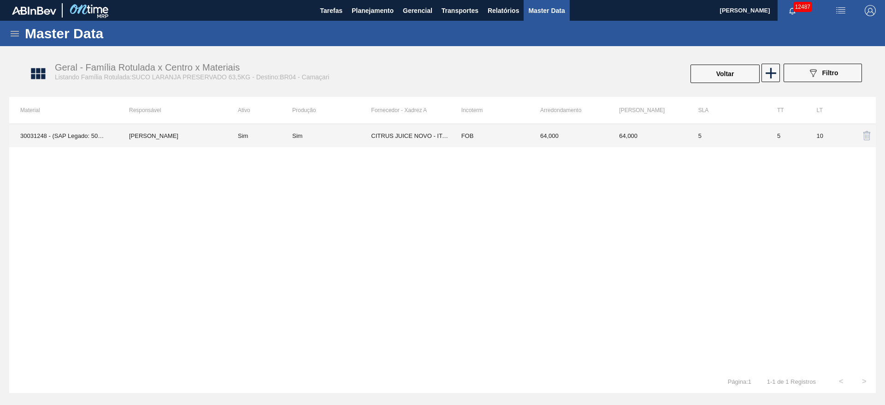
click at [399, 130] on td "CITRUS JUICE NOVO - ITAJOBI" at bounding box center [410, 135] width 79 height 23
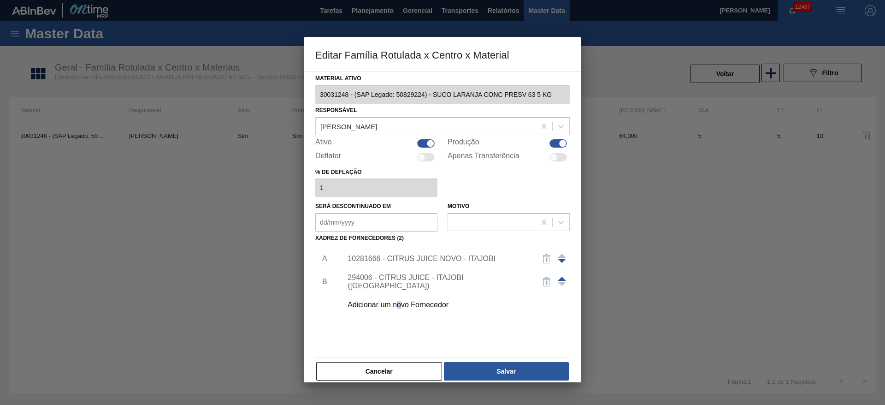
drag, startPoint x: 398, startPoint y: 351, endPoint x: 400, endPoint y: 360, distance: 8.9
click at [400, 354] on div "Material ativo 30031248 - (SAP Legado: 50829224) - SUCO LARANJA CONC PRESV 63 5…" at bounding box center [442, 226] width 255 height 309
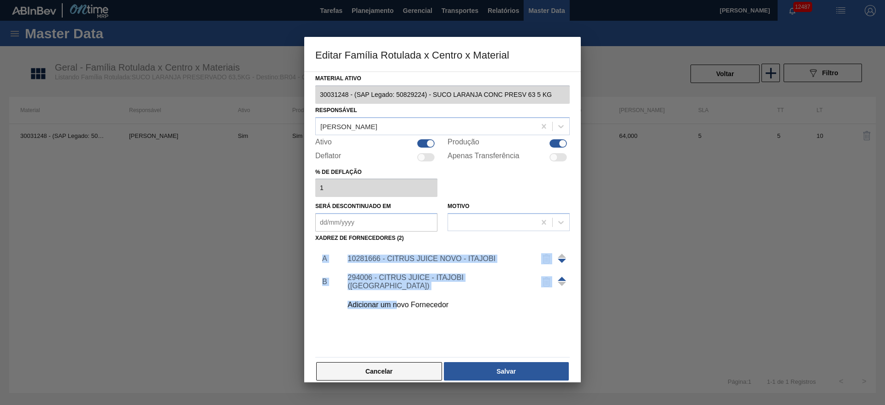
click at [399, 362] on button "Cancelar" at bounding box center [379, 371] width 126 height 18
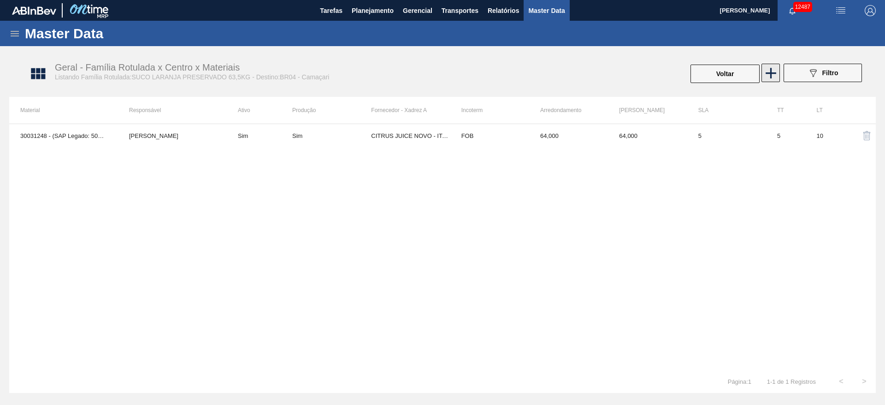
click at [771, 75] on icon at bounding box center [771, 73] width 11 height 11
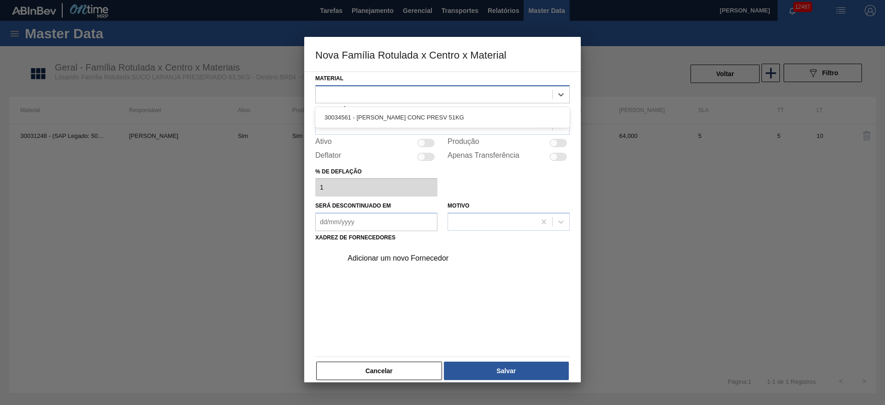
click at [435, 98] on div at bounding box center [434, 94] width 237 height 13
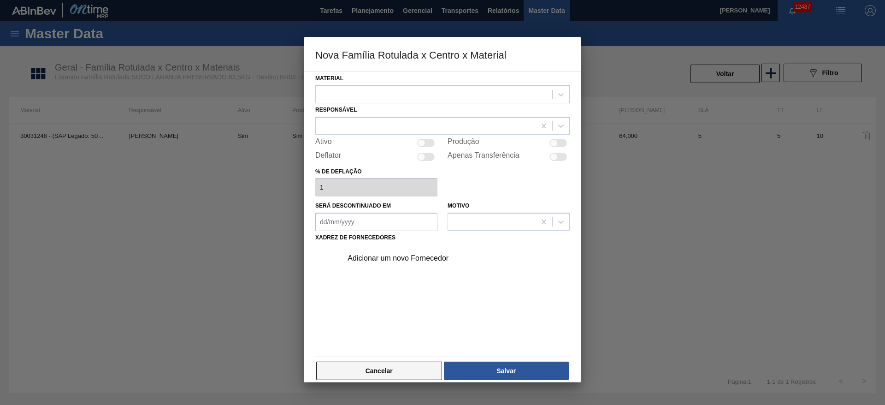
click at [379, 367] on button "Cancelar" at bounding box center [379, 371] width 126 height 18
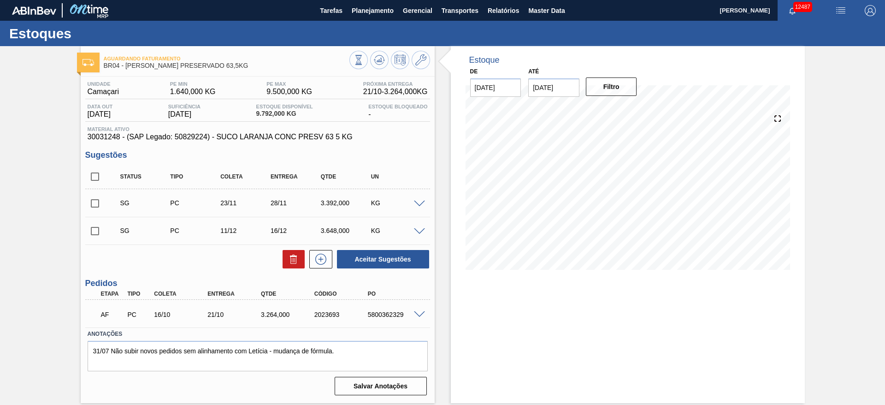
click at [421, 201] on span at bounding box center [419, 204] width 11 height 7
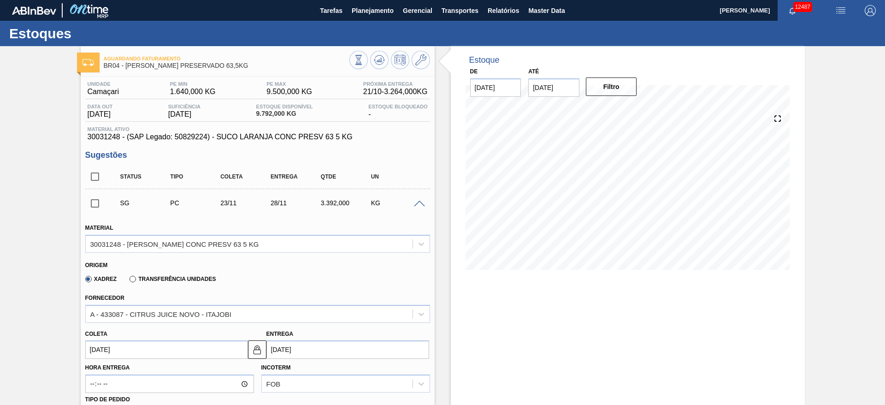
click at [421, 201] on span at bounding box center [419, 204] width 11 height 7
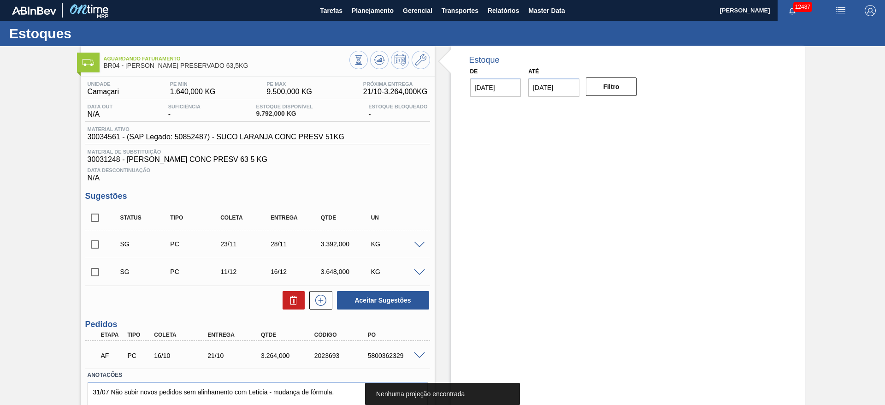
click at [419, 245] on span at bounding box center [419, 245] width 11 height 7
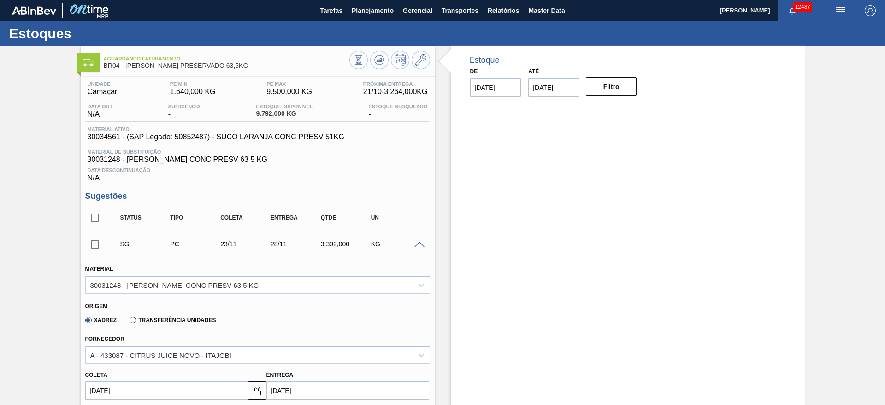
click at [419, 245] on span at bounding box center [419, 245] width 11 height 7
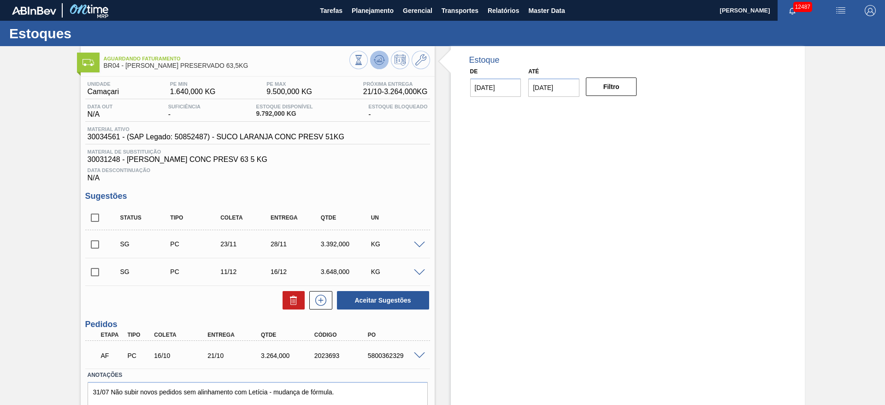
click at [373, 63] on button at bounding box center [379, 60] width 18 height 18
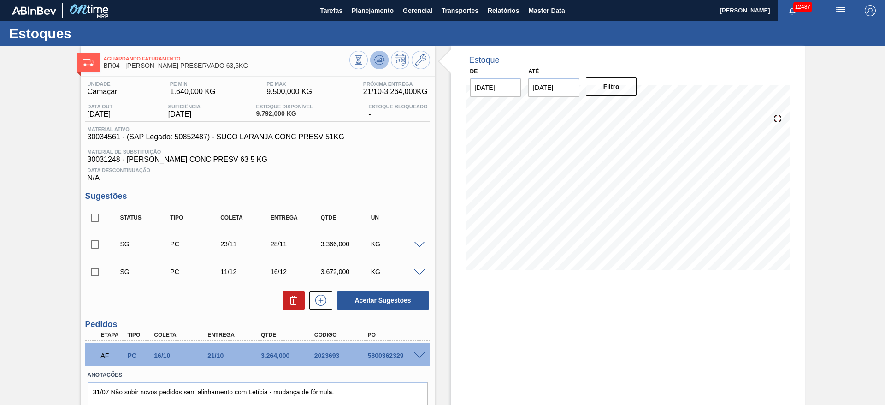
click at [374, 63] on icon at bounding box center [379, 59] width 11 height 11
click at [419, 242] on span at bounding box center [419, 245] width 11 height 7
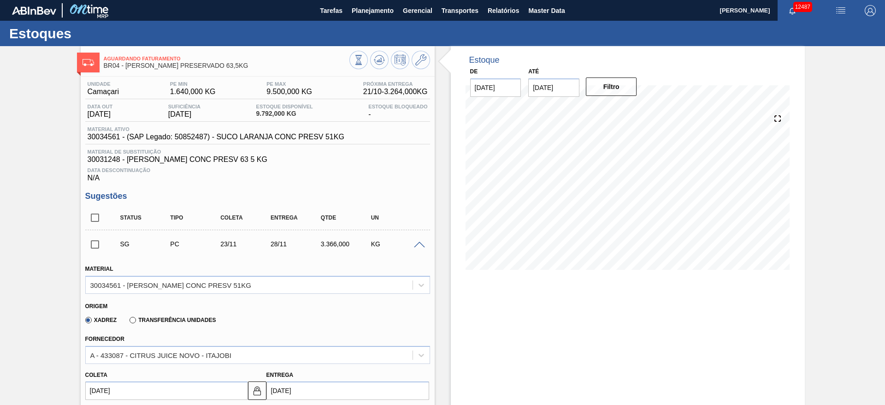
click at [419, 242] on span at bounding box center [419, 245] width 11 height 7
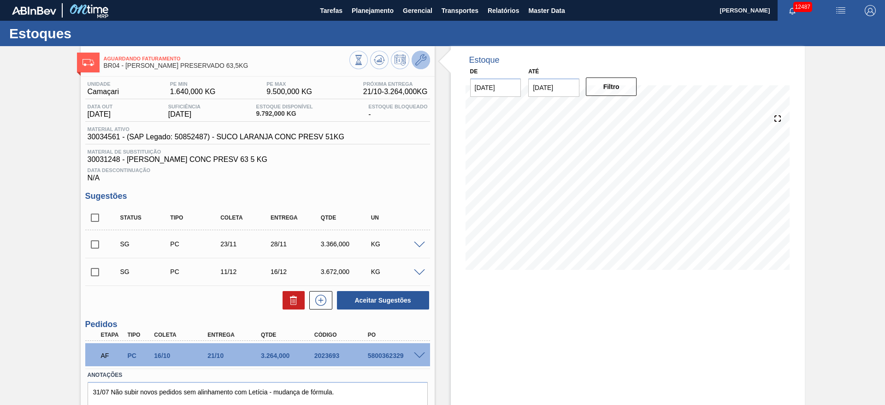
click at [422, 63] on icon at bounding box center [420, 59] width 11 height 11
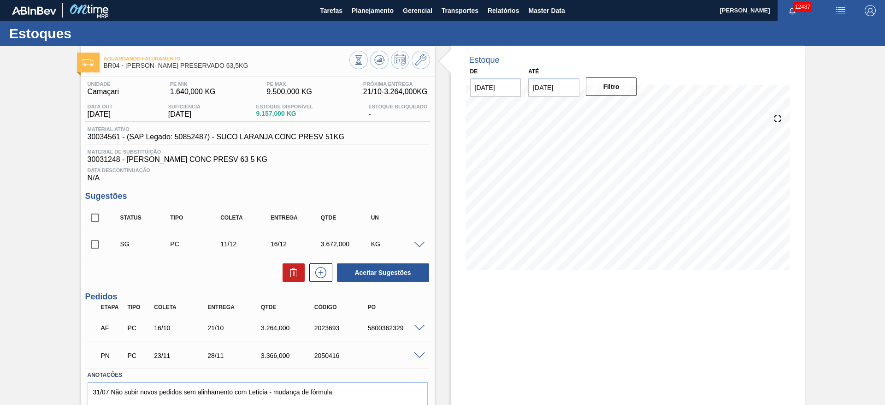
click at [421, 351] on div "PN PC 23/11 28/11 3.366,000 2050416" at bounding box center [257, 354] width 345 height 23
click at [421, 354] on span at bounding box center [419, 355] width 11 height 7
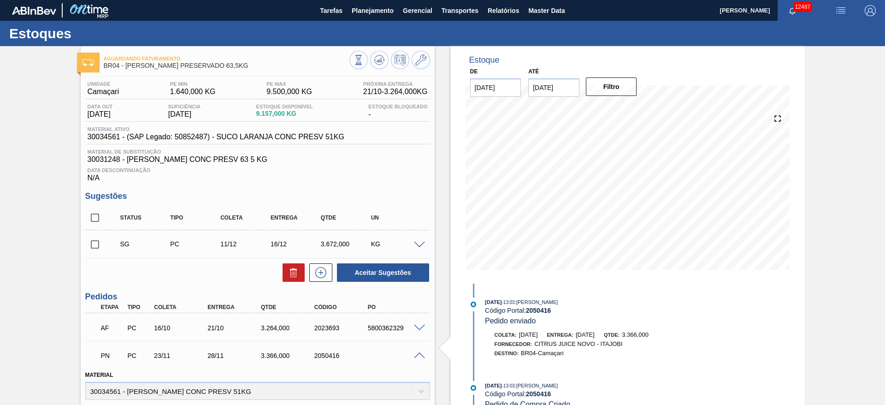
click at [421, 358] on div "PN PC 23/11 28/11 3.366,000 2050416" at bounding box center [257, 354] width 345 height 23
click at [415, 355] on span at bounding box center [419, 355] width 11 height 7
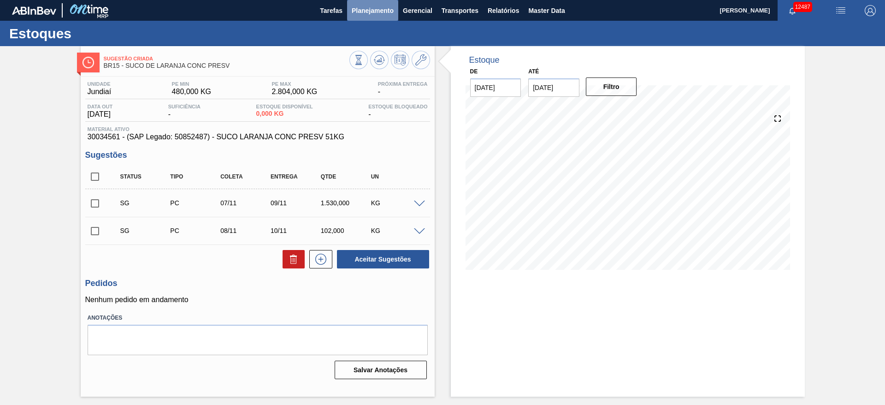
click at [379, 1] on button "Planejamento" at bounding box center [372, 10] width 51 height 21
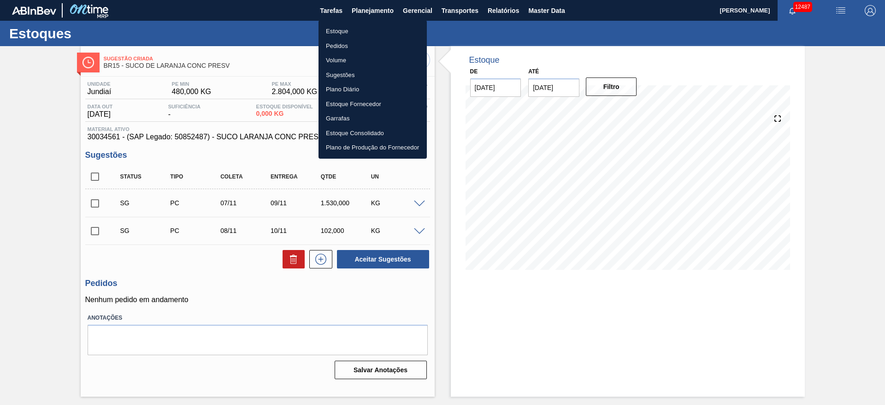
click at [101, 177] on div at bounding box center [442, 202] width 885 height 405
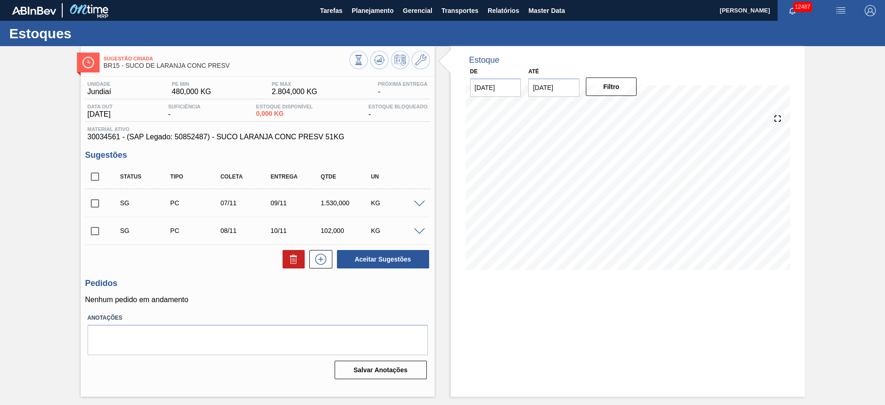
click at [92, 0] on body "Tarefas Planejamento Gerencial Transportes Relatórios Master Data José Albérico…" at bounding box center [442, 0] width 885 height 0
click at [93, 177] on input "checkbox" at bounding box center [94, 176] width 19 height 19
checkbox input "true"
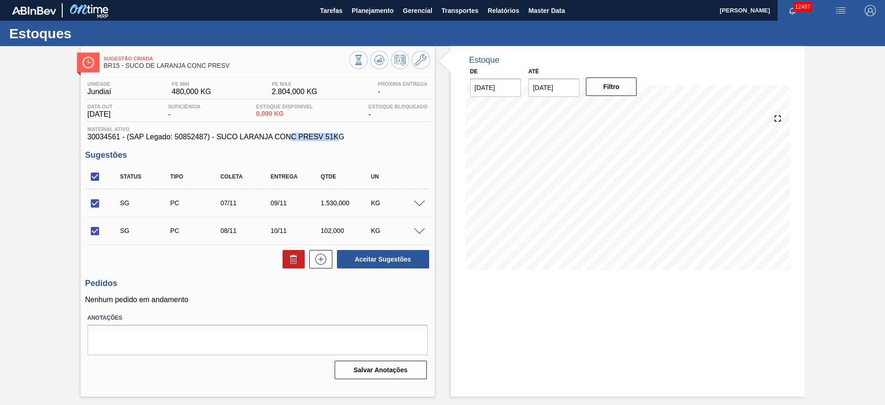
drag, startPoint x: 297, startPoint y: 136, endPoint x: 290, endPoint y: 136, distance: 6.9
click at [290, 136] on span "30034561 - (SAP Legado: 50852487) - SUCO LARANJA CONC PRESV 51KG" at bounding box center [258, 137] width 340 height 8
click at [374, 59] on icon at bounding box center [379, 59] width 11 height 11
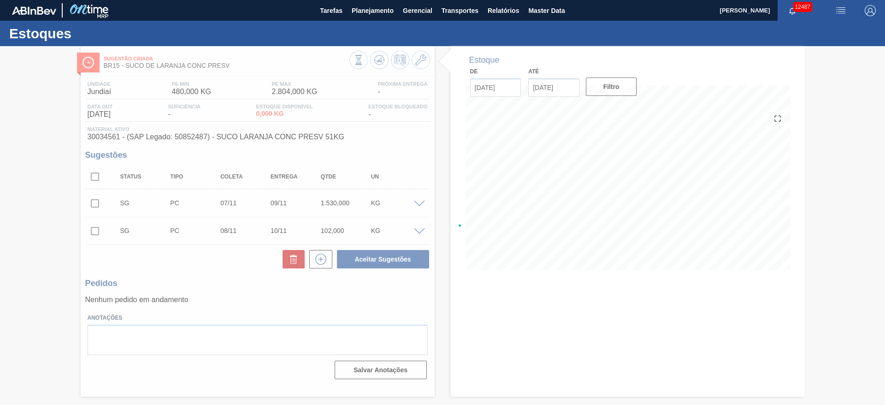
drag, startPoint x: 268, startPoint y: 106, endPoint x: 254, endPoint y: 106, distance: 14.8
click at [254, 106] on div at bounding box center [442, 225] width 885 height 359
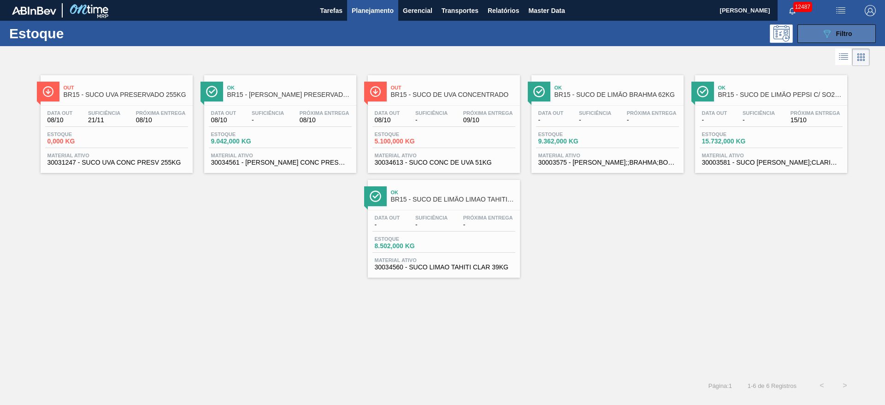
click at [828, 29] on icon "089F7B8B-B2A5-4AFE-B5C0-19BA573D28AC" at bounding box center [827, 33] width 11 height 11
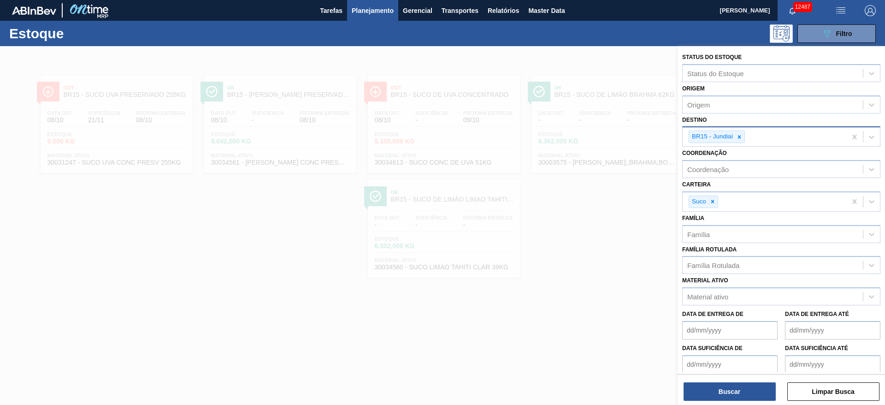
click at [739, 134] on icon at bounding box center [739, 137] width 6 height 6
click at [739, 134] on div "BR15 - Jundiaí" at bounding box center [765, 136] width 164 height 19
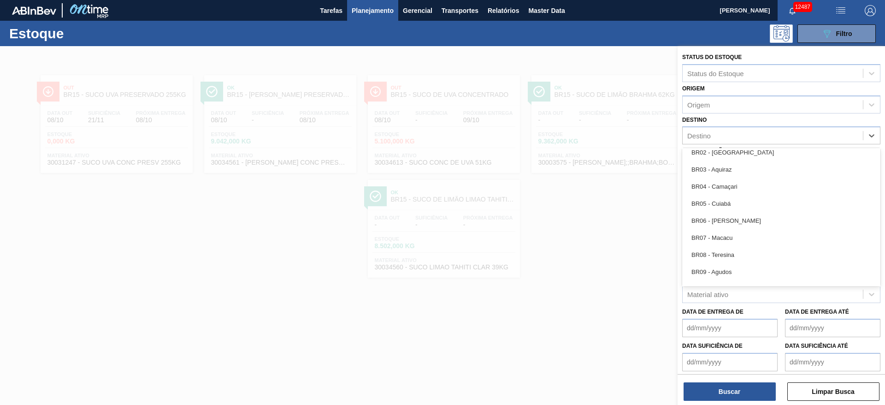
scroll to position [484, 0]
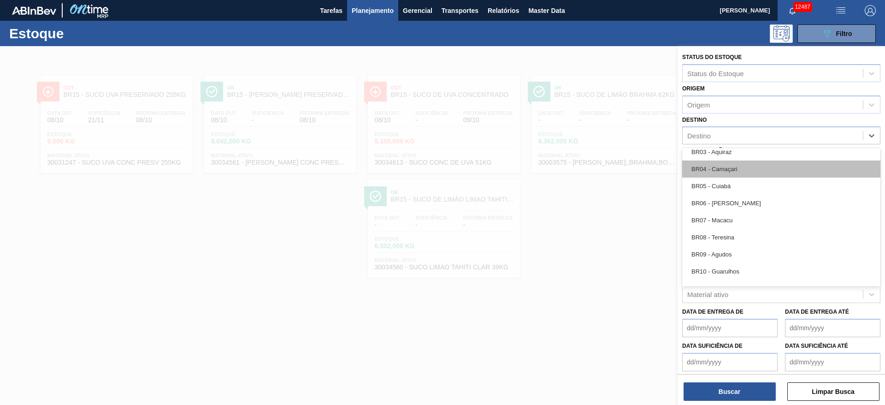
click at [729, 166] on div "BR04 - Camaçari" at bounding box center [781, 168] width 198 height 17
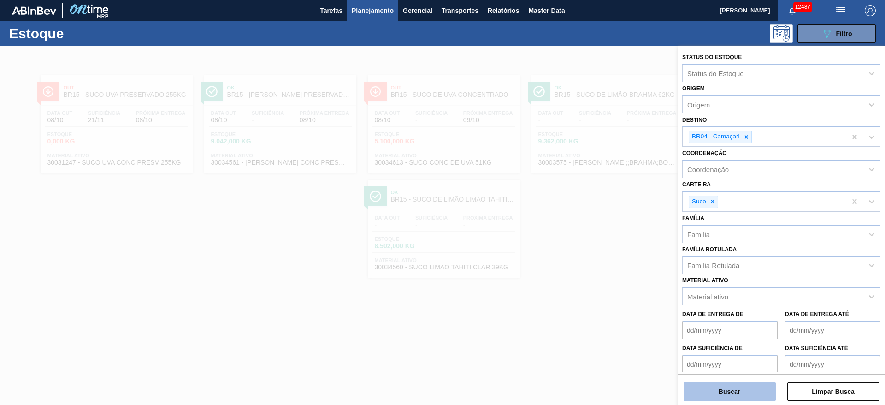
click at [721, 383] on button "Buscar" at bounding box center [730, 391] width 92 height 18
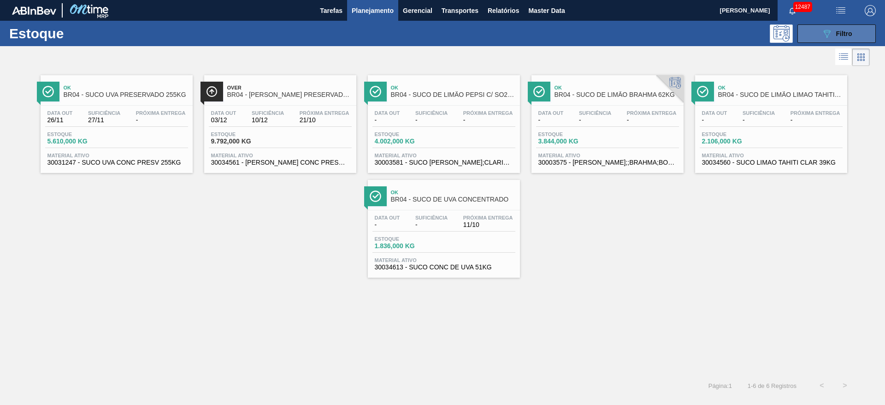
drag, startPoint x: 822, startPoint y: 36, endPoint x: 816, endPoint y: 39, distance: 7.2
click at [822, 34] on icon "089F7B8B-B2A5-4AFE-B5C0-19BA573D28AC" at bounding box center [827, 33] width 11 height 11
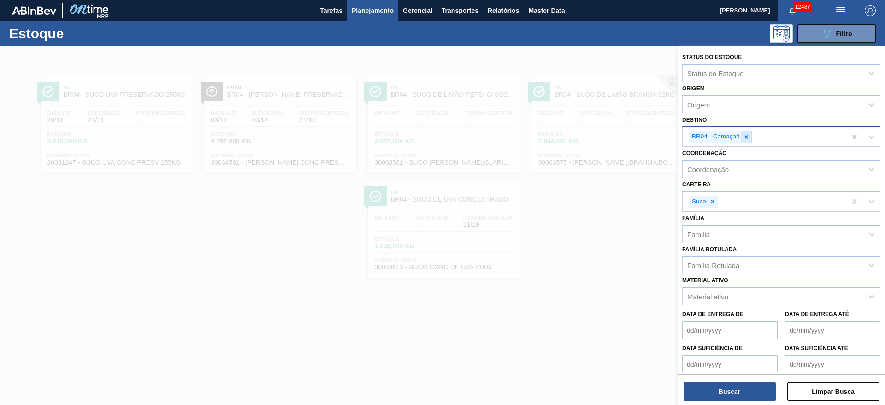
click at [749, 136] on icon at bounding box center [746, 137] width 6 height 6
click at [749, 136] on div "Destino" at bounding box center [773, 135] width 180 height 13
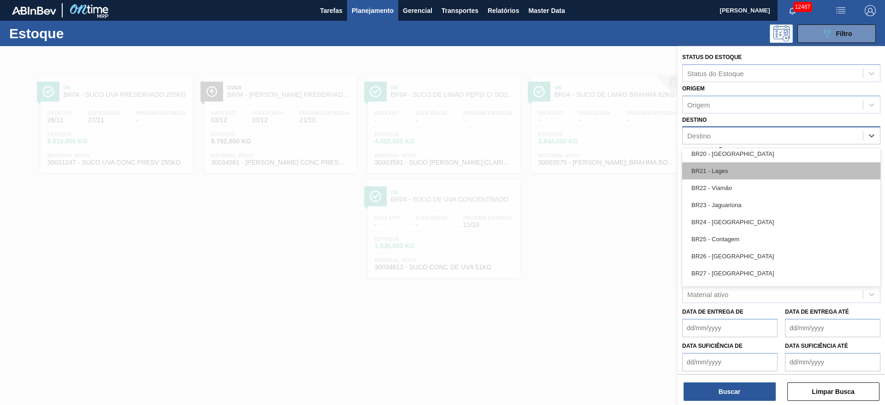
scroll to position [830, 0]
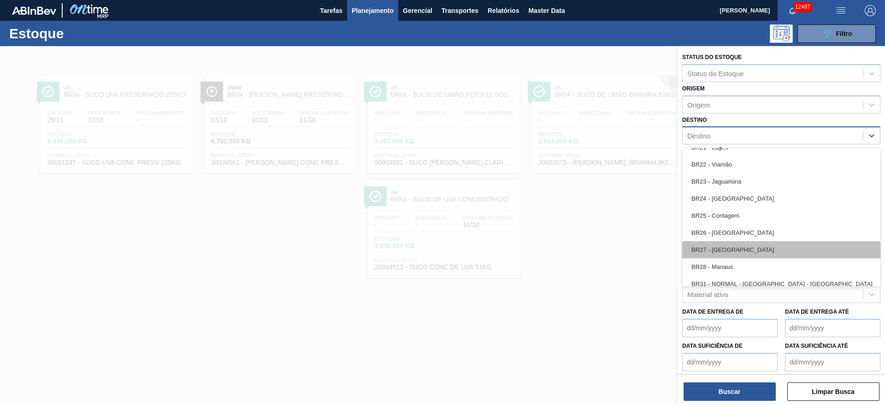
click at [755, 246] on div "BR27 - Nova Minas" at bounding box center [781, 249] width 198 height 17
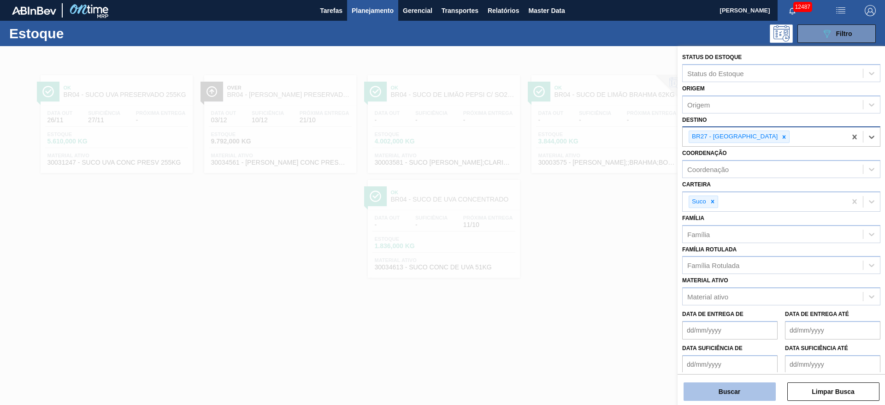
click at [732, 399] on button "Buscar" at bounding box center [730, 391] width 92 height 18
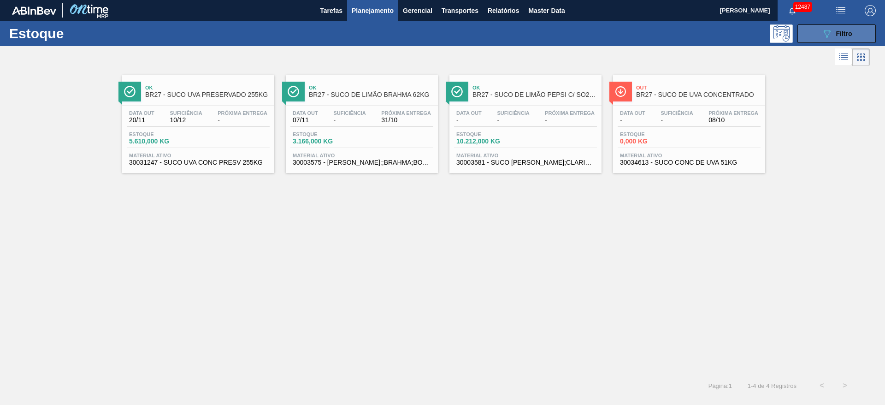
click at [808, 31] on button "089F7B8B-B2A5-4AFE-B5C0-19BA573D28AC Filtro" at bounding box center [837, 33] width 78 height 18
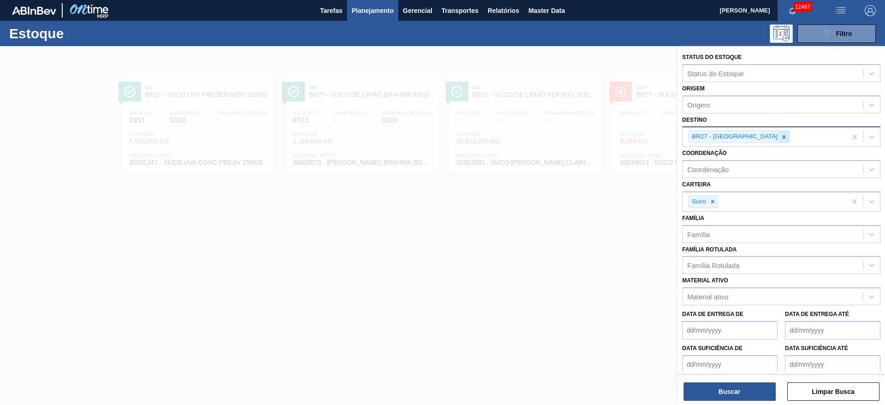
click at [781, 136] on icon at bounding box center [784, 137] width 6 height 6
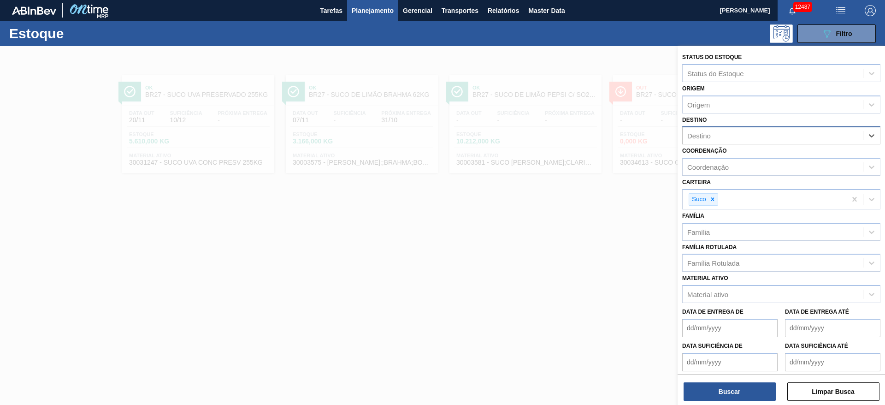
click at [751, 136] on div "Destino" at bounding box center [773, 135] width 180 height 13
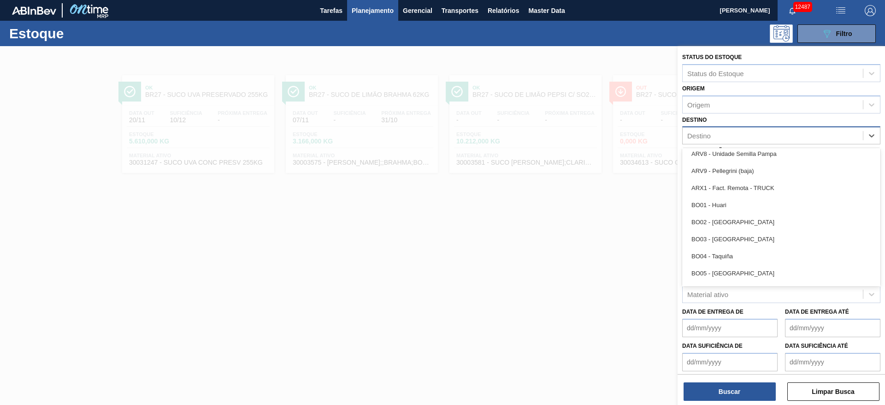
scroll to position [484, 0]
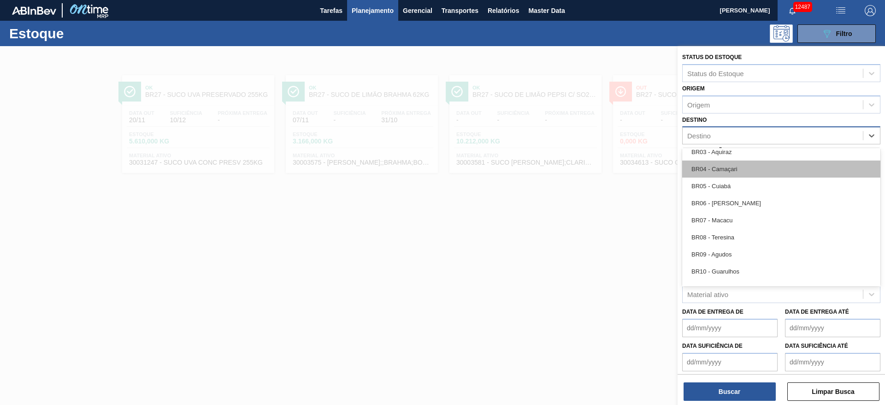
click at [738, 173] on div "BR04 - Camaçari" at bounding box center [781, 168] width 198 height 17
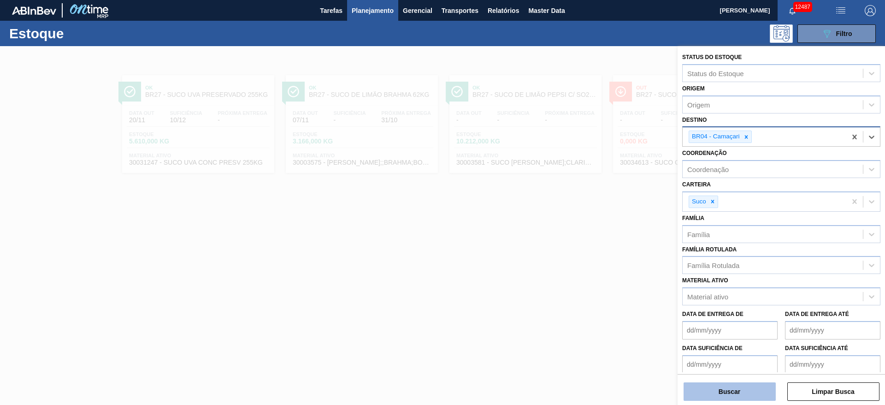
click at [738, 389] on button "Buscar" at bounding box center [730, 391] width 92 height 18
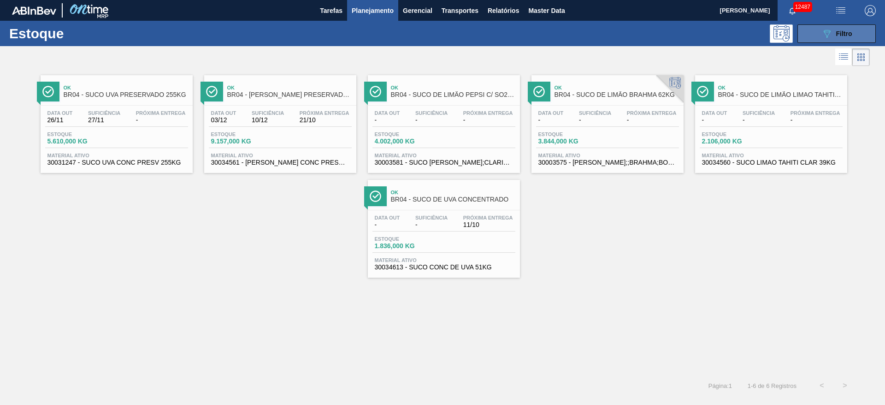
click at [807, 38] on button "089F7B8B-B2A5-4AFE-B5C0-19BA573D28AC Filtro" at bounding box center [837, 33] width 78 height 18
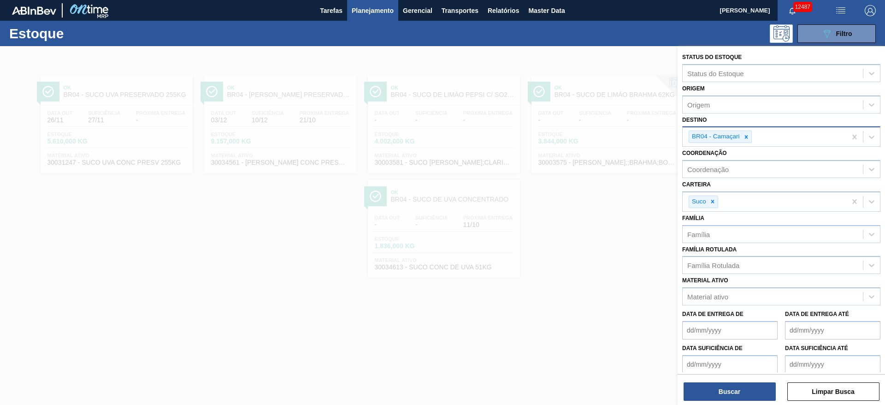
click at [747, 138] on icon at bounding box center [746, 137] width 6 height 6
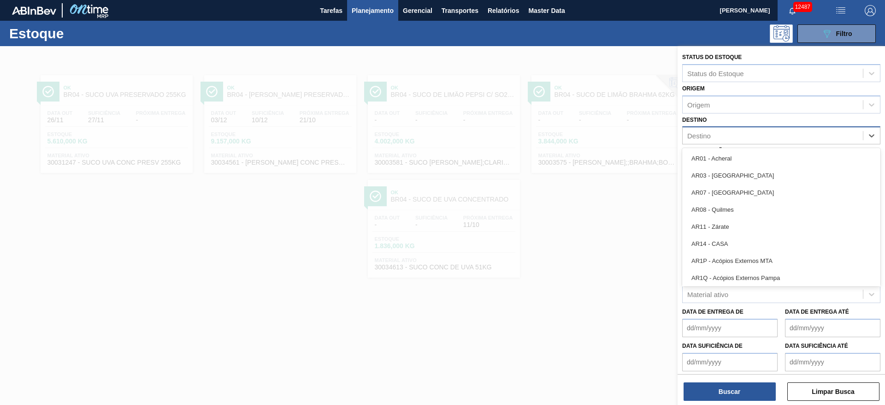
click at [747, 138] on div "Destino" at bounding box center [773, 135] width 180 height 13
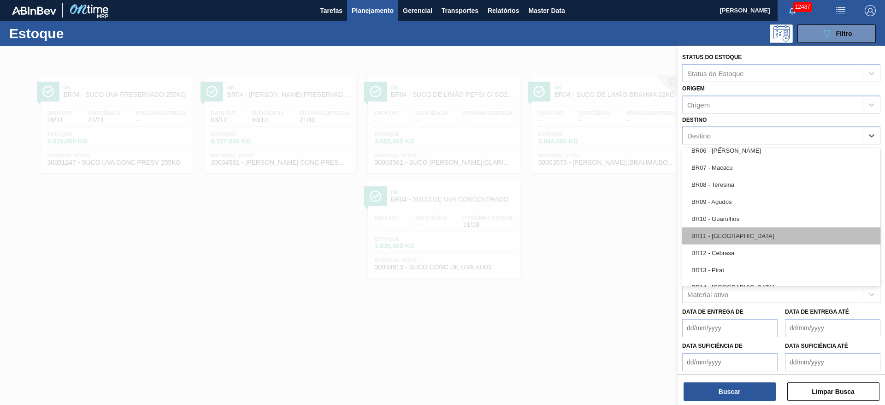
scroll to position [553, 0]
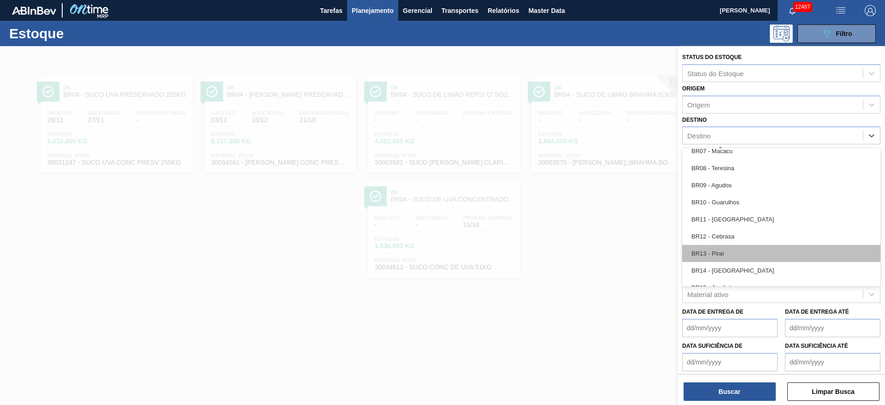
click at [745, 250] on div "BR13 - Piraí" at bounding box center [781, 253] width 198 height 17
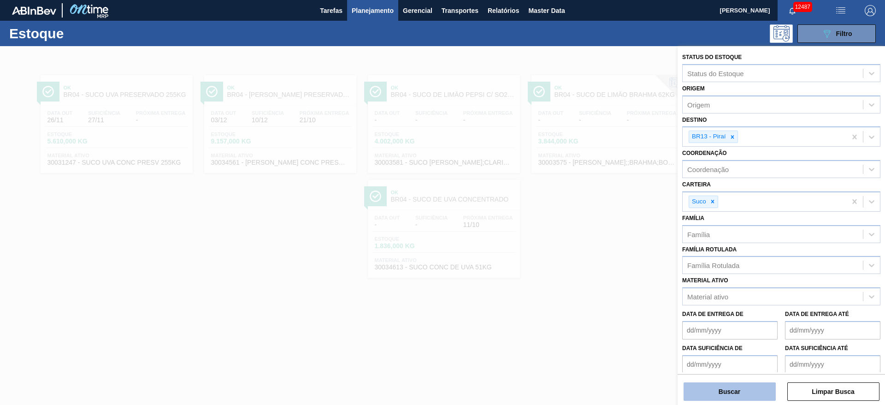
click at [736, 397] on button "Buscar" at bounding box center [730, 391] width 92 height 18
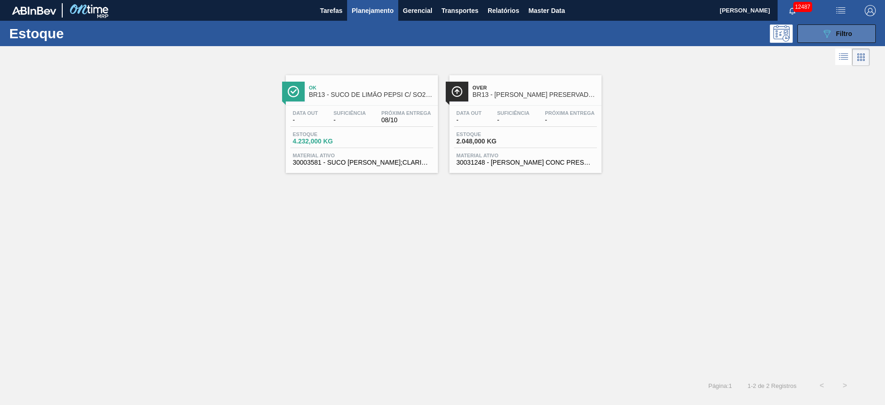
click at [812, 39] on button "089F7B8B-B2A5-4AFE-B5C0-19BA573D28AC Filtro" at bounding box center [837, 33] width 78 height 18
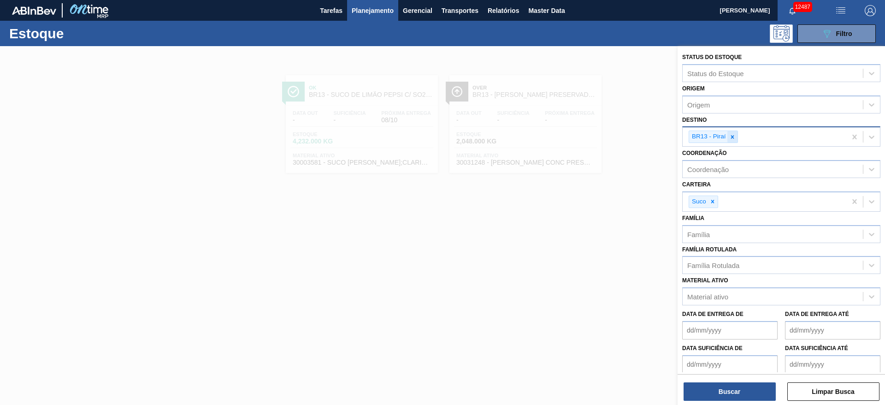
click at [734, 134] on icon at bounding box center [732, 137] width 6 height 6
click at [734, 134] on div "BR13 - Piraí" at bounding box center [765, 136] width 164 height 19
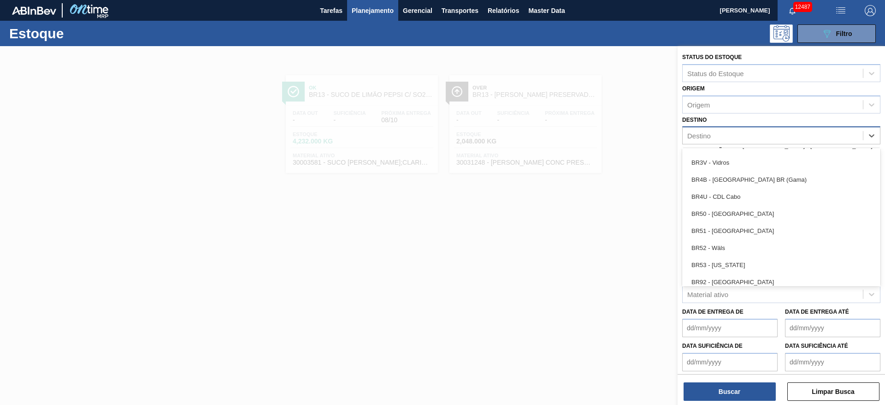
scroll to position [761, 0]
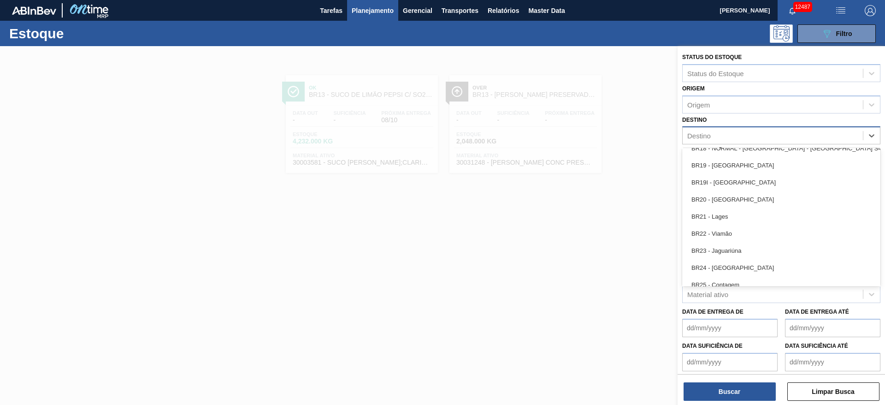
drag, startPoint x: 735, startPoint y: 167, endPoint x: 723, endPoint y: 193, distance: 28.9
click at [734, 167] on div "BR19 - Nova Rio" at bounding box center [781, 165] width 198 height 17
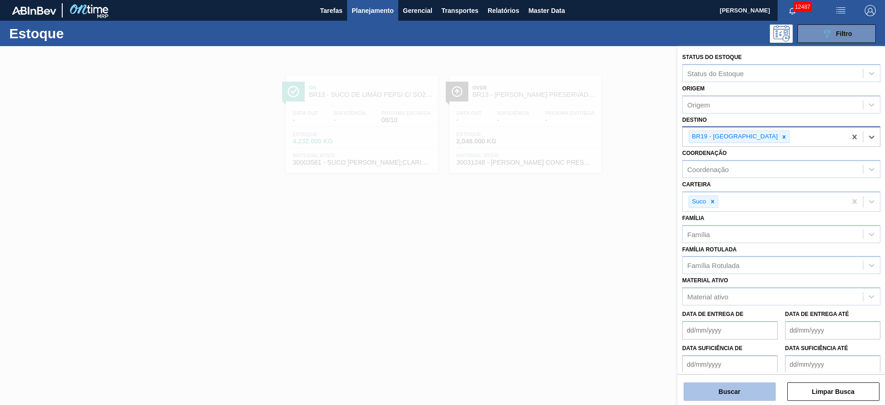
click at [736, 393] on button "Buscar" at bounding box center [730, 391] width 92 height 18
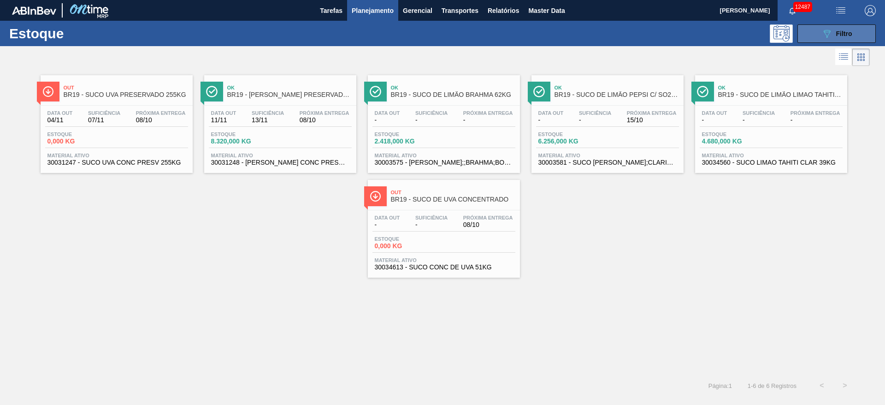
click at [820, 33] on button "089F7B8B-B2A5-4AFE-B5C0-19BA573D28AC Filtro" at bounding box center [837, 33] width 78 height 18
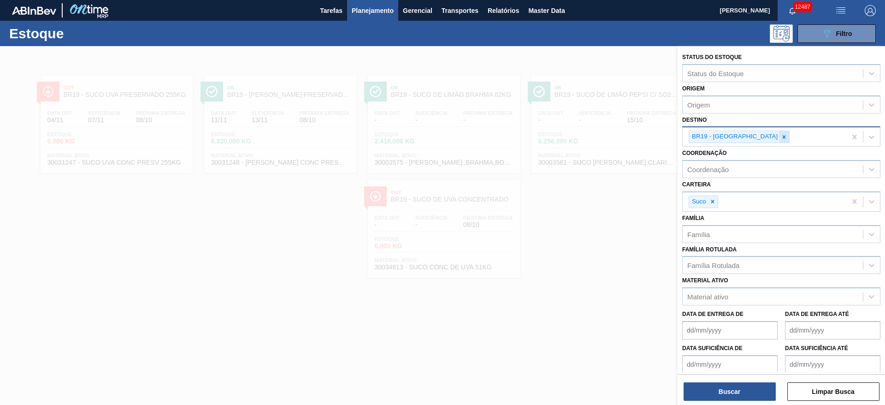
click at [781, 134] on icon at bounding box center [784, 137] width 6 height 6
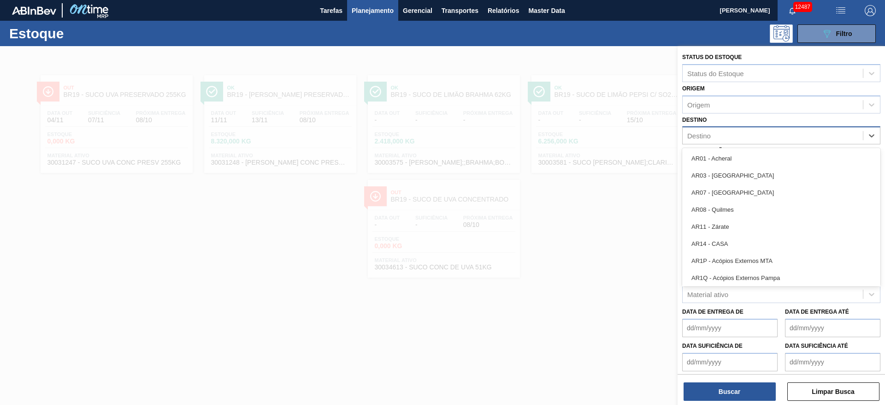
click at [744, 136] on div "Destino" at bounding box center [773, 135] width 180 height 13
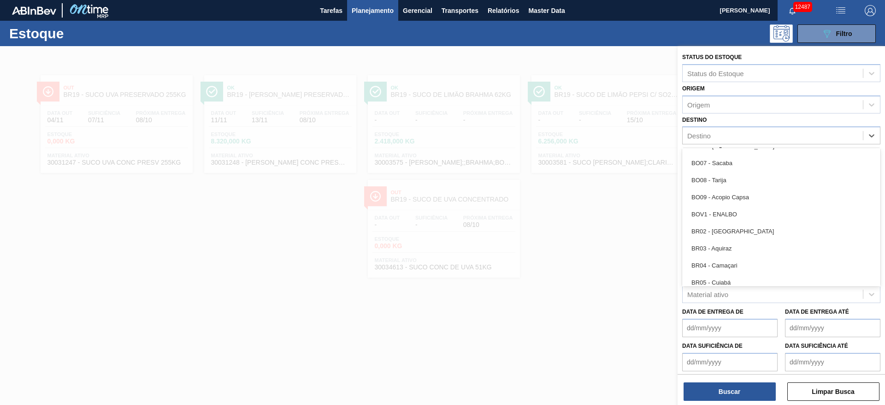
scroll to position [553, 0]
drag, startPoint x: 746, startPoint y: 155, endPoint x: 767, endPoint y: 277, distance: 123.5
click at [746, 154] on div "BR07 - Macacu" at bounding box center [781, 150] width 198 height 17
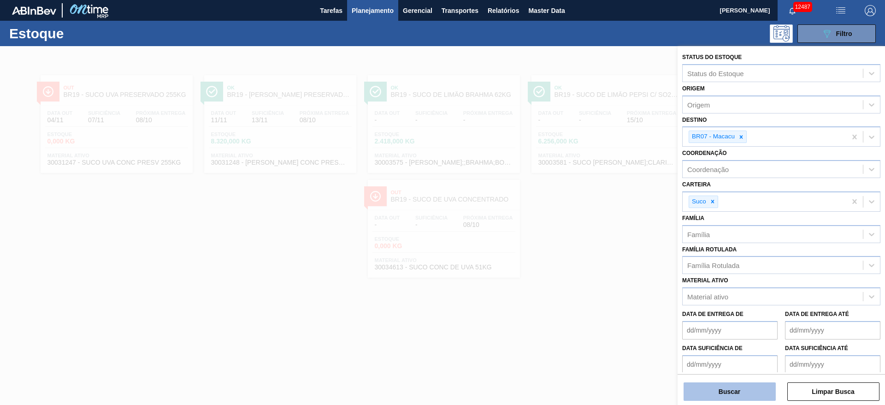
click at [735, 396] on button "Buscar" at bounding box center [730, 391] width 92 height 18
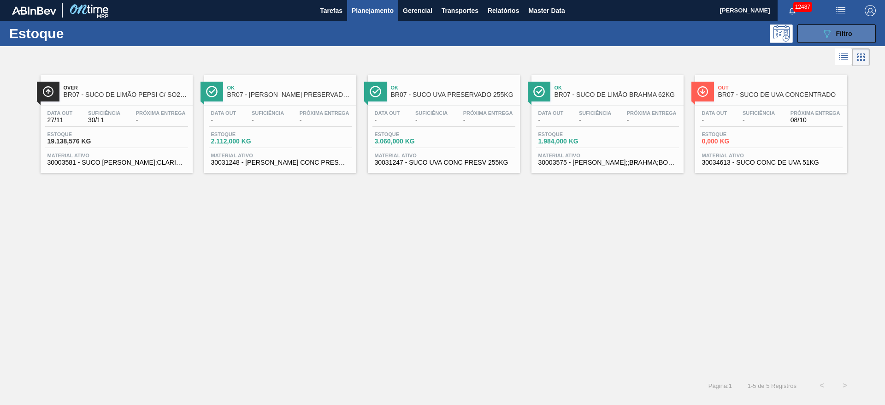
click at [820, 30] on button "089F7B8B-B2A5-4AFE-B5C0-19BA573D28AC Filtro" at bounding box center [837, 33] width 78 height 18
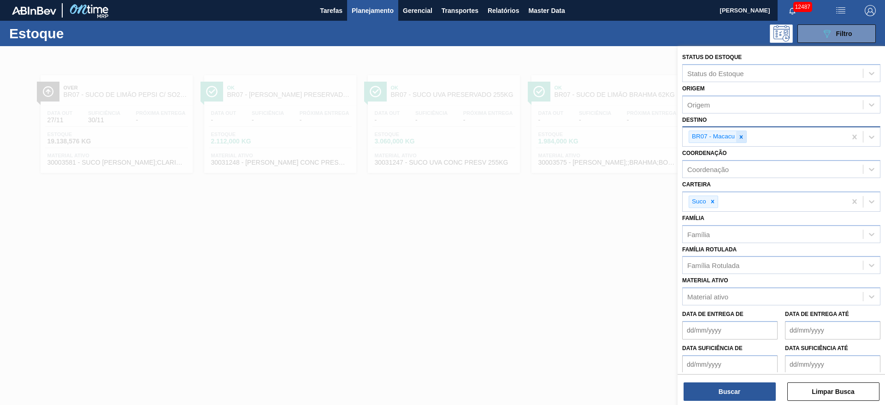
click at [741, 131] on div at bounding box center [741, 137] width 10 height 12
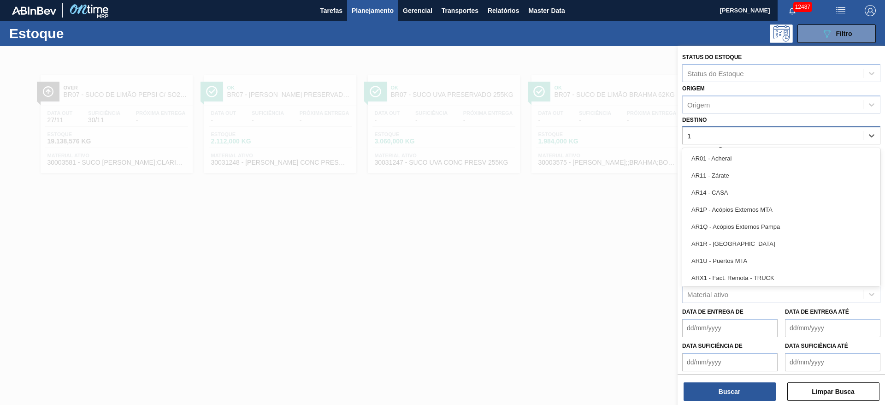
type input "15"
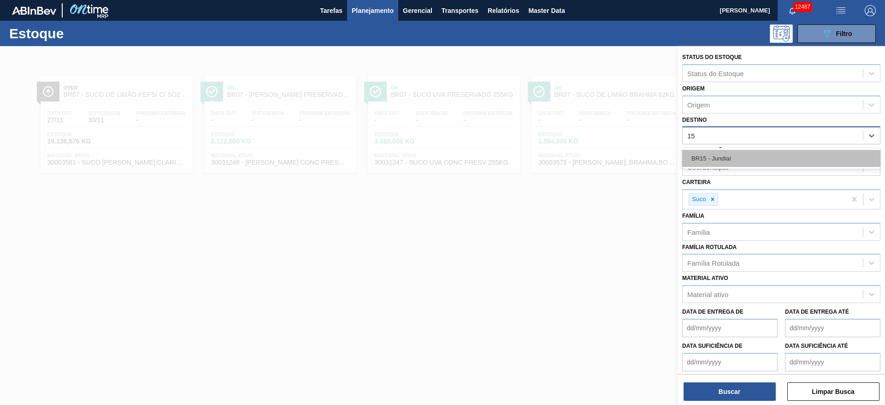
click at [735, 162] on div "BR15 - Jundiaí" at bounding box center [781, 158] width 198 height 17
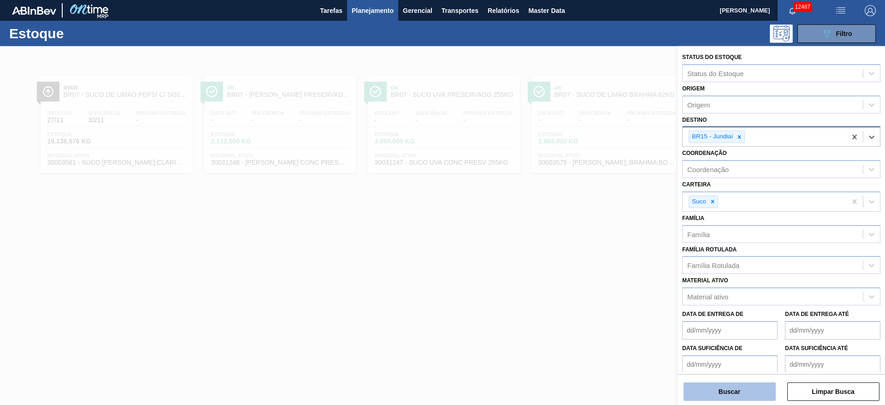
click at [747, 385] on button "Buscar" at bounding box center [730, 391] width 92 height 18
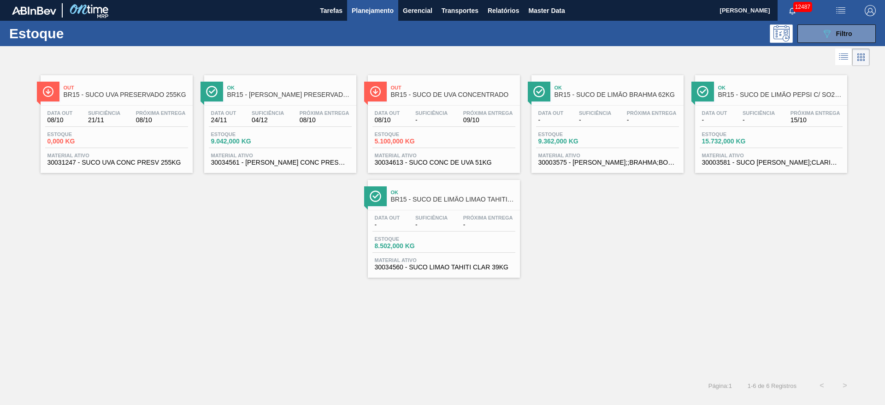
drag, startPoint x: 265, startPoint y: 301, endPoint x: 266, endPoint y: 272, distance: 29.5
click at [266, 297] on div "Out BR15 - SUCO UVA PRESERVADO 255KG Data out 08/10 Suficiência 21/11 Próxima E…" at bounding box center [442, 221] width 885 height 306
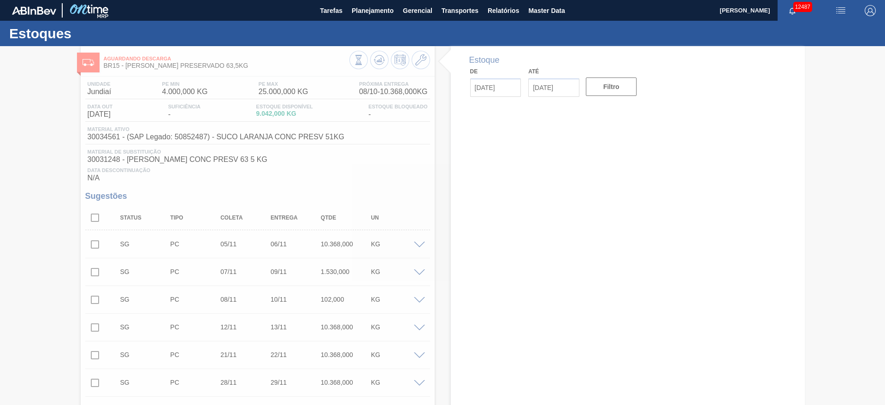
type input "[DATE]"
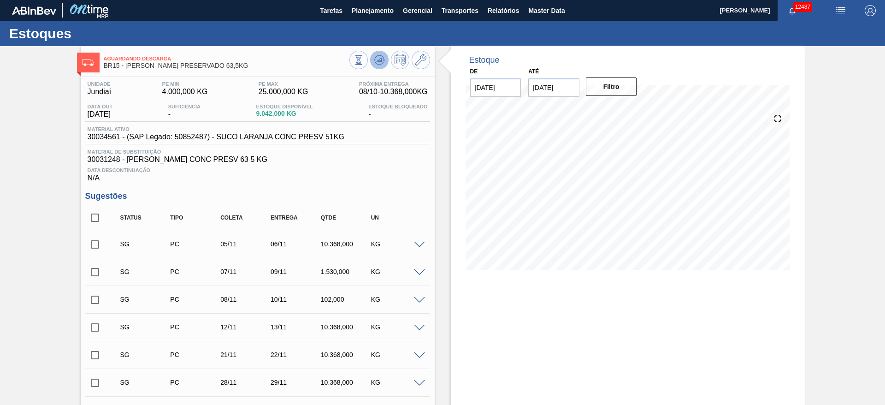
click at [377, 57] on icon at bounding box center [379, 59] width 11 height 11
click at [416, 246] on span at bounding box center [419, 245] width 11 height 7
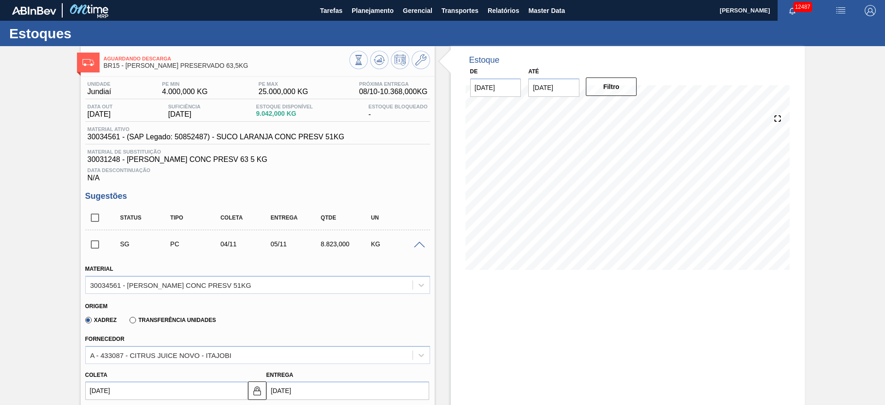
click at [415, 241] on div at bounding box center [421, 244] width 18 height 7
click at [420, 251] on div "SG PC 04/11 05/11 8.823,000 KG" at bounding box center [257, 243] width 345 height 23
click at [415, 63] on icon at bounding box center [420, 59] width 11 height 11
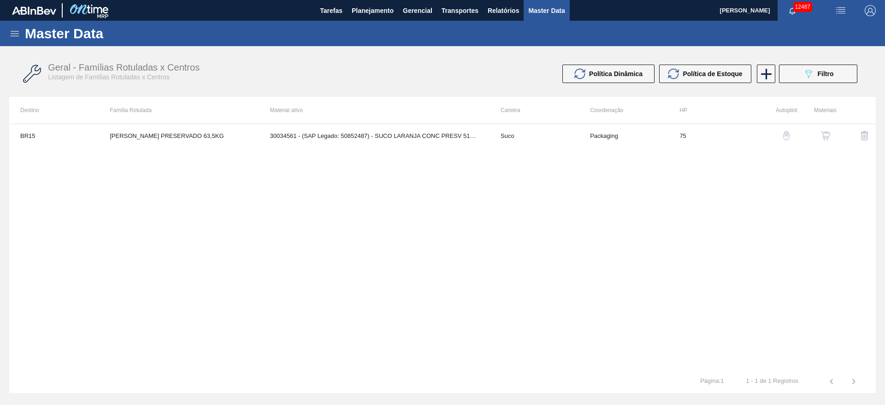
click at [824, 132] on img "button" at bounding box center [825, 135] width 9 height 9
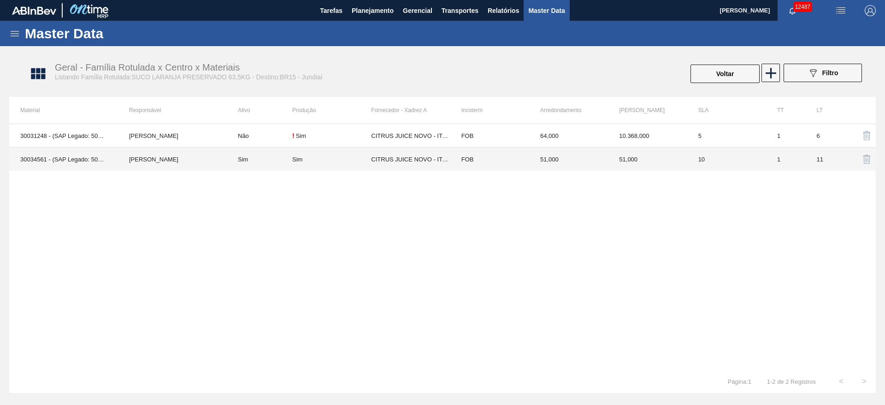
click at [357, 153] on td "Sim" at bounding box center [331, 160] width 79 height 24
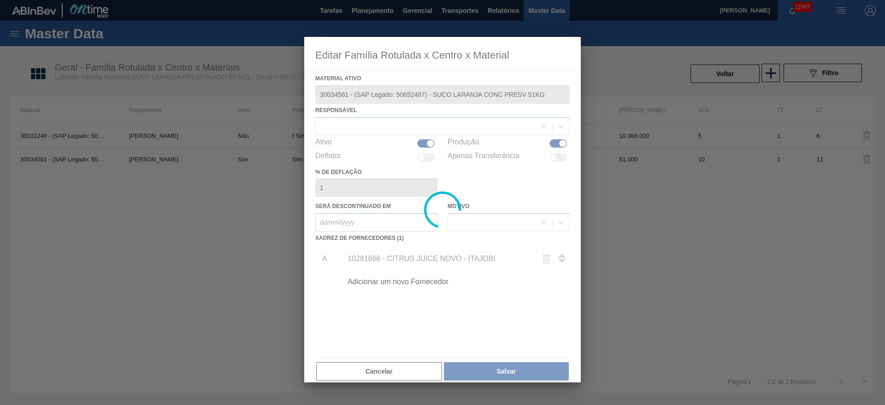
type ativo "30034561 - (SAP Legado: 50852487) - SUCO LARANJA CONC PRESV 51KG"
checkbox input "true"
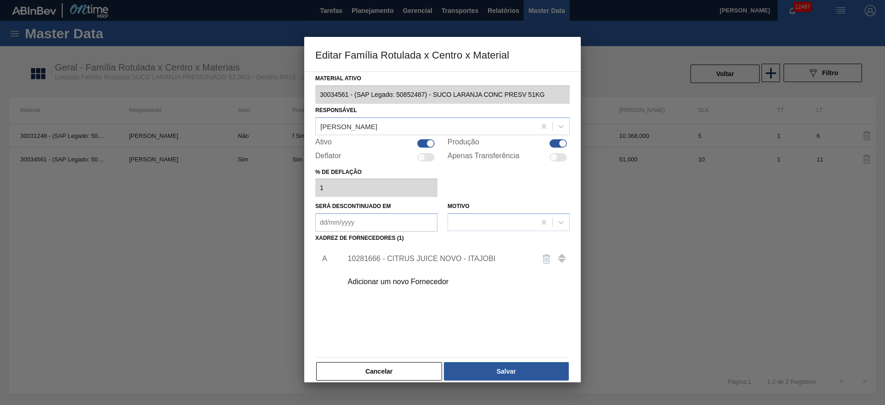
click at [414, 258] on div "10281666 - CITRUS JUICE NOVO - ITAJOBI" at bounding box center [438, 259] width 181 height 8
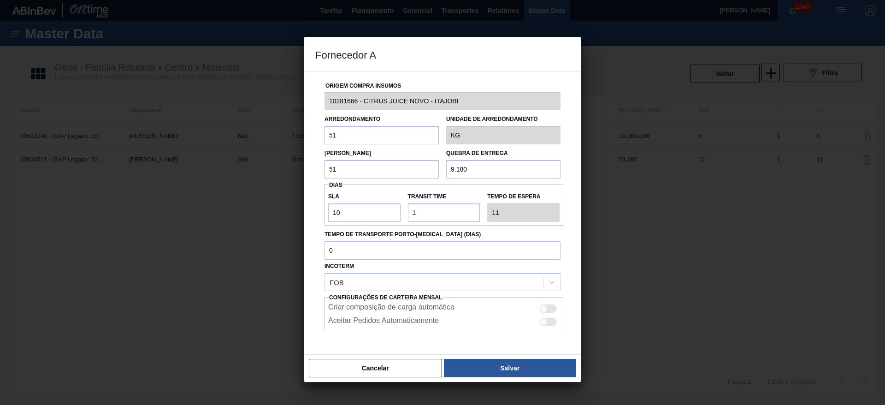
drag, startPoint x: 298, startPoint y: 170, endPoint x: 275, endPoint y: 170, distance: 22.6
click at [275, 170] on div "Fornecedor A Origem Compra Insumos 10281666 - CITRUS JUICE NOVO - ITAJOBI Arred…" at bounding box center [442, 202] width 885 height 405
type input "9.180"
click at [478, 368] on button "Salvar" at bounding box center [510, 368] width 132 height 18
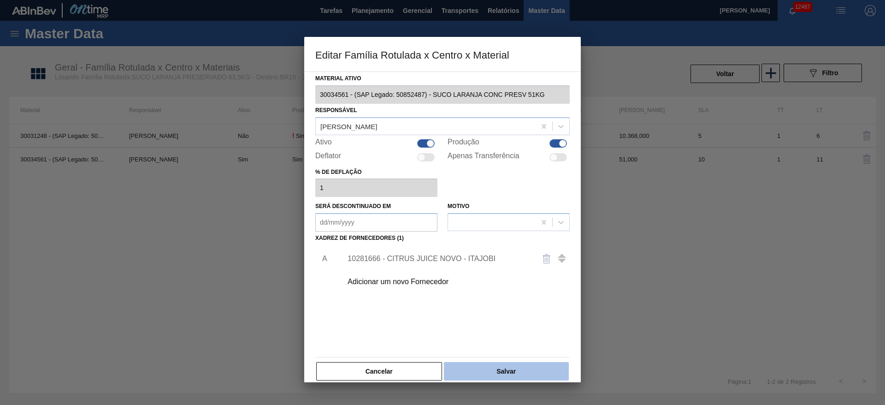
click at [487, 372] on button "Salvar" at bounding box center [506, 371] width 125 height 18
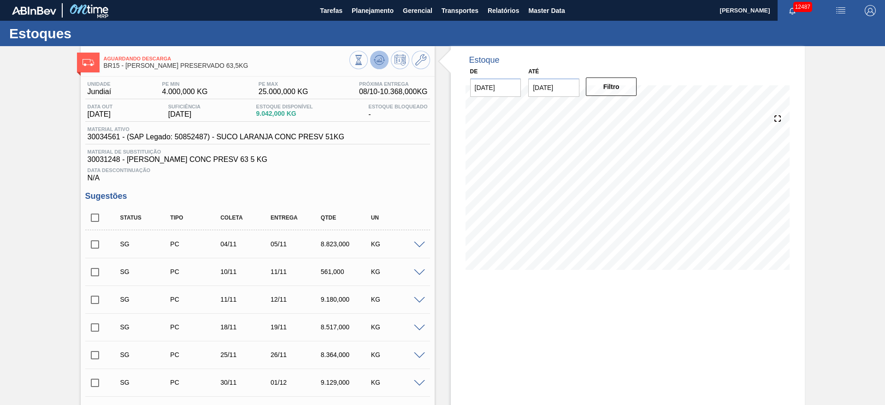
click at [382, 56] on icon at bounding box center [379, 59] width 11 height 11
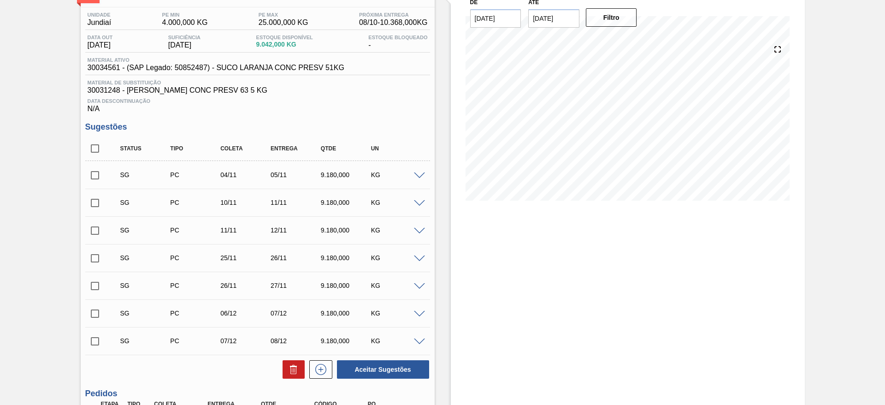
click at [93, 177] on input "checkbox" at bounding box center [94, 175] width 19 height 19
checkbox input "true"
click at [97, 202] on input "checkbox" at bounding box center [94, 202] width 19 height 19
checkbox input "true"
drag, startPoint x: 100, startPoint y: 260, endPoint x: 94, endPoint y: 278, distance: 18.5
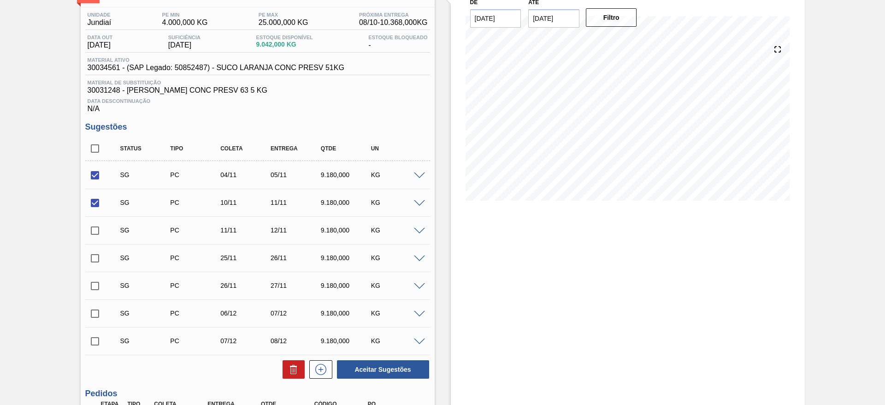
click at [100, 260] on input "checkbox" at bounding box center [94, 258] width 19 height 19
checkbox input "true"
click at [91, 290] on input "checkbox" at bounding box center [94, 285] width 19 height 19
checkbox input "true"
drag, startPoint x: 93, startPoint y: 314, endPoint x: 93, endPoint y: 324, distance: 10.6
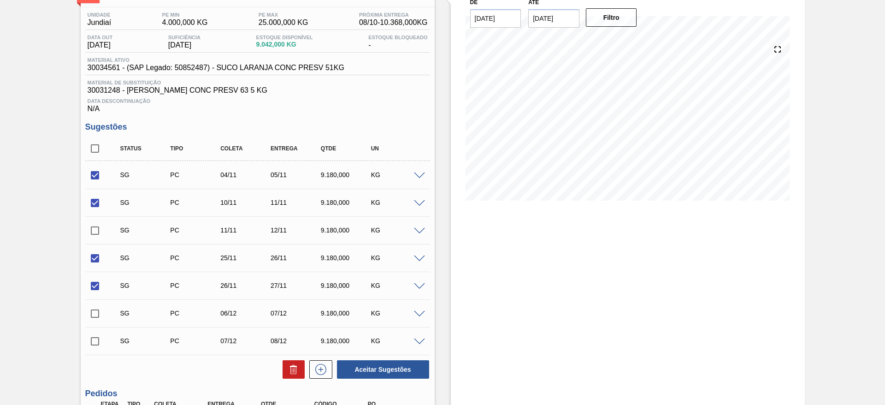
click at [93, 315] on input "checkbox" at bounding box center [94, 313] width 19 height 19
checkbox input "true"
click at [365, 372] on button "Aceitar Sugestões" at bounding box center [383, 369] width 92 height 18
checkbox input "false"
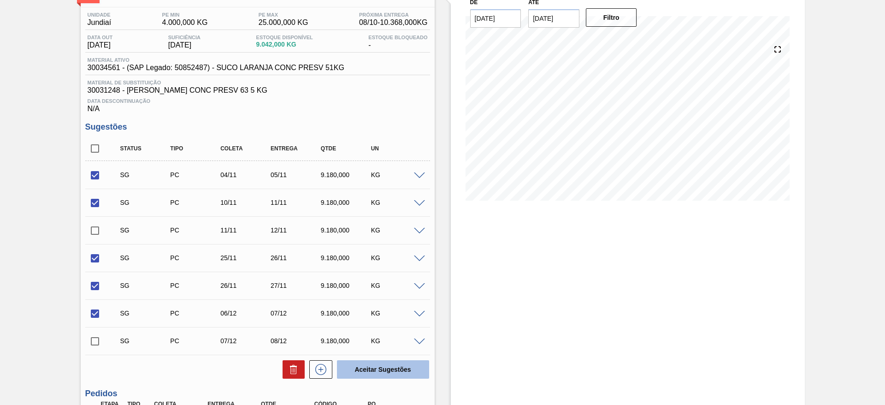
checkbox input "false"
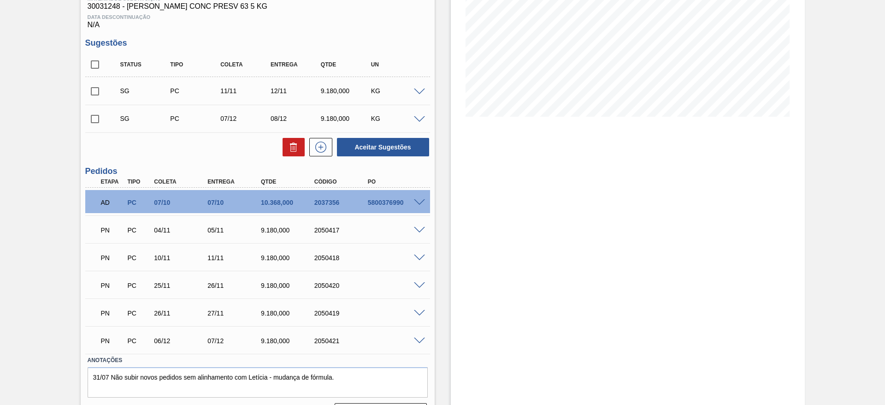
scroll to position [178, 0]
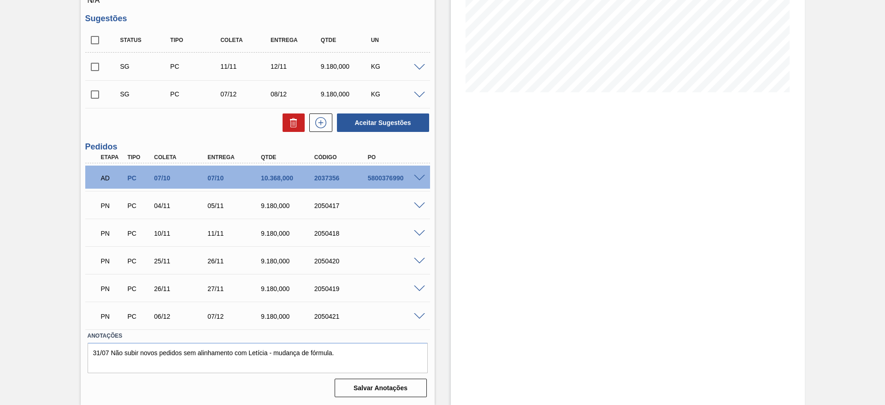
click at [417, 231] on span at bounding box center [419, 233] width 11 height 7
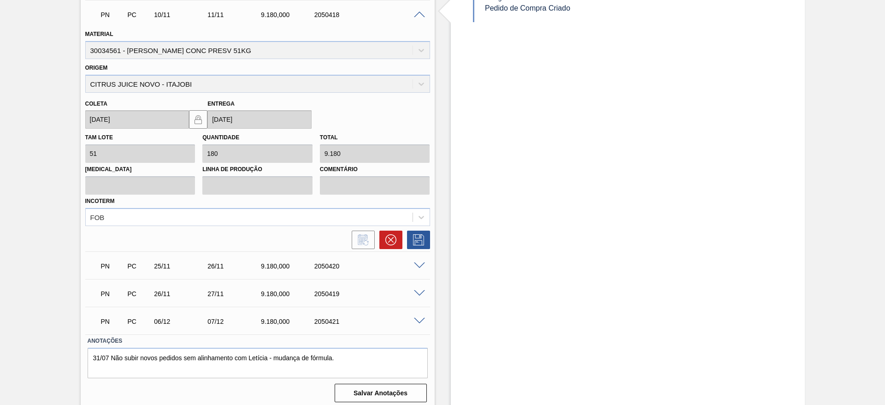
scroll to position [401, 0]
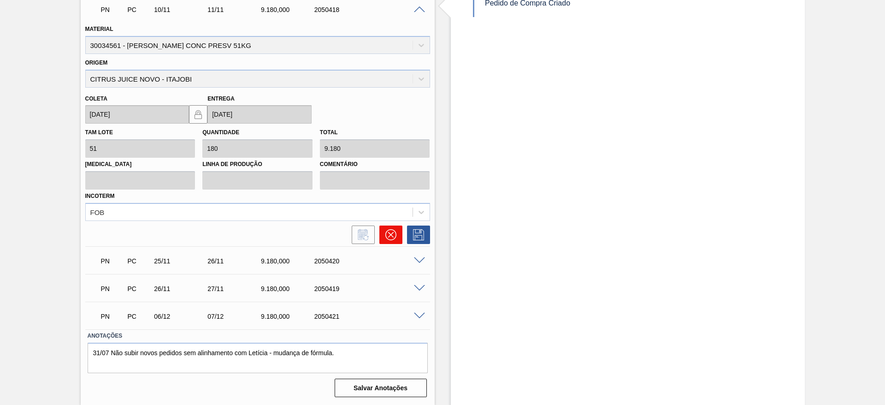
click at [389, 238] on icon at bounding box center [390, 234] width 11 height 11
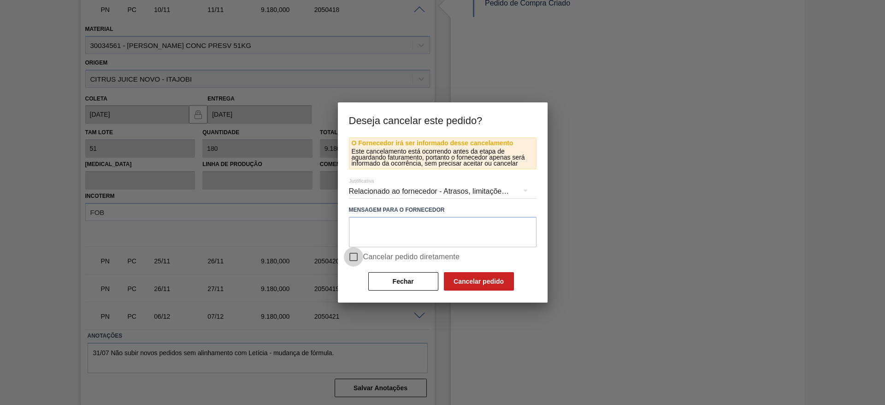
drag, startPoint x: 360, startPoint y: 253, endPoint x: 392, endPoint y: 255, distance: 32.4
click at [362, 253] on input "Cancelar pedido diretamente" at bounding box center [353, 256] width 19 height 19
checkbox input "true"
click at [492, 289] on button "Cancelar pedido" at bounding box center [479, 281] width 70 height 18
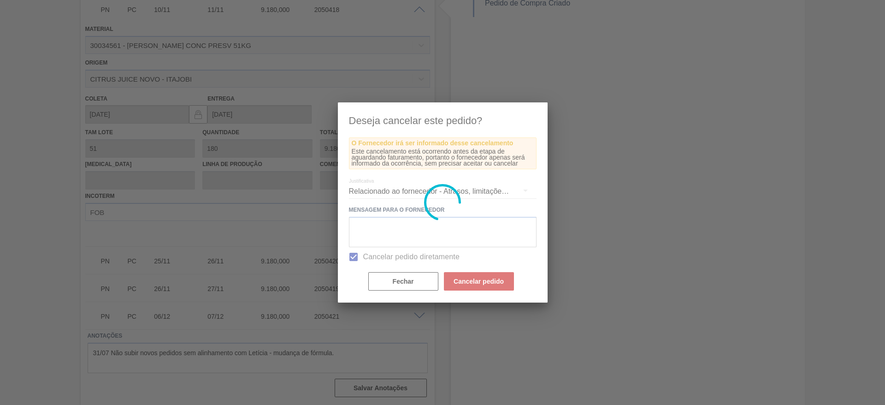
scroll to position [150, 0]
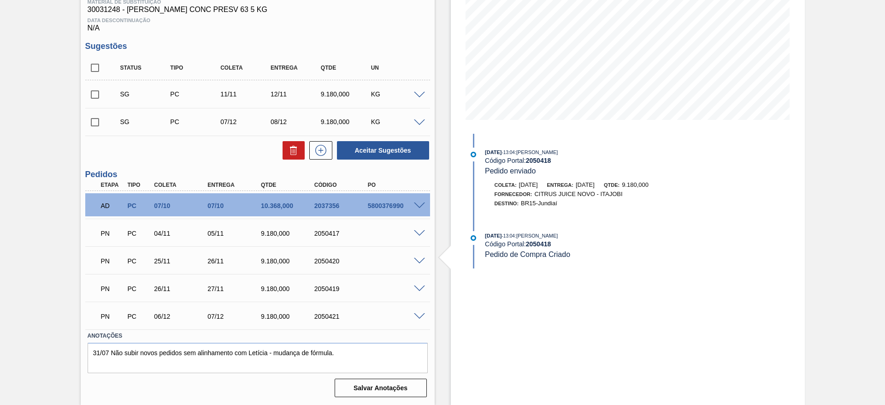
click at [419, 290] on span at bounding box center [419, 288] width 11 height 7
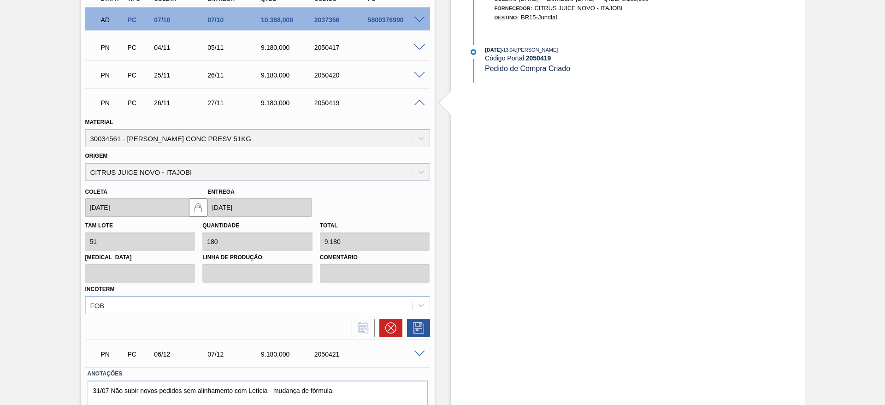
scroll to position [374, 0]
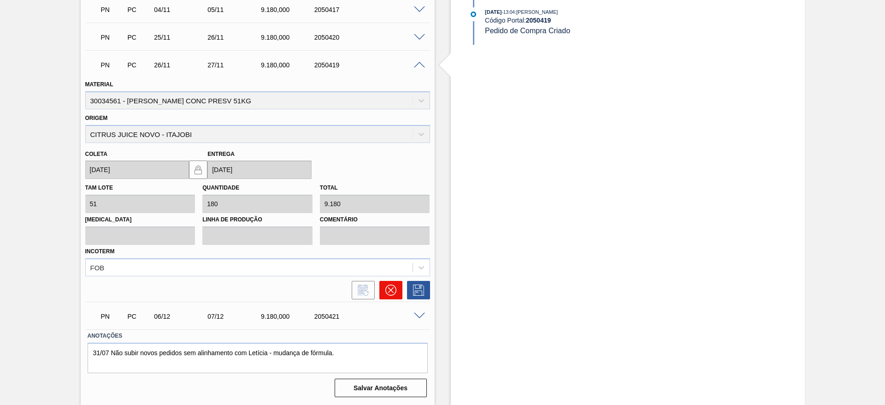
click at [392, 286] on icon at bounding box center [390, 290] width 11 height 11
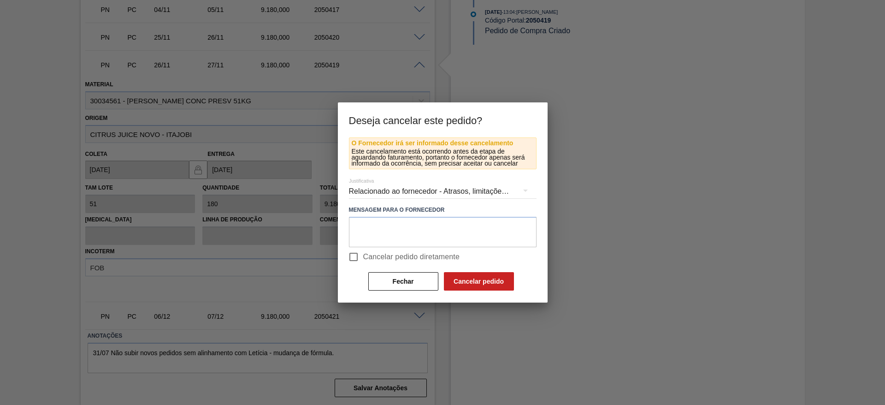
click at [361, 252] on input "Cancelar pedido diretamente" at bounding box center [353, 256] width 19 height 19
checkbox input "true"
click at [472, 279] on button "Cancelar pedido" at bounding box center [479, 281] width 70 height 18
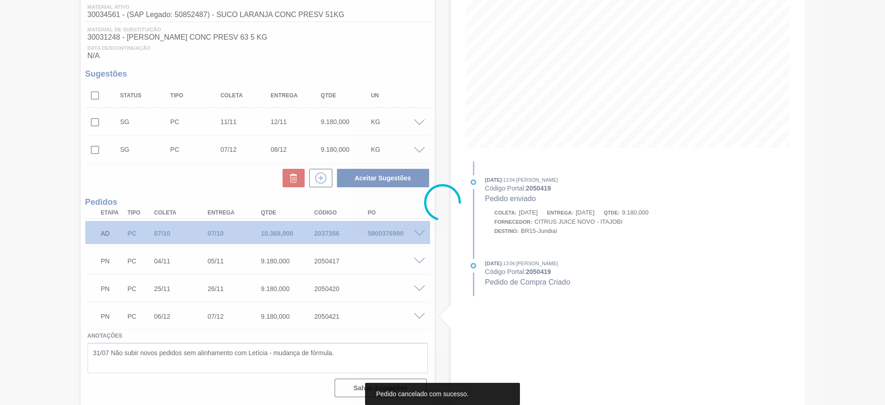
scroll to position [122, 0]
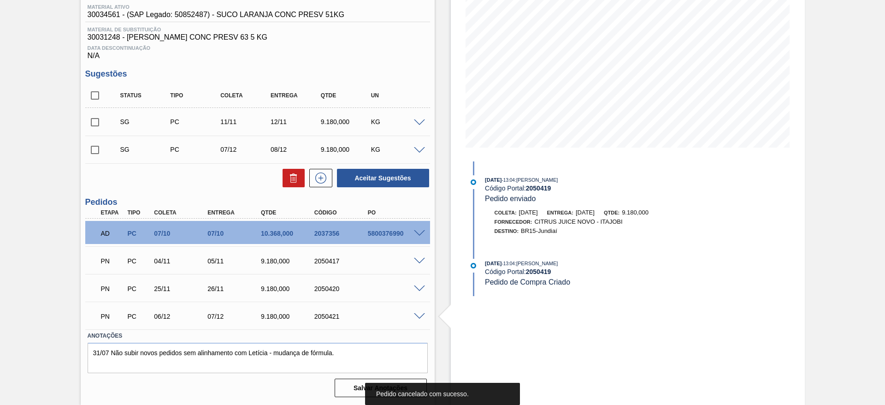
click at [423, 314] on span at bounding box center [419, 316] width 11 height 7
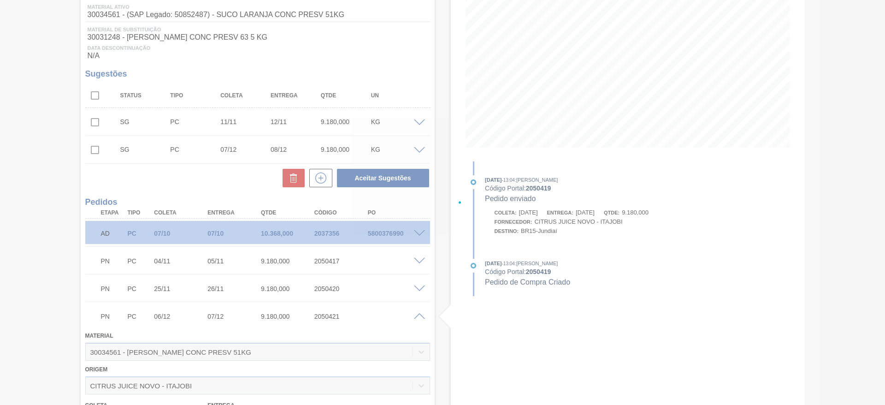
scroll to position [346, 0]
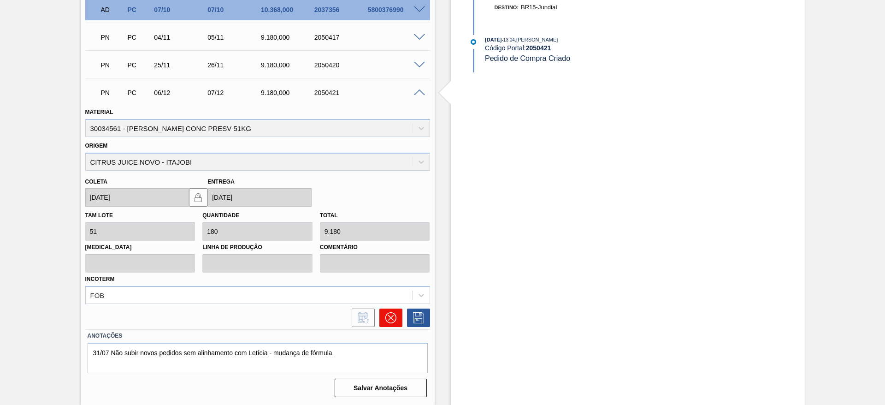
click at [390, 311] on button at bounding box center [391, 317] width 23 height 18
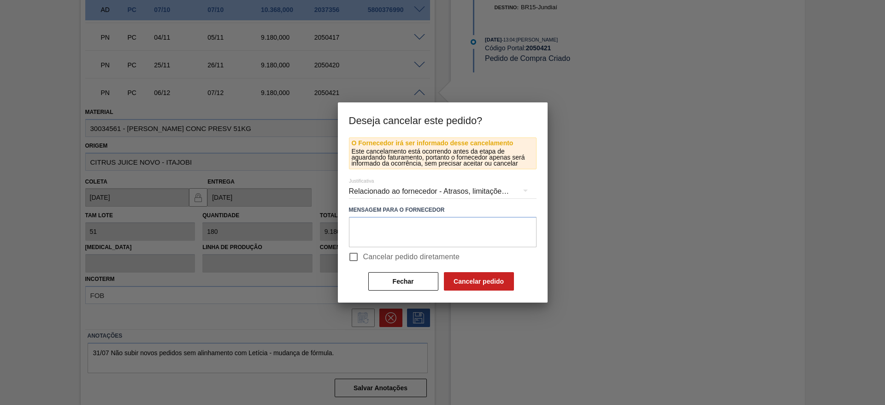
click at [407, 253] on span "Cancelar pedido diretamente" at bounding box center [411, 256] width 97 height 11
click at [363, 253] on input "Cancelar pedido diretamente" at bounding box center [353, 256] width 19 height 19
checkbox input "true"
click at [467, 276] on button "Cancelar pedido" at bounding box center [479, 281] width 70 height 18
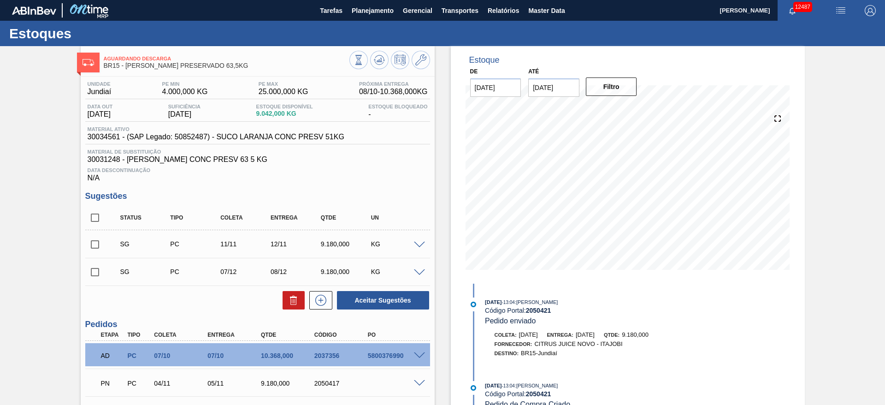
scroll to position [95, 0]
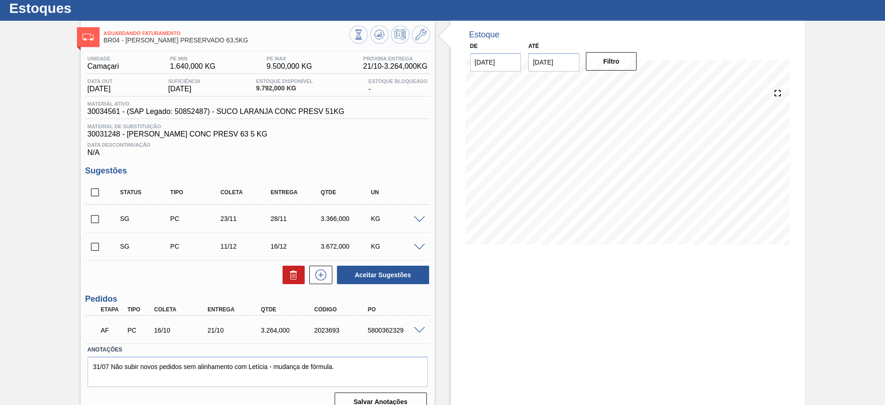
scroll to position [39, 0]
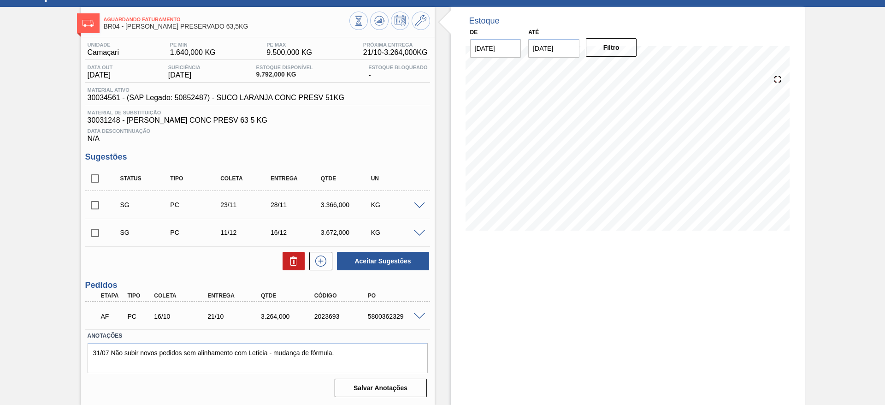
click at [415, 204] on span at bounding box center [419, 205] width 11 height 7
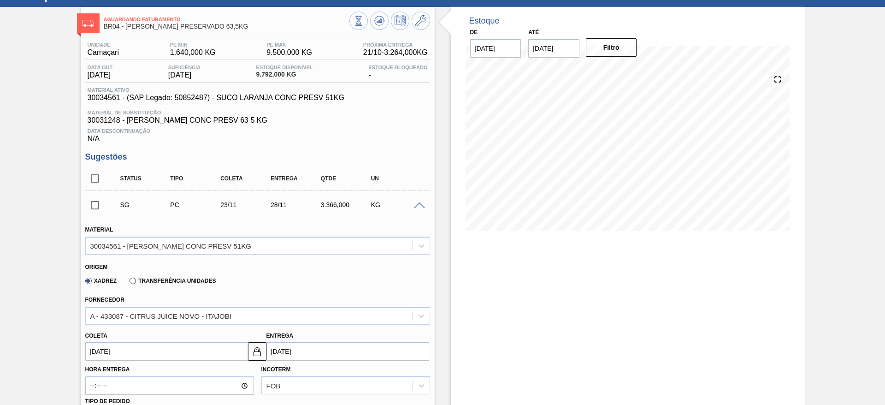
click at [415, 204] on span at bounding box center [419, 205] width 11 height 7
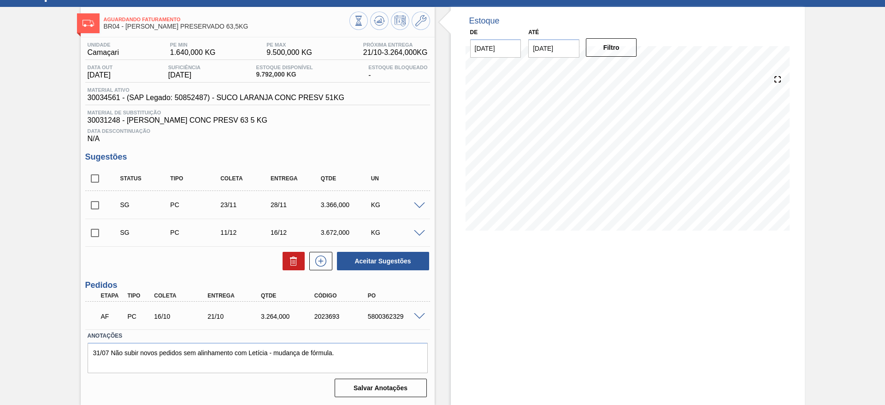
click at [89, 206] on input "checkbox" at bounding box center [94, 205] width 19 height 19
click at [368, 260] on button "Aceitar Sugestões" at bounding box center [383, 261] width 92 height 18
checkbox input "false"
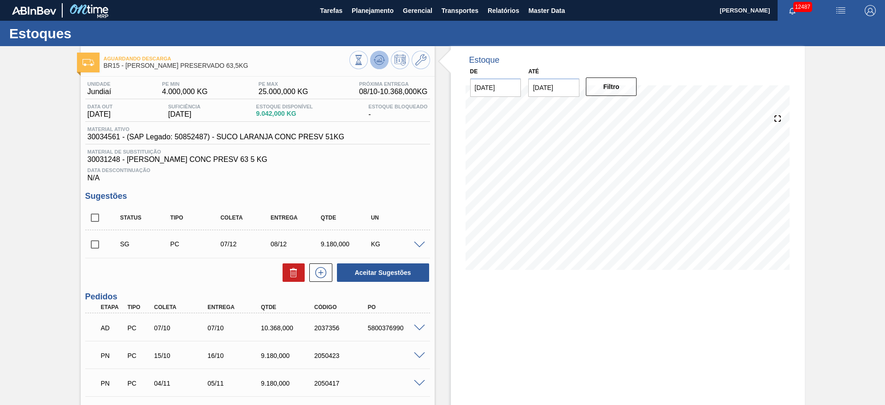
click at [381, 60] on icon at bounding box center [379, 59] width 11 height 11
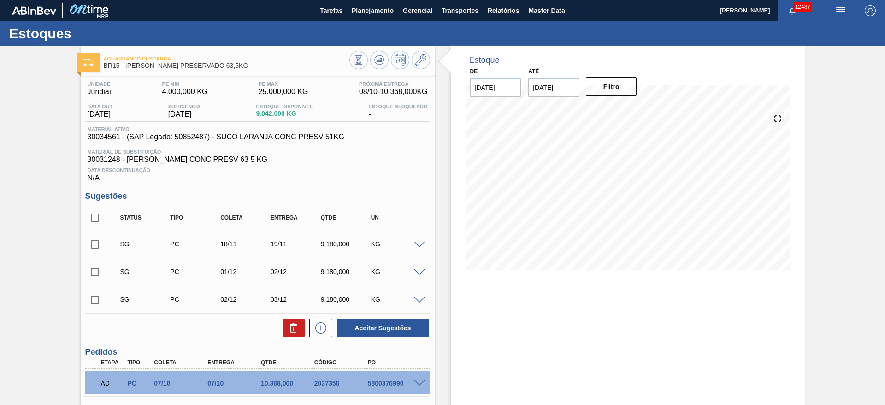
click at [90, 219] on input "checkbox" at bounding box center [94, 217] width 19 height 19
checkbox input "true"
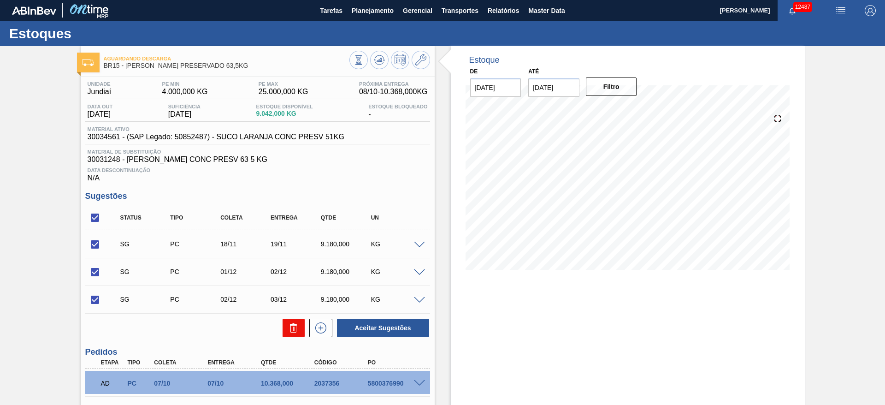
click at [292, 325] on icon at bounding box center [293, 324] width 7 height 1
checkbox input "false"
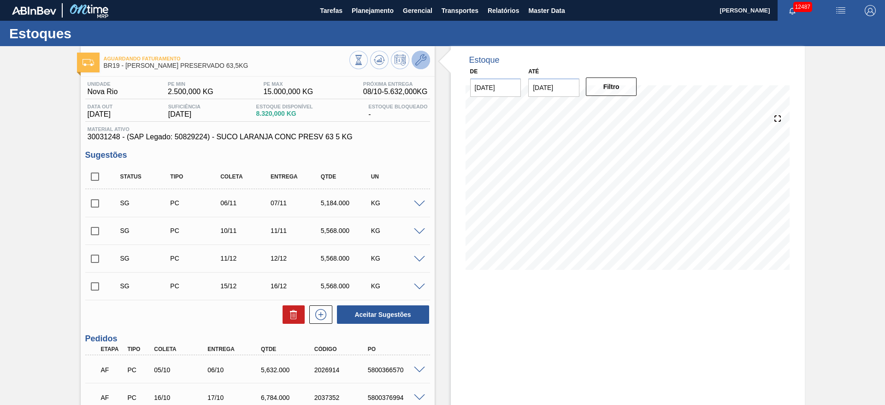
click at [418, 61] on icon at bounding box center [420, 59] width 11 height 11
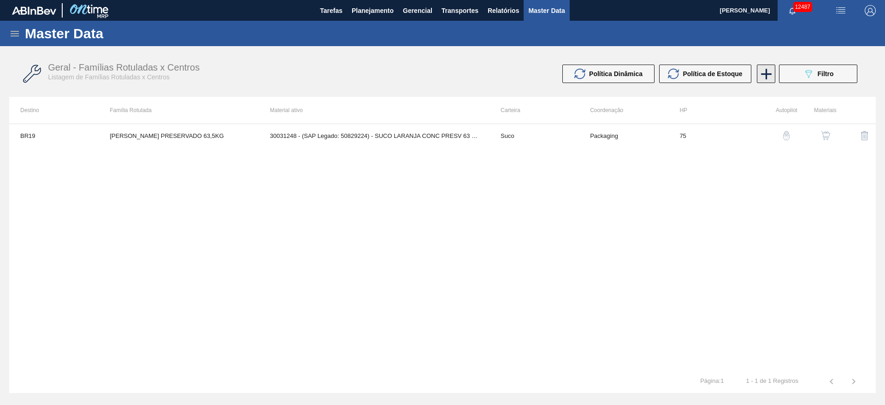
click at [768, 76] on icon at bounding box center [767, 74] width 18 height 18
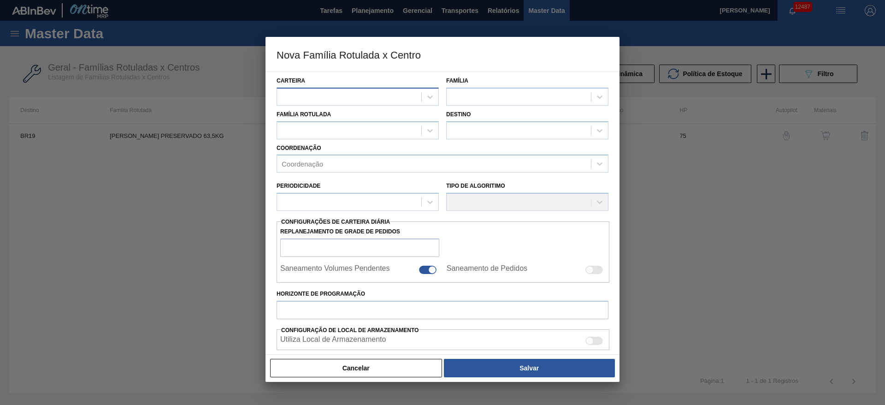
click at [403, 97] on div at bounding box center [349, 96] width 144 height 13
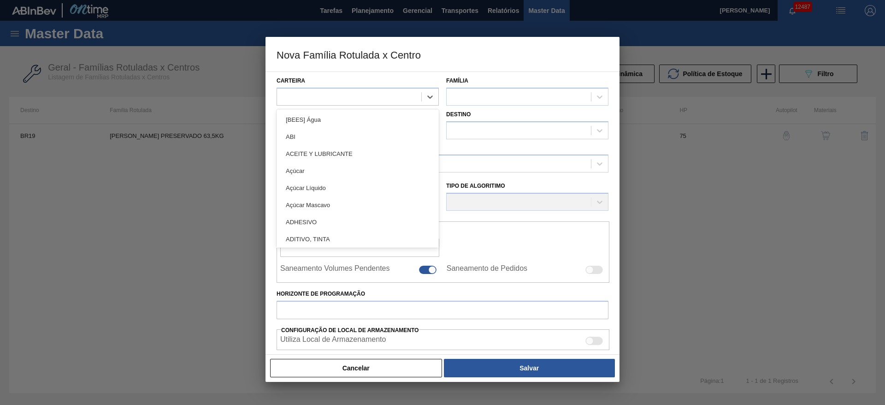
click at [492, 82] on div "Família" at bounding box center [527, 89] width 162 height 31
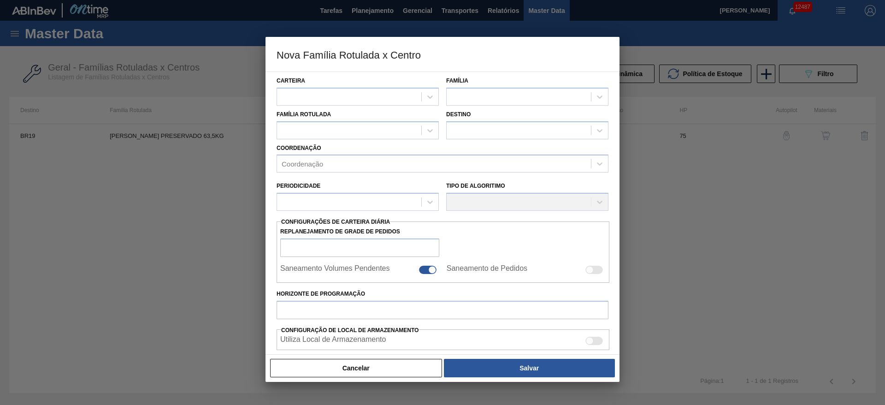
click at [393, 379] on div "Cancelar Salvar" at bounding box center [443, 368] width 354 height 28
drag, startPoint x: 415, startPoint y: 362, endPoint x: 464, endPoint y: 331, distance: 57.4
click at [415, 362] on button "Cancelar" at bounding box center [356, 368] width 172 height 18
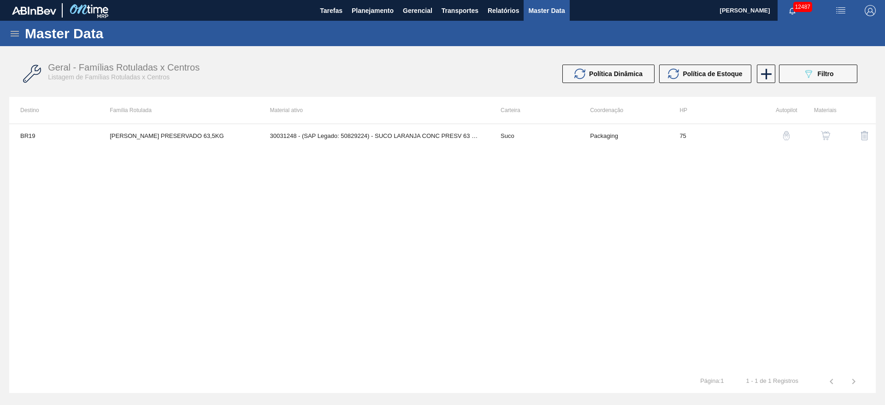
click at [819, 140] on button "button" at bounding box center [826, 136] width 22 height 22
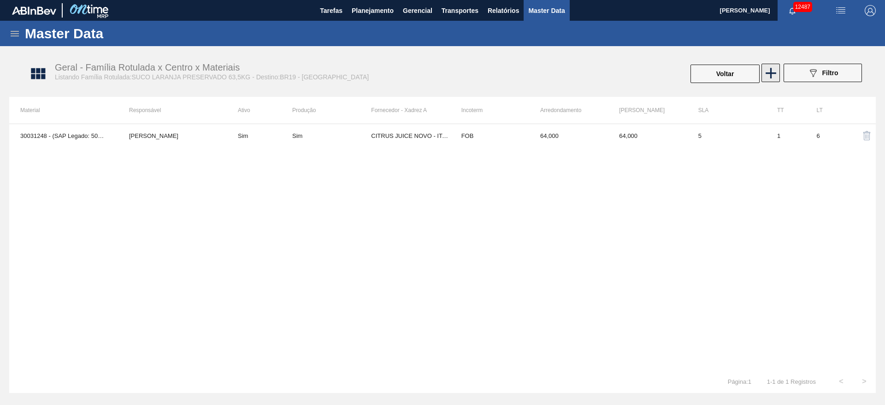
click at [768, 68] on icon at bounding box center [771, 73] width 18 height 18
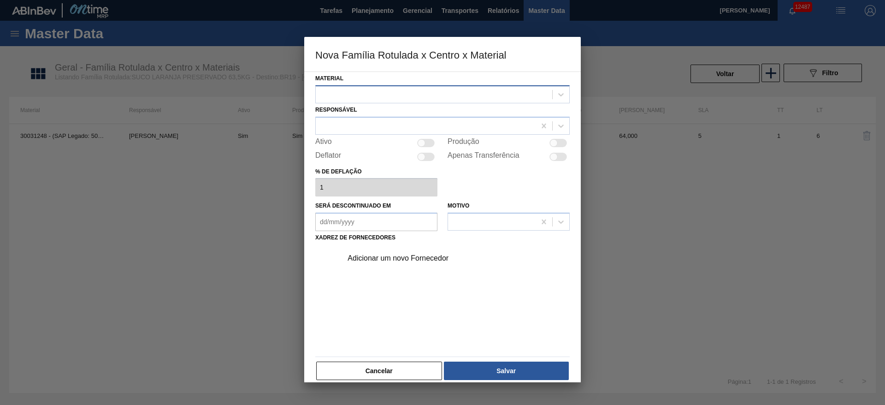
click at [371, 96] on div at bounding box center [434, 94] width 237 height 13
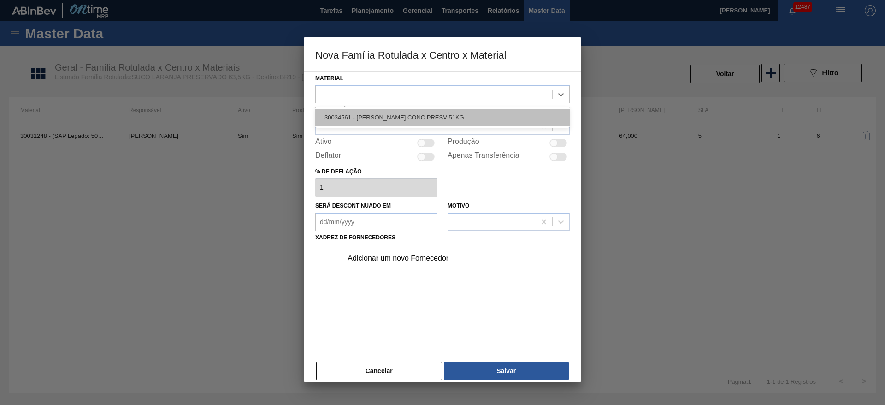
click at [379, 114] on div "30034561 - SUCO LARANJA CONC PRESV 51KG" at bounding box center [442, 117] width 255 height 17
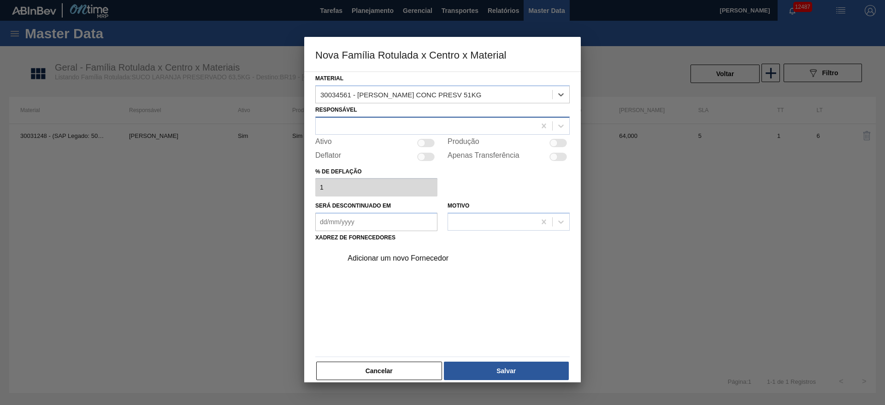
click at [379, 119] on div at bounding box center [426, 125] width 220 height 13
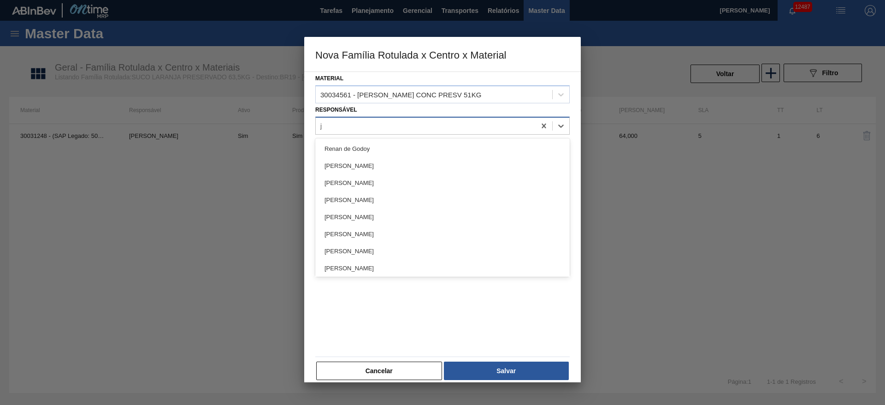
type input "jos"
click at [350, 151] on div "[PERSON_NAME]" at bounding box center [442, 148] width 255 height 17
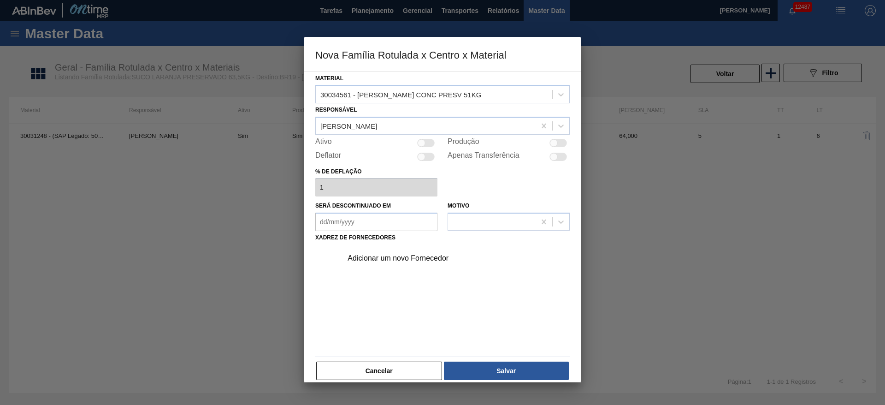
click at [561, 145] on div at bounding box center [559, 143] width 18 height 8
checkbox input "true"
click at [424, 140] on div at bounding box center [422, 143] width 8 height 8
checkbox input "true"
click at [383, 253] on div "Adicionar um novo Fornecedor" at bounding box center [453, 258] width 233 height 23
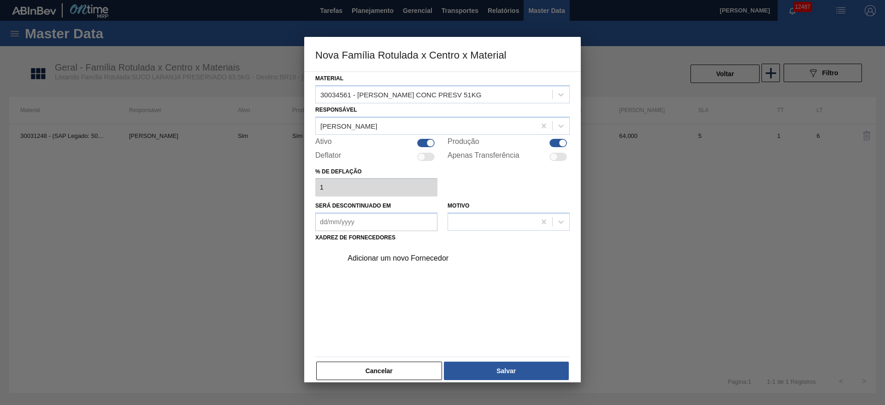
click at [387, 261] on div "Adicionar um novo Fornecedor" at bounding box center [438, 258] width 181 height 8
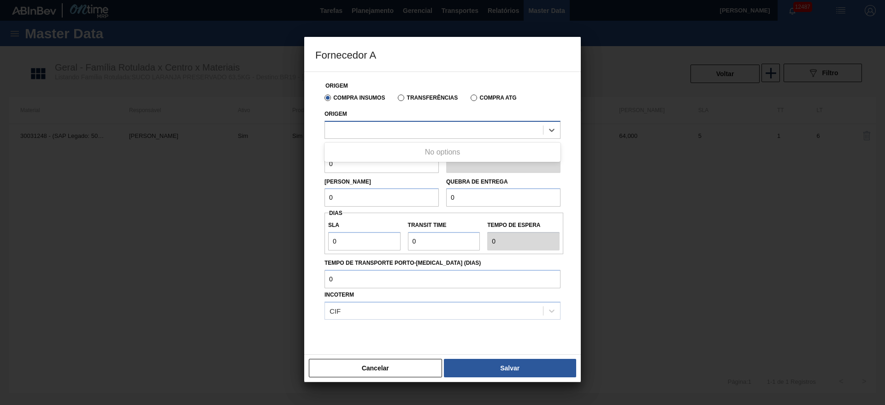
click at [381, 132] on div at bounding box center [434, 129] width 218 height 13
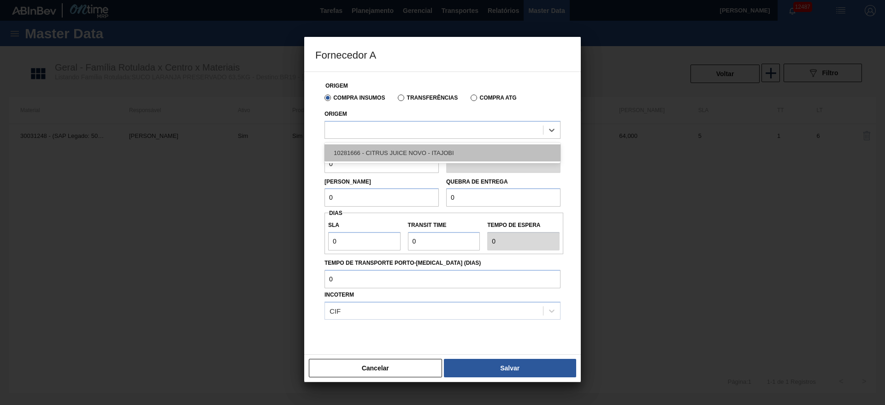
click at [415, 146] on div "10281666 - CITRUS JUICE NOVO - ITAJOBI" at bounding box center [443, 152] width 236 height 17
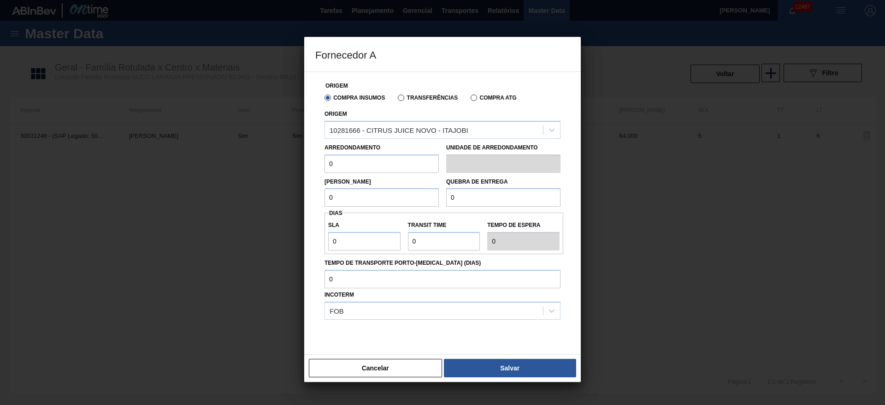
click at [364, 167] on input "0" at bounding box center [382, 163] width 114 height 18
type input "51"
click at [348, 199] on input "0" at bounding box center [382, 197] width 114 height 18
click at [383, 197] on input "51" at bounding box center [382, 197] width 114 height 18
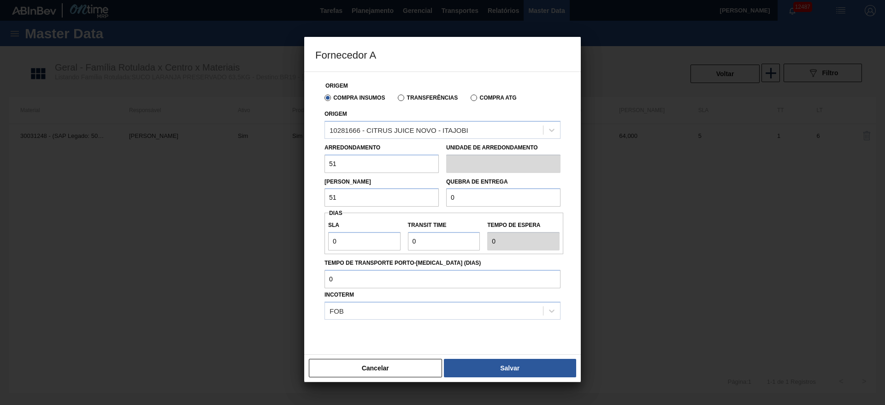
type input "51"
click at [481, 198] on input "0" at bounding box center [503, 197] width 114 height 18
type input "9.180"
type input "1"
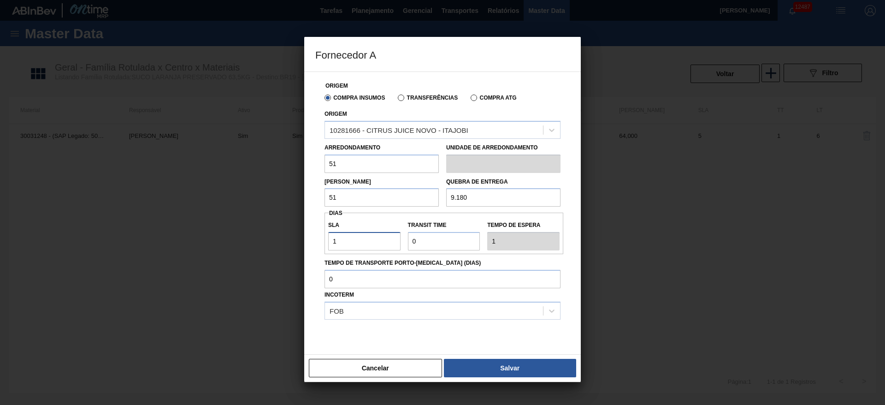
type input "10"
type input "2"
type input "12"
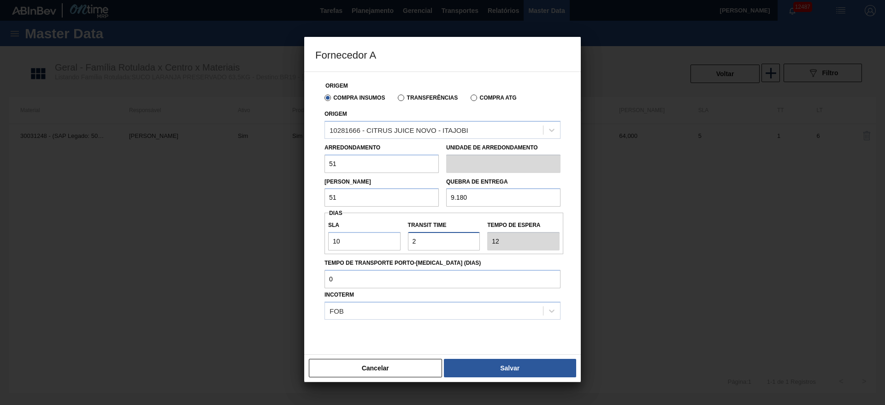
type input "2"
click at [390, 291] on div "Incoterm FOB" at bounding box center [443, 303] width 236 height 31
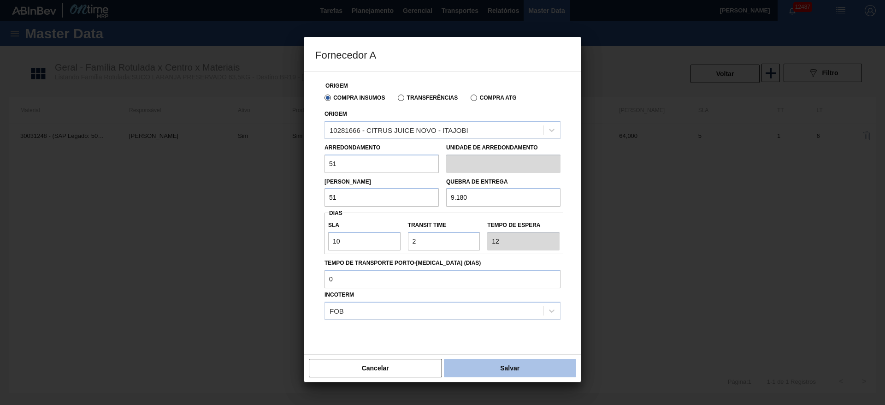
click at [502, 366] on button "Salvar" at bounding box center [510, 368] width 132 height 18
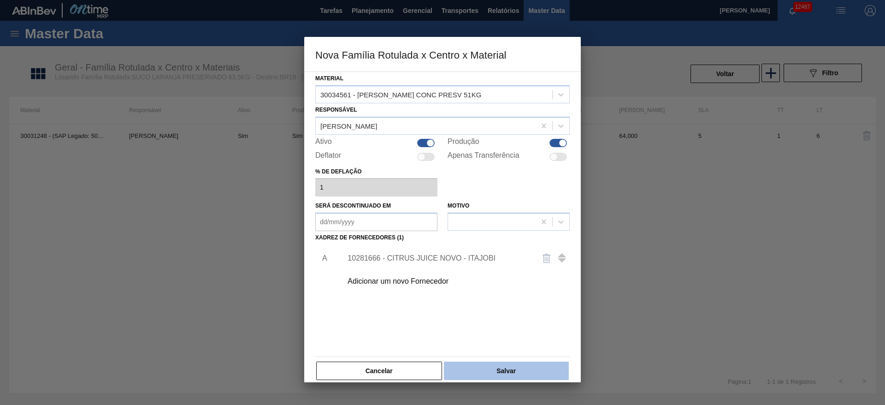
click at [507, 367] on button "Salvar" at bounding box center [506, 371] width 125 height 18
click at [430, 141] on div at bounding box center [431, 143] width 8 height 8
checkbox input "false"
click at [511, 354] on div "Material 30034561 - SUCO LARANJA CONC PRESV 51KG Responsável José Albérico Ativ…" at bounding box center [442, 226] width 255 height 309
click at [513, 365] on button "Salvar" at bounding box center [506, 371] width 125 height 18
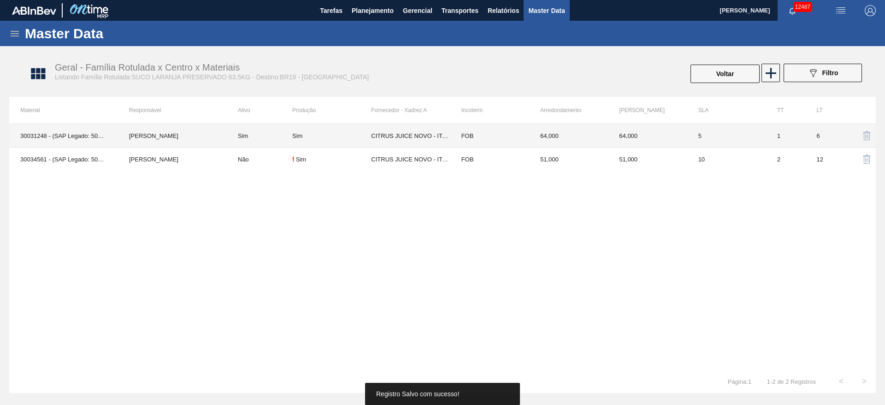
click at [284, 140] on td "Sim" at bounding box center [259, 136] width 65 height 24
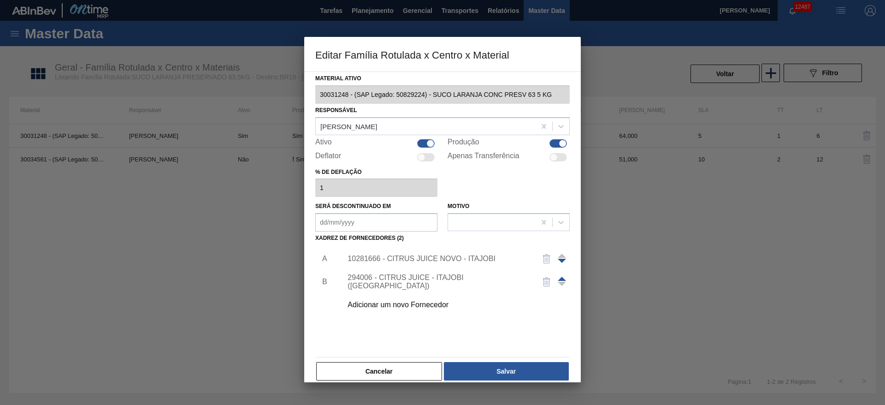
click at [428, 144] on div at bounding box center [431, 143] width 8 height 8
checkbox input "false"
click at [502, 374] on button "Salvar" at bounding box center [506, 371] width 125 height 18
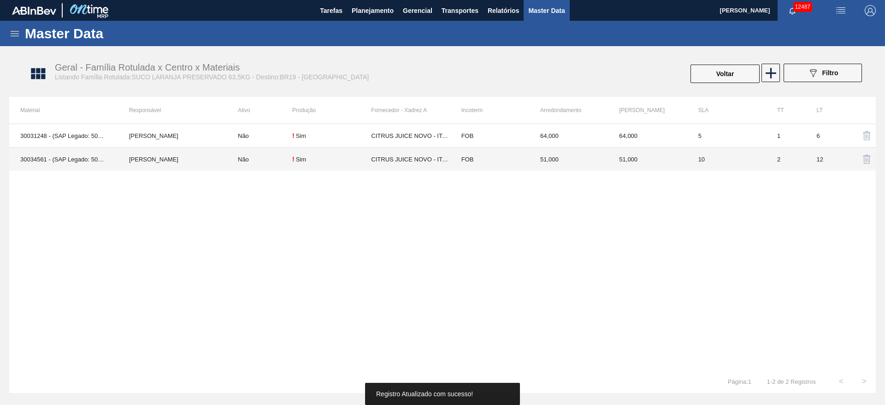
click at [301, 158] on div "Sim" at bounding box center [301, 159] width 10 height 7
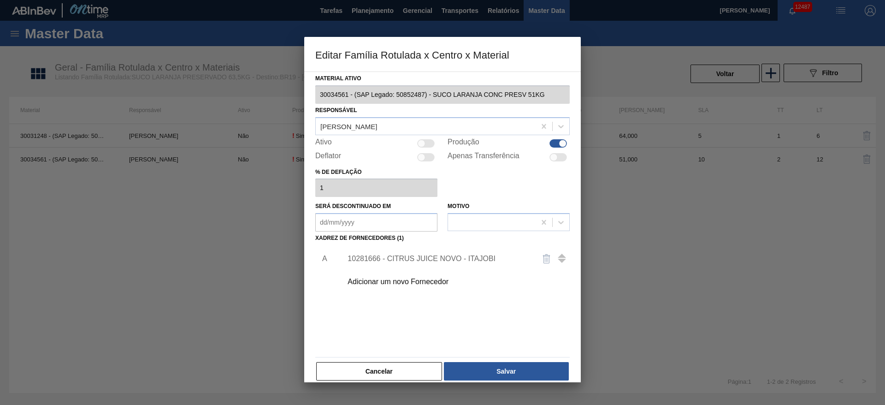
click at [432, 143] on div at bounding box center [426, 143] width 18 height 8
checkbox input "true"
click at [511, 380] on div "Cancelar Salvar" at bounding box center [442, 371] width 255 height 20
click at [501, 374] on button "Salvar" at bounding box center [506, 371] width 125 height 18
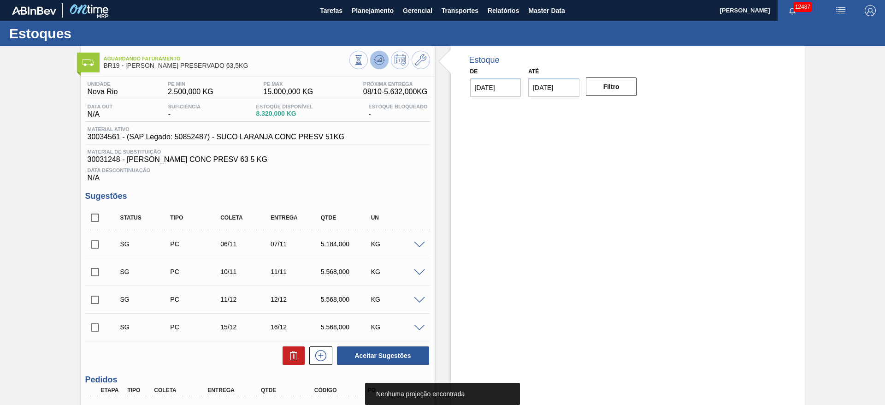
click at [381, 59] on icon at bounding box center [379, 59] width 11 height 11
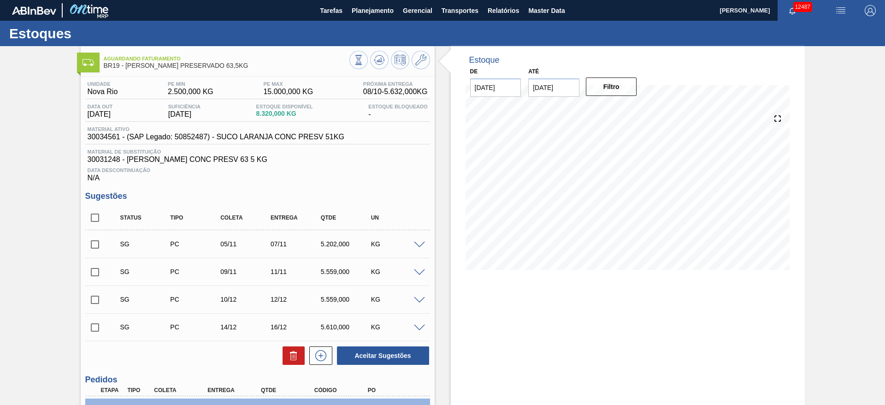
click at [416, 273] on span at bounding box center [419, 272] width 11 height 7
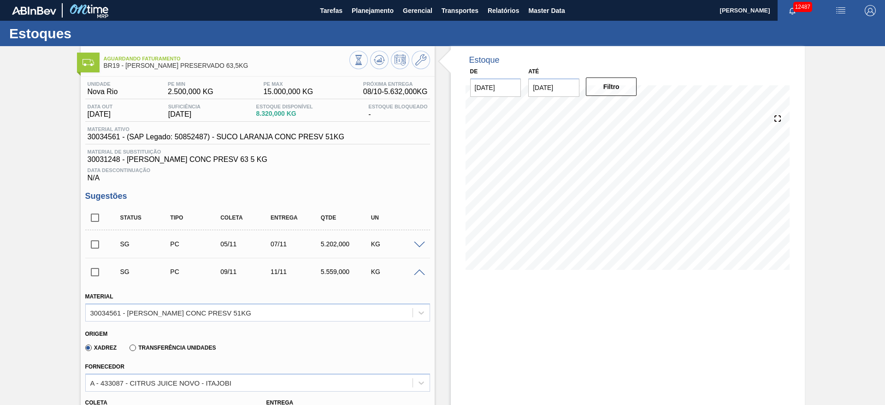
click at [415, 273] on span at bounding box center [419, 272] width 11 height 7
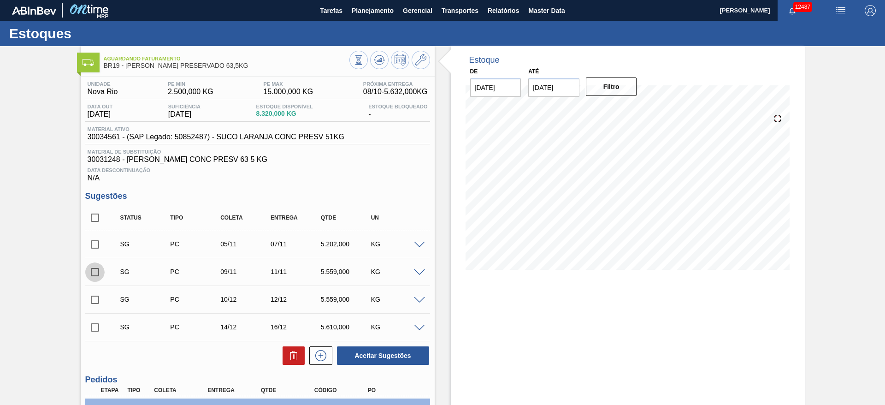
click at [90, 275] on input "checkbox" at bounding box center [94, 271] width 19 height 19
checkbox input "true"
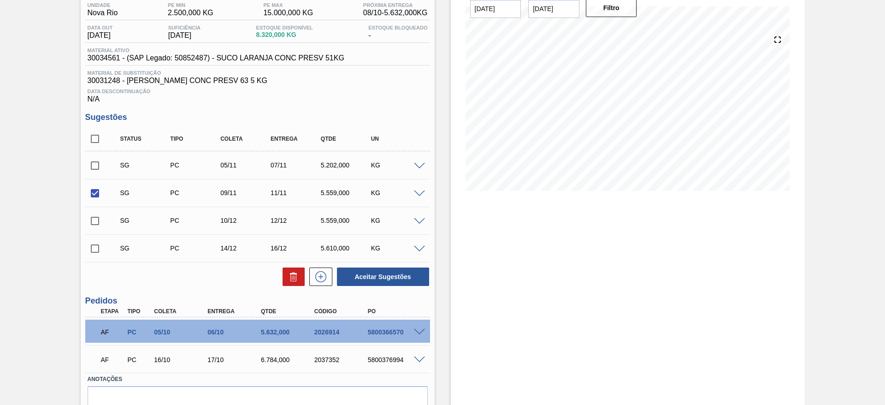
scroll to position [53, 0]
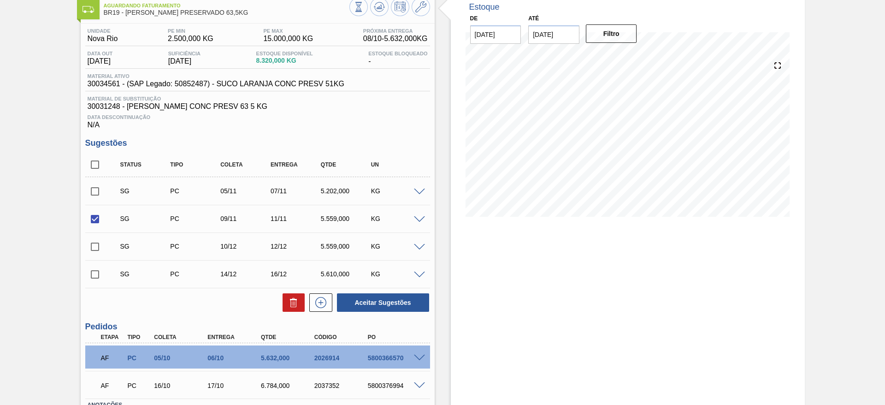
click at [92, 242] on input "checkbox" at bounding box center [94, 246] width 19 height 19
checkbox input "true"
click at [91, 220] on input "checkbox" at bounding box center [94, 218] width 19 height 19
checkbox input "false"
click at [356, 304] on button "Aceitar Sugestões" at bounding box center [383, 302] width 92 height 18
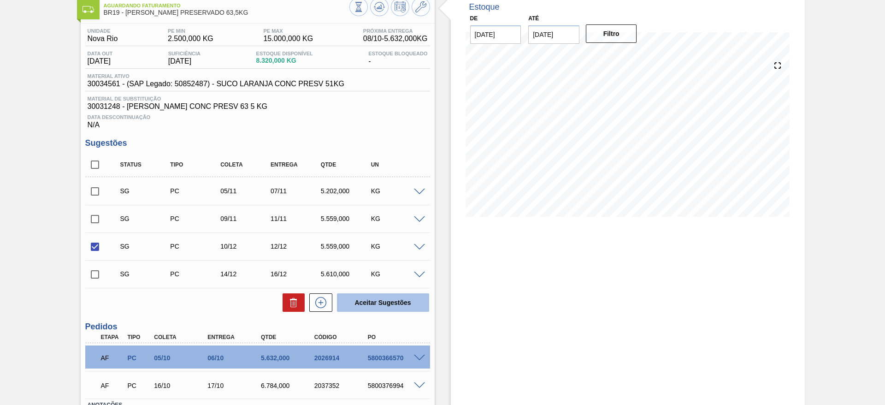
checkbox input "false"
click at [98, 243] on input "checkbox" at bounding box center [94, 246] width 19 height 19
click at [372, 301] on button "Aceitar Sugestões" at bounding box center [383, 302] width 92 height 18
checkbox input "false"
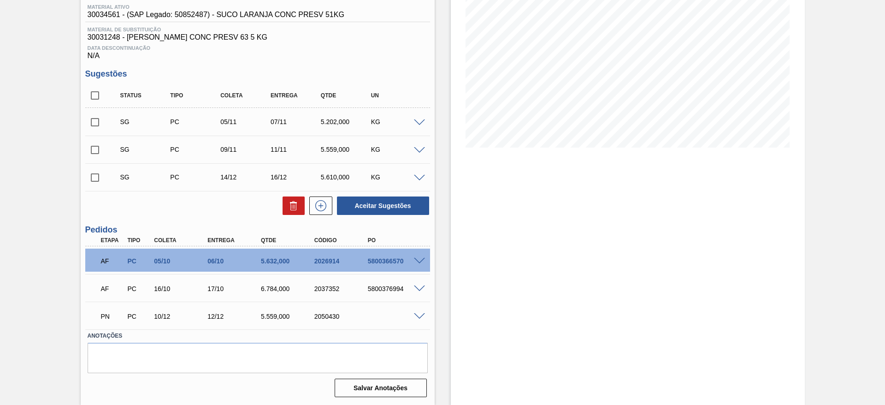
scroll to position [0, 0]
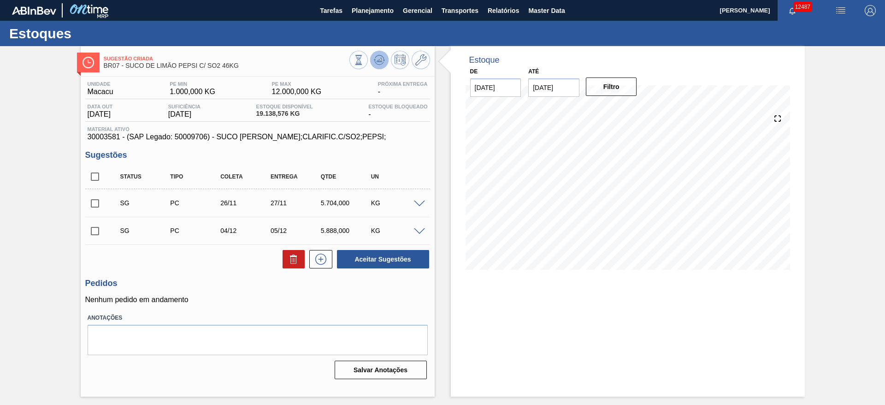
click at [386, 61] on button at bounding box center [379, 60] width 18 height 18
click at [383, 61] on icon at bounding box center [379, 59] width 11 height 11
